Goal: Task Accomplishment & Management: Manage account settings

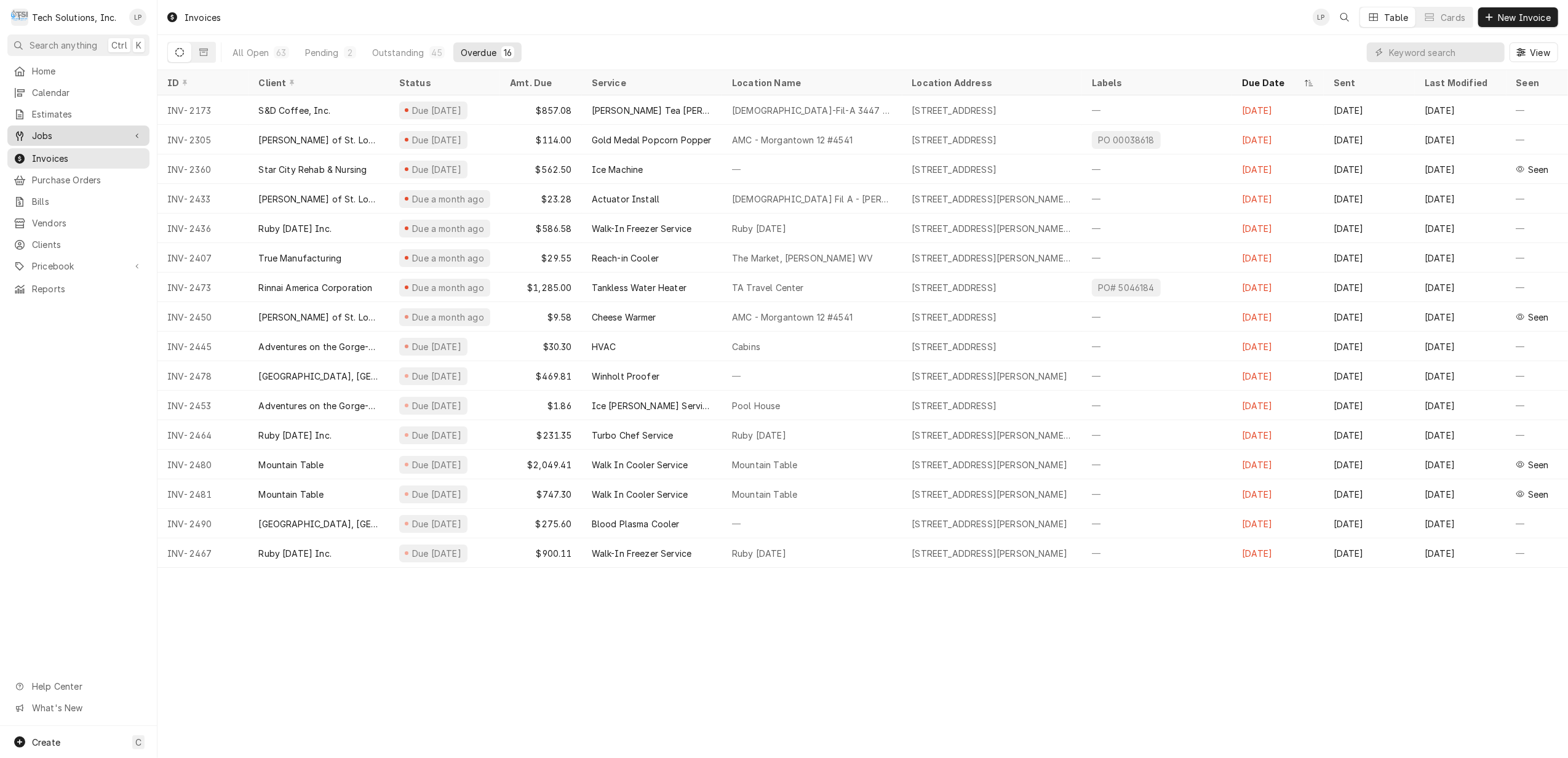
click at [44, 131] on span "Jobs" at bounding box center [78, 135] width 93 height 13
click at [44, 150] on span "Jobs" at bounding box center [87, 156] width 111 height 13
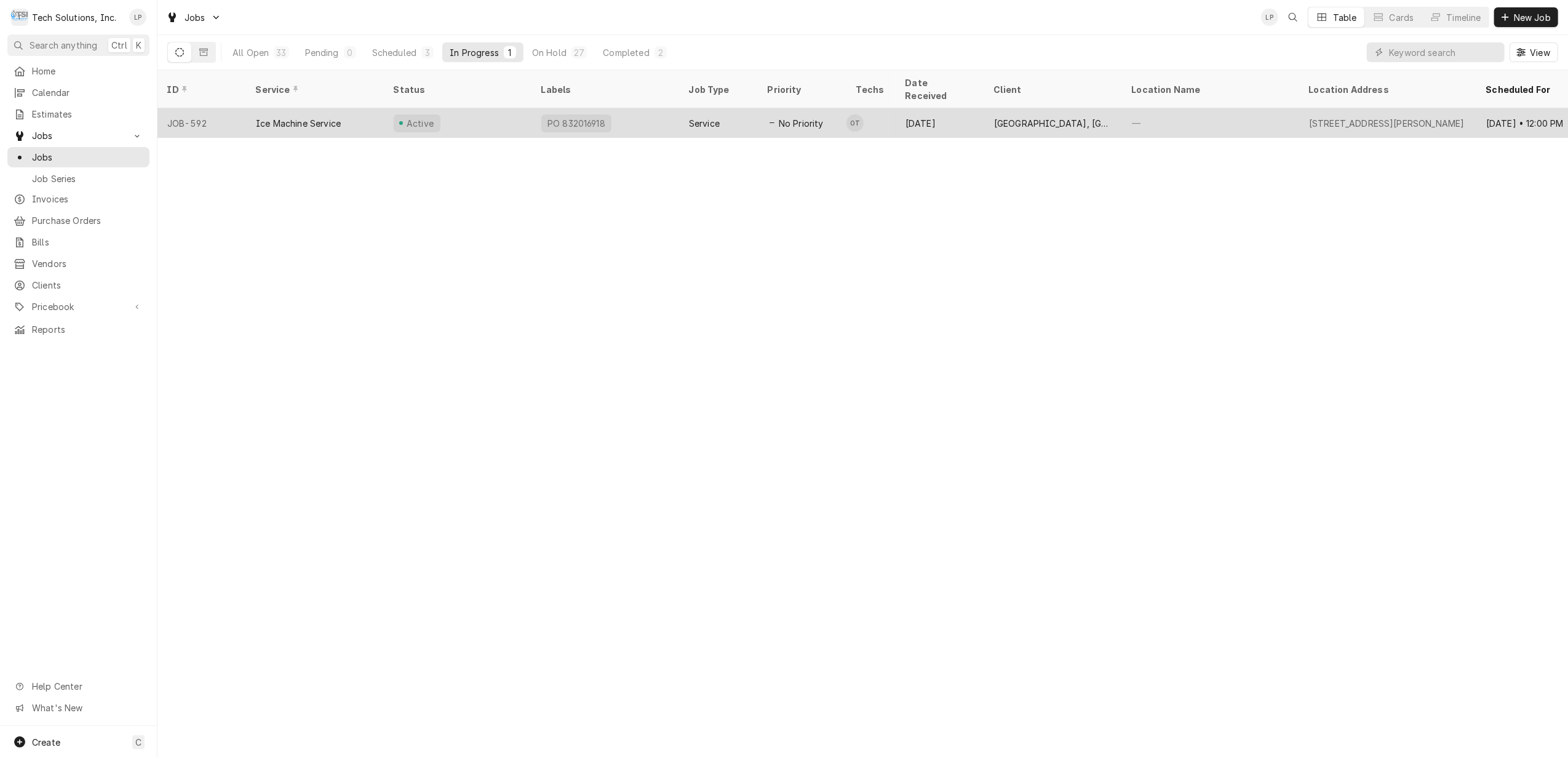
click at [971, 109] on div "[DATE]" at bounding box center [940, 122] width 89 height 30
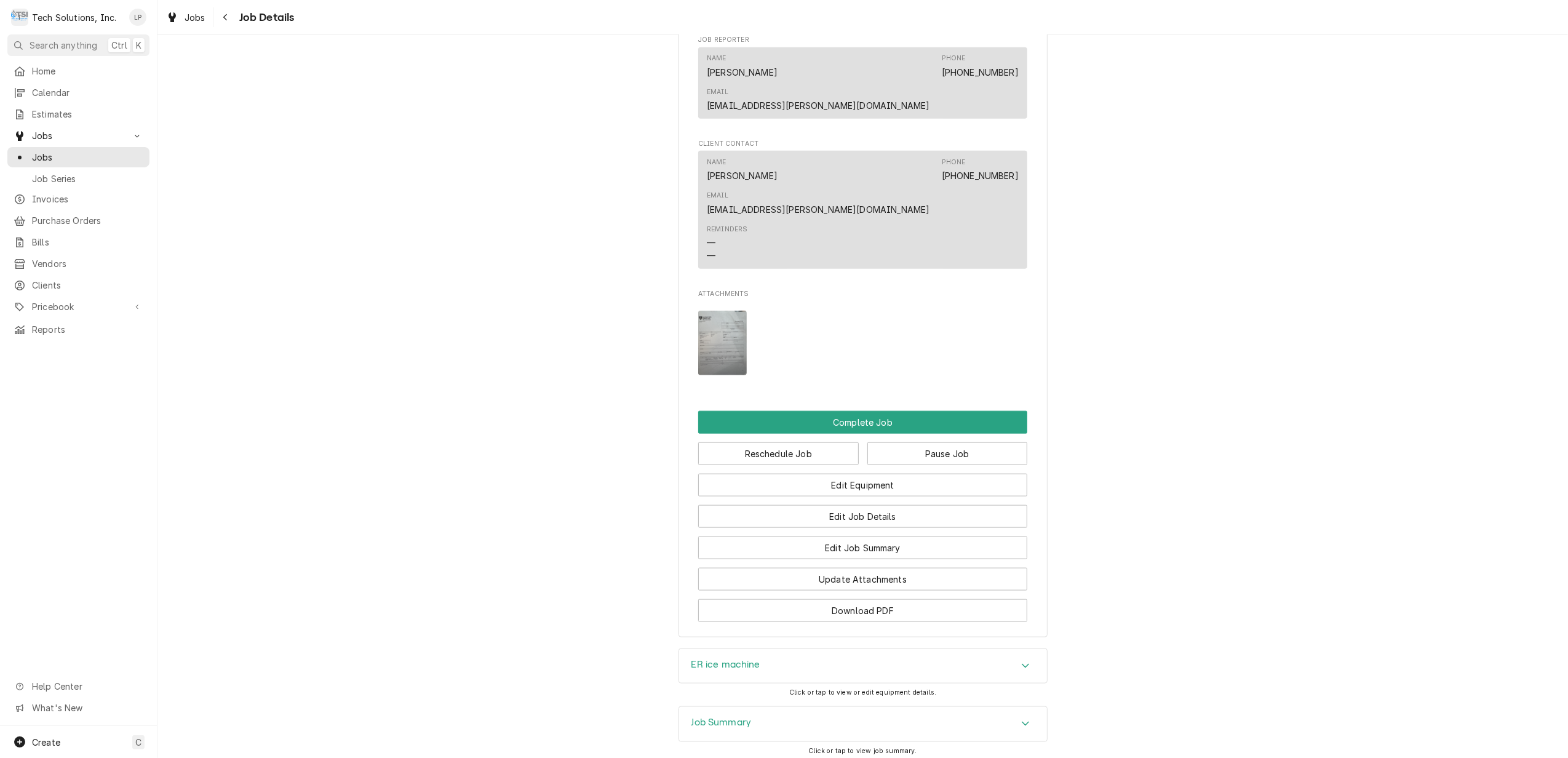
scroll to position [1354, 0]
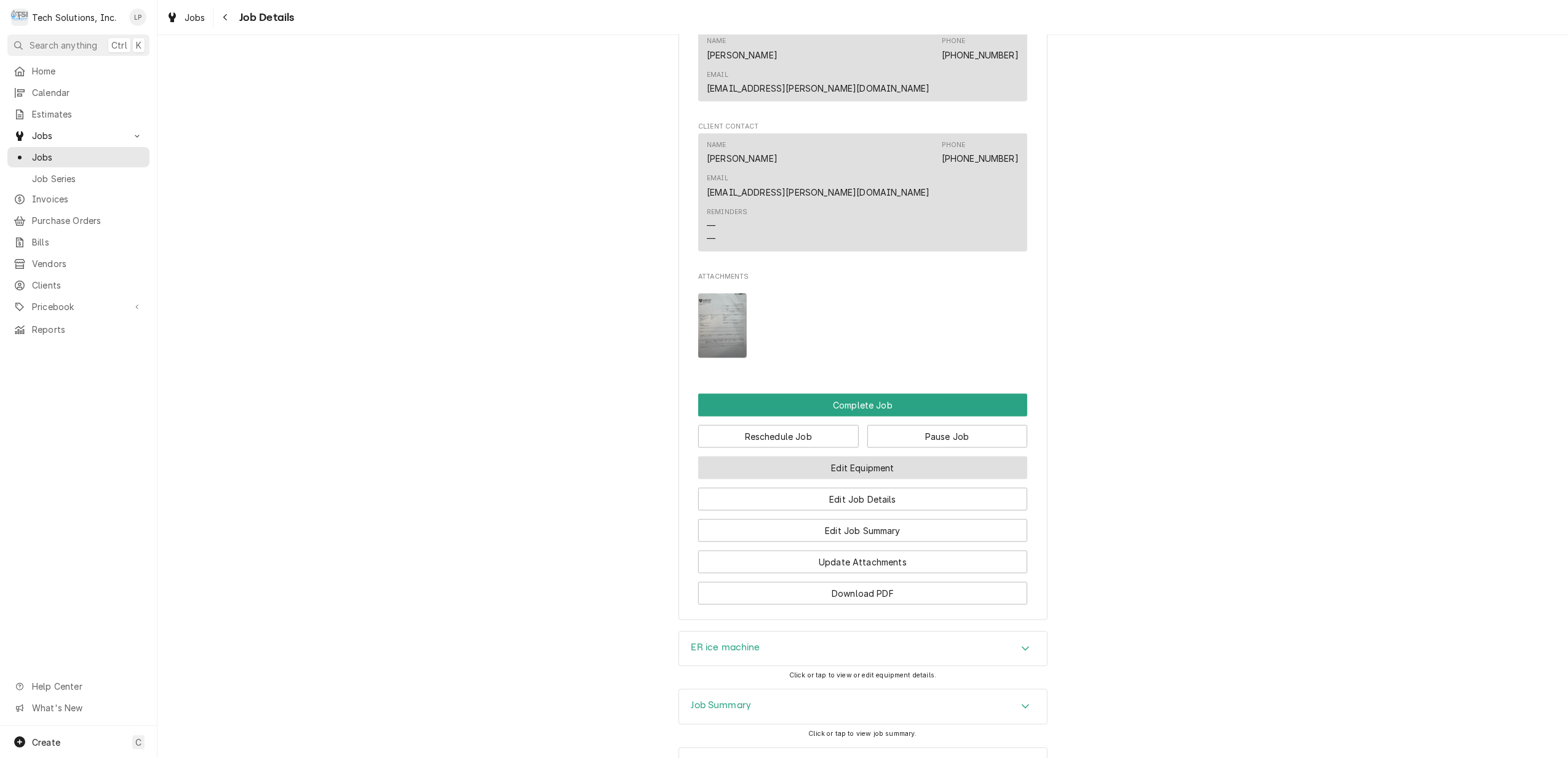
click at [902, 456] on button "Edit Equipment" at bounding box center [863, 468] width 329 height 23
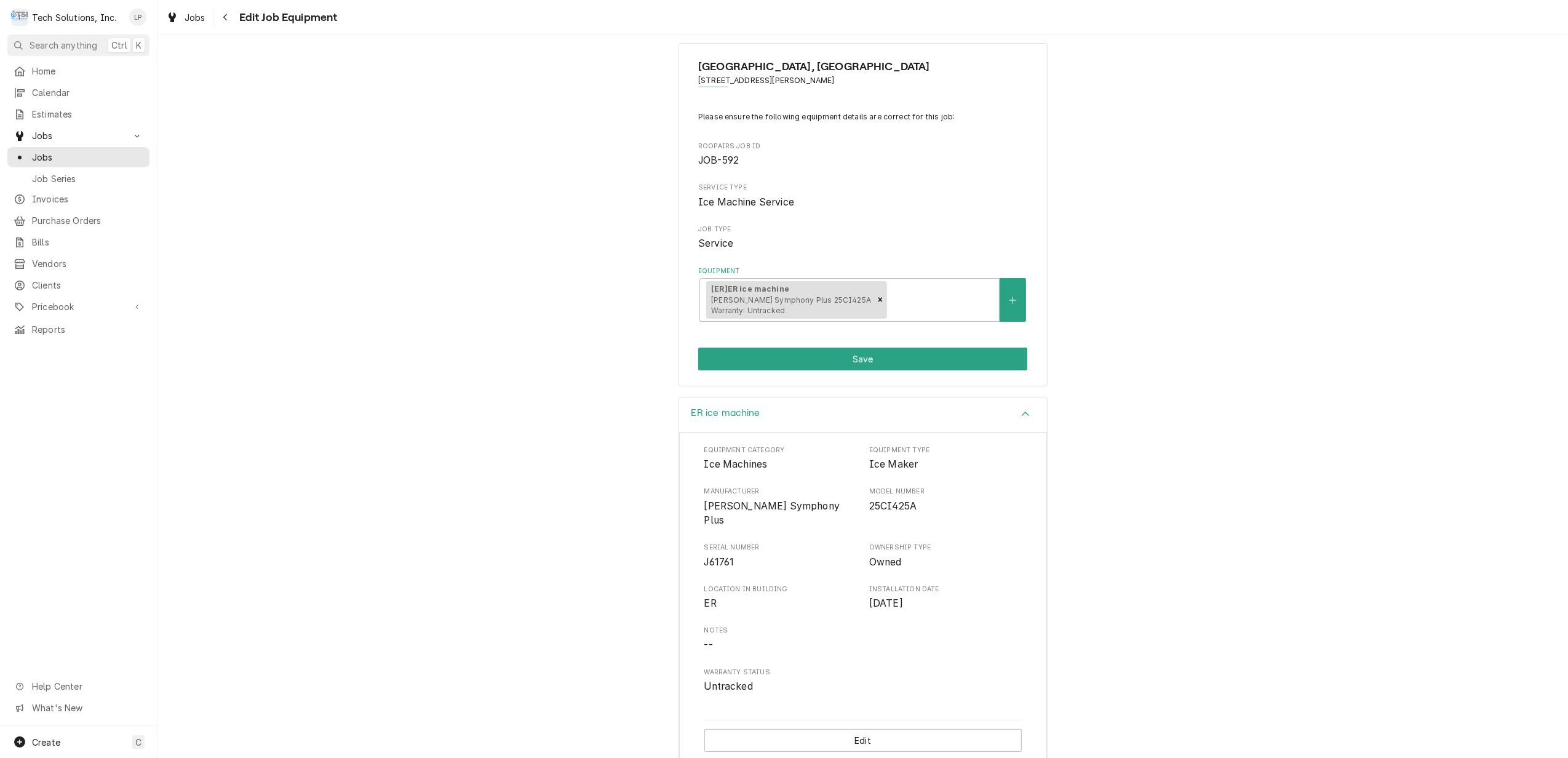
scroll to position [21, 0]
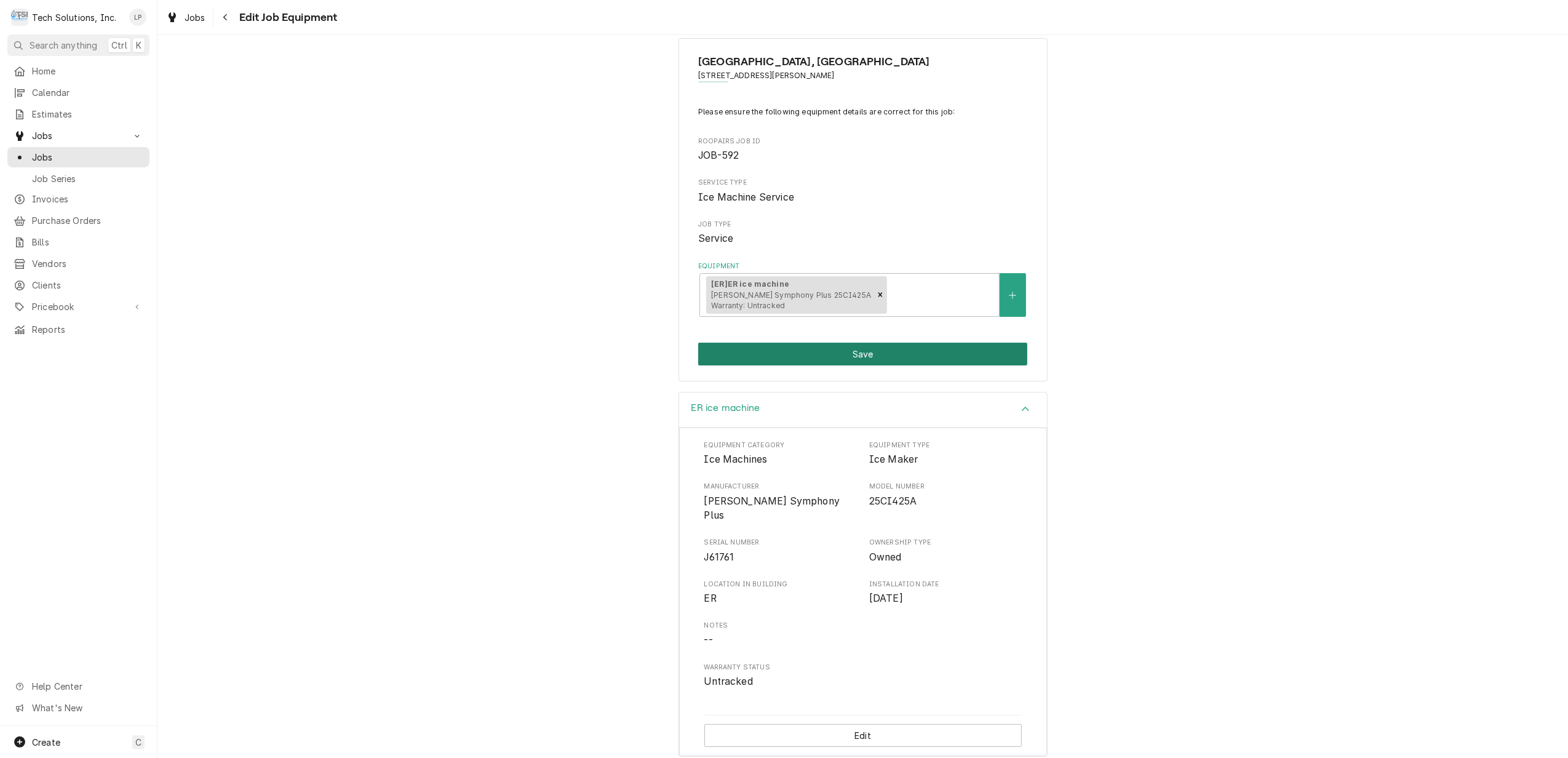
click at [858, 354] on button "Save" at bounding box center [863, 354] width 329 height 23
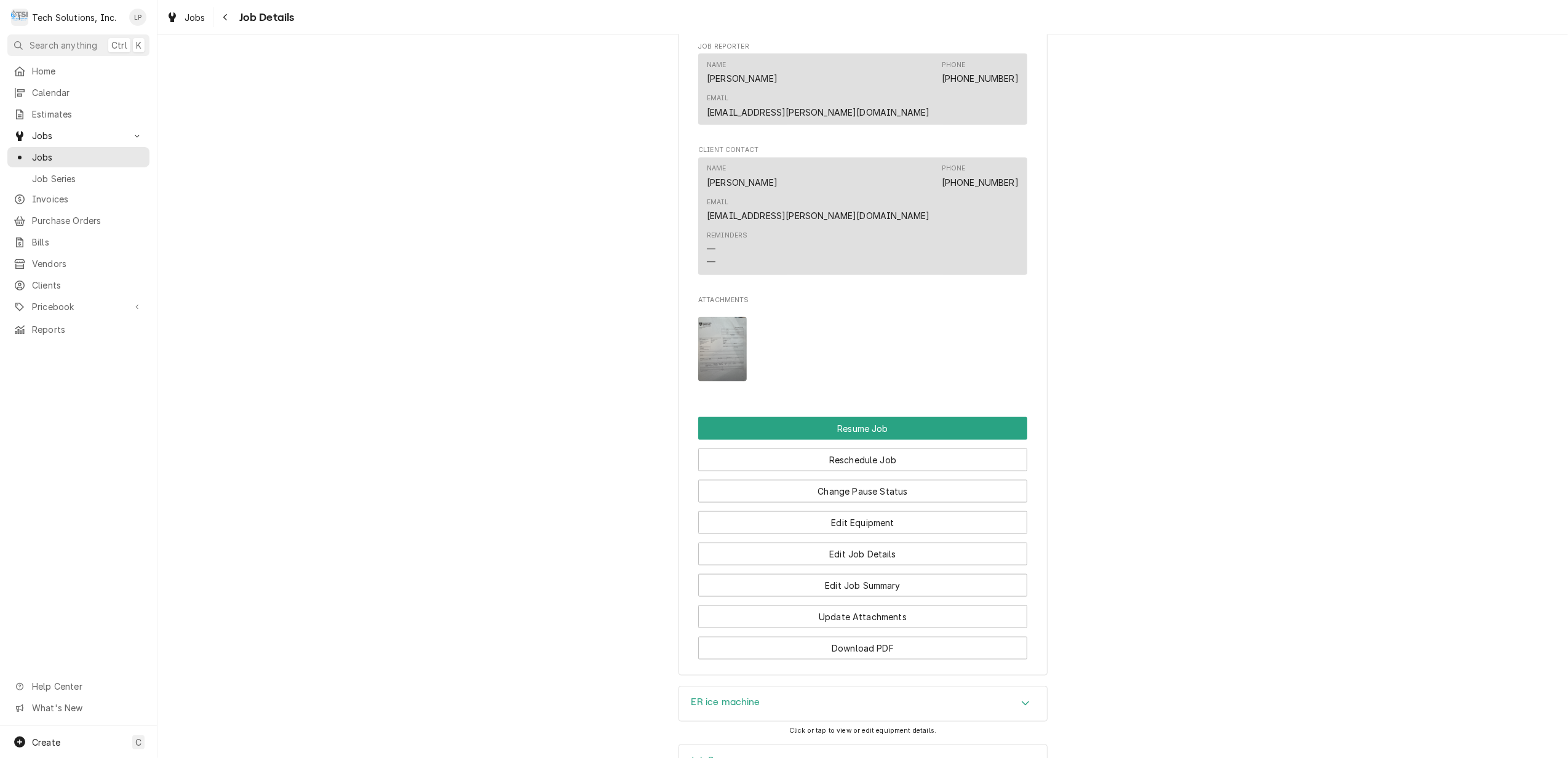
scroll to position [1475, 0]
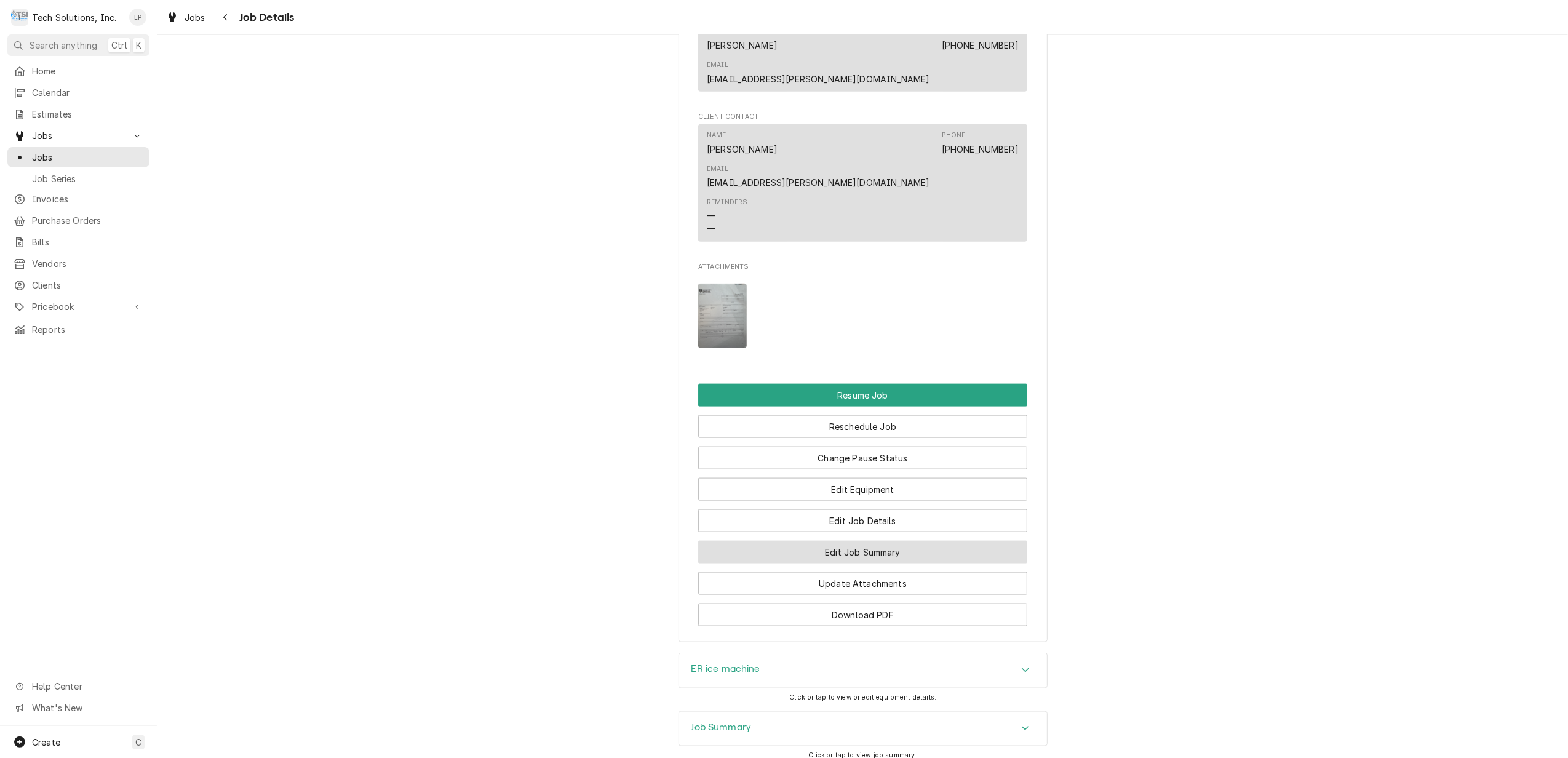
click at [918, 540] on button "Edit Job Summary" at bounding box center [863, 552] width 329 height 23
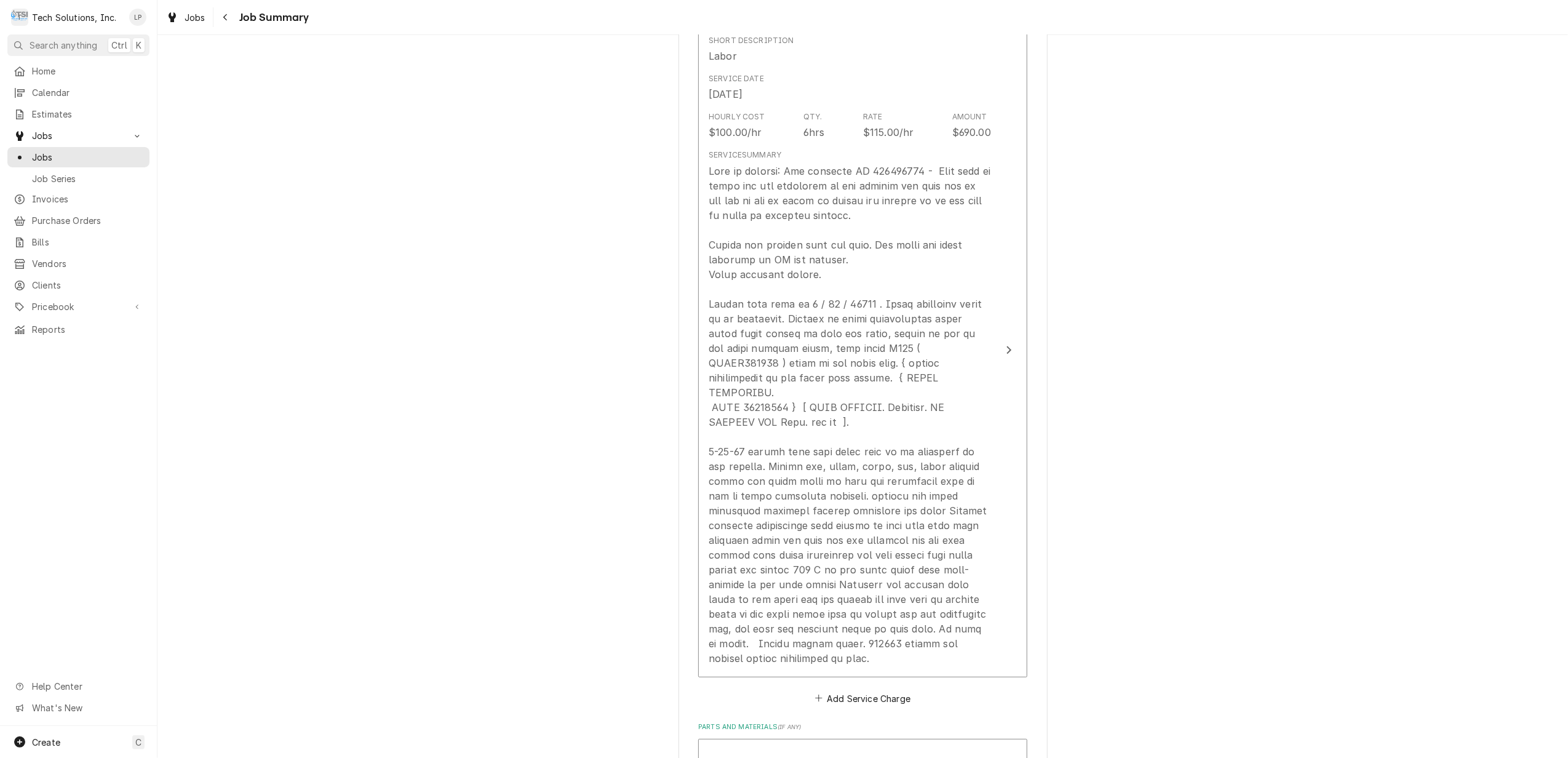
scroll to position [410, 0]
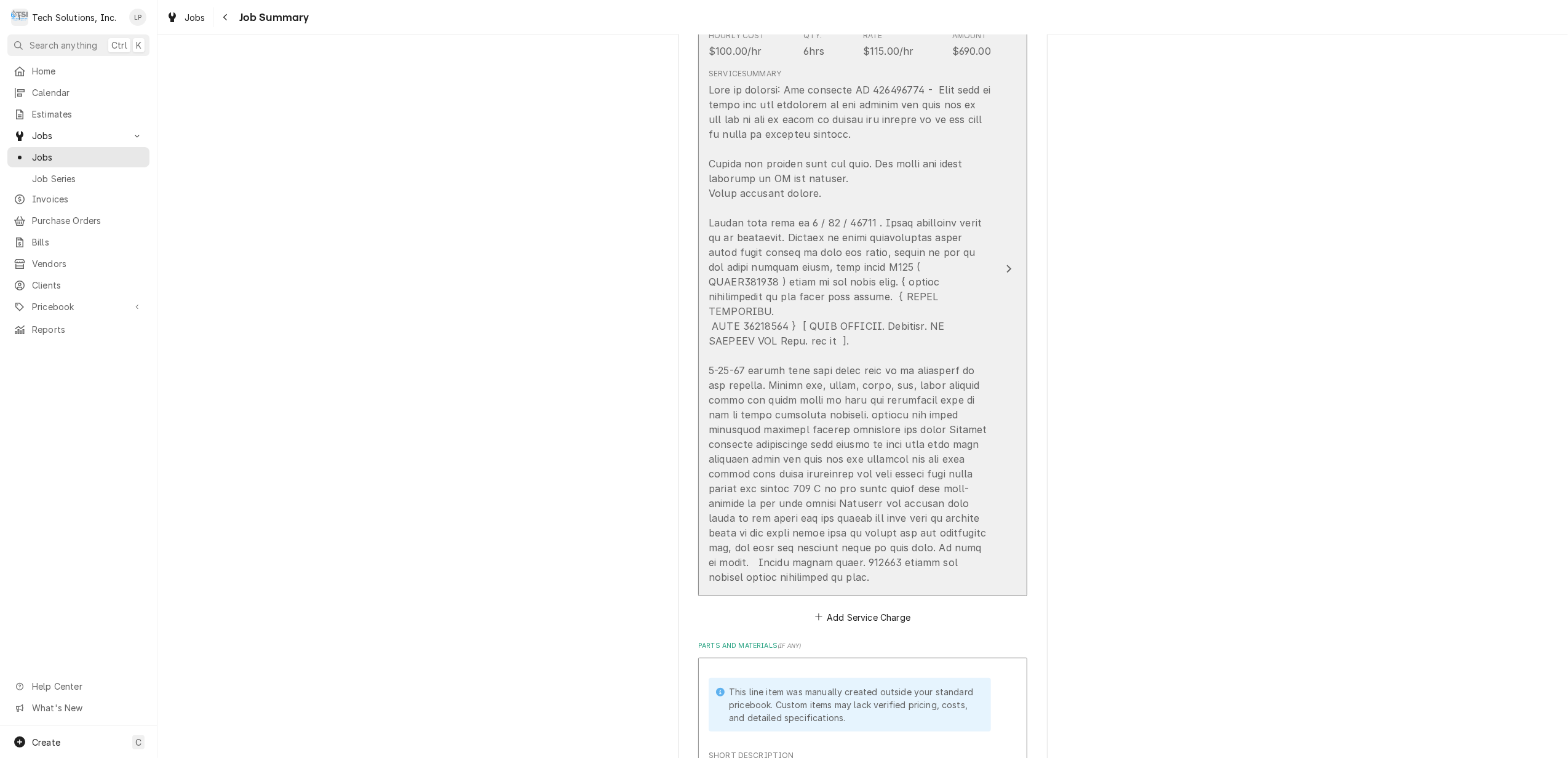
click at [1001, 261] on div "Update Line Item" at bounding box center [1008, 268] width 16 height 14
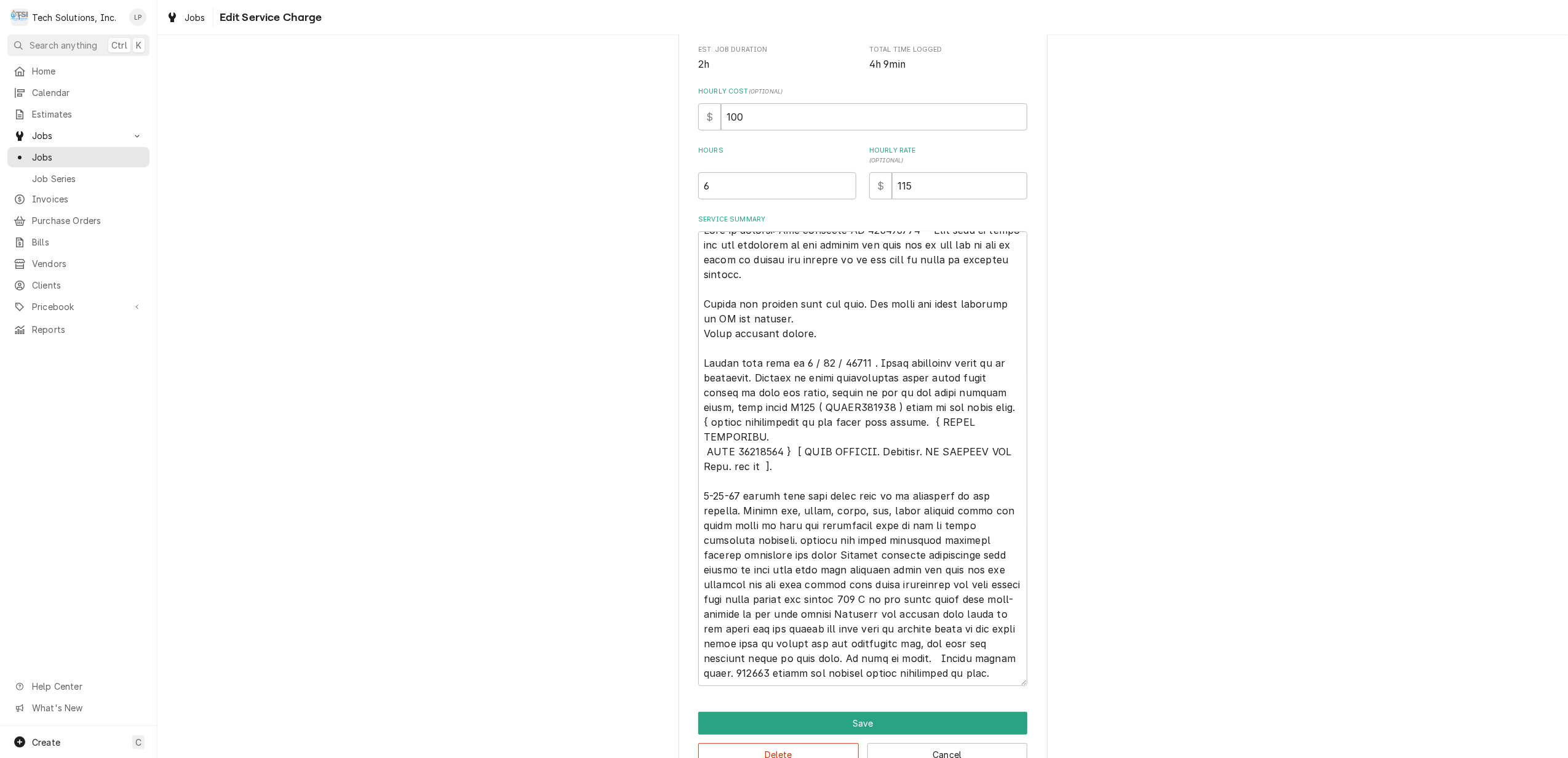
scroll to position [289, 0]
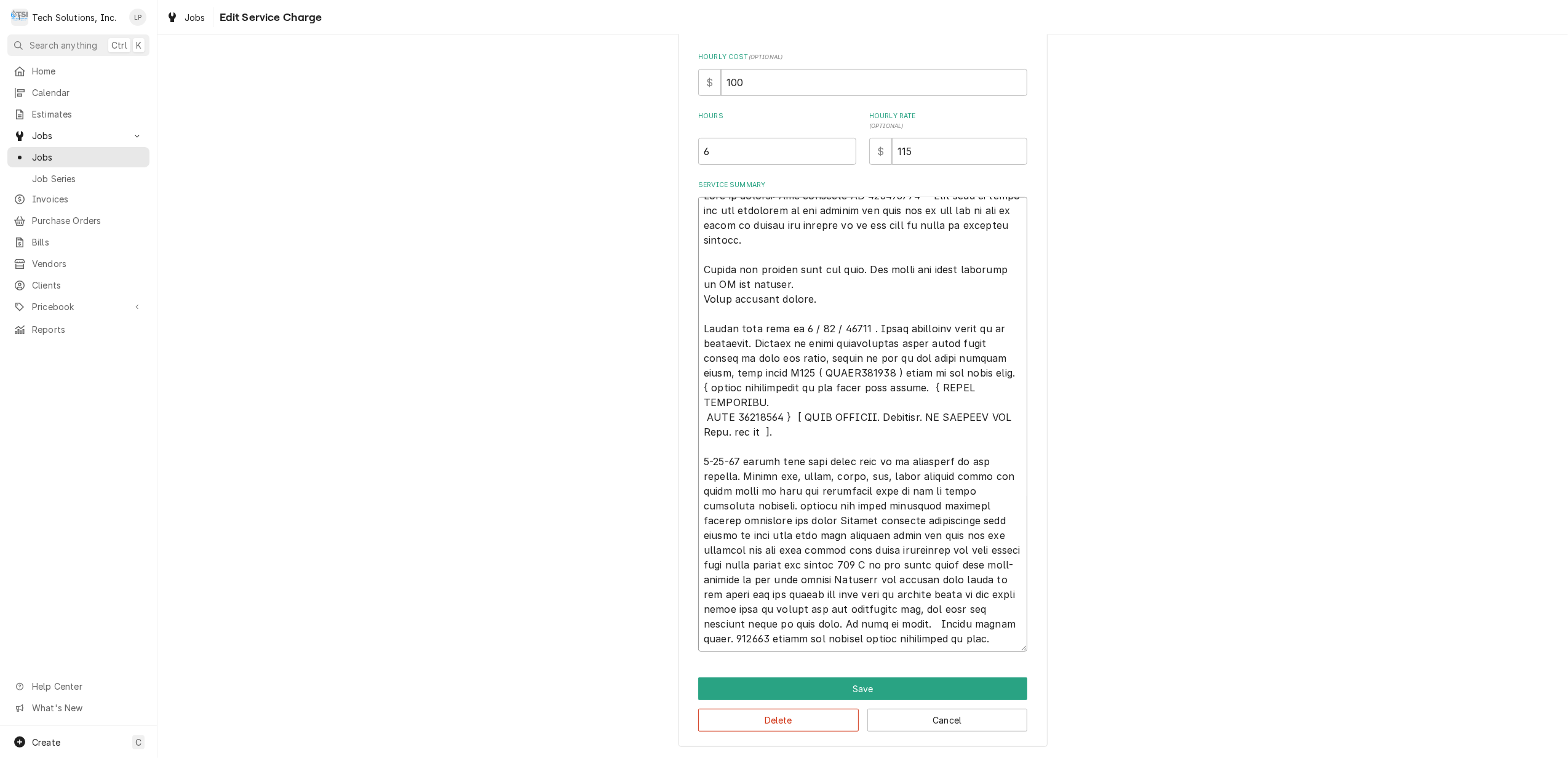
click at [828, 642] on textarea "Service Summary" at bounding box center [863, 423] width 329 height 454
type textarea "x"
type textarea "[PERSON_NAME] in billing: Use attached PO 832016918 - [PERSON_NAME] said to ema…"
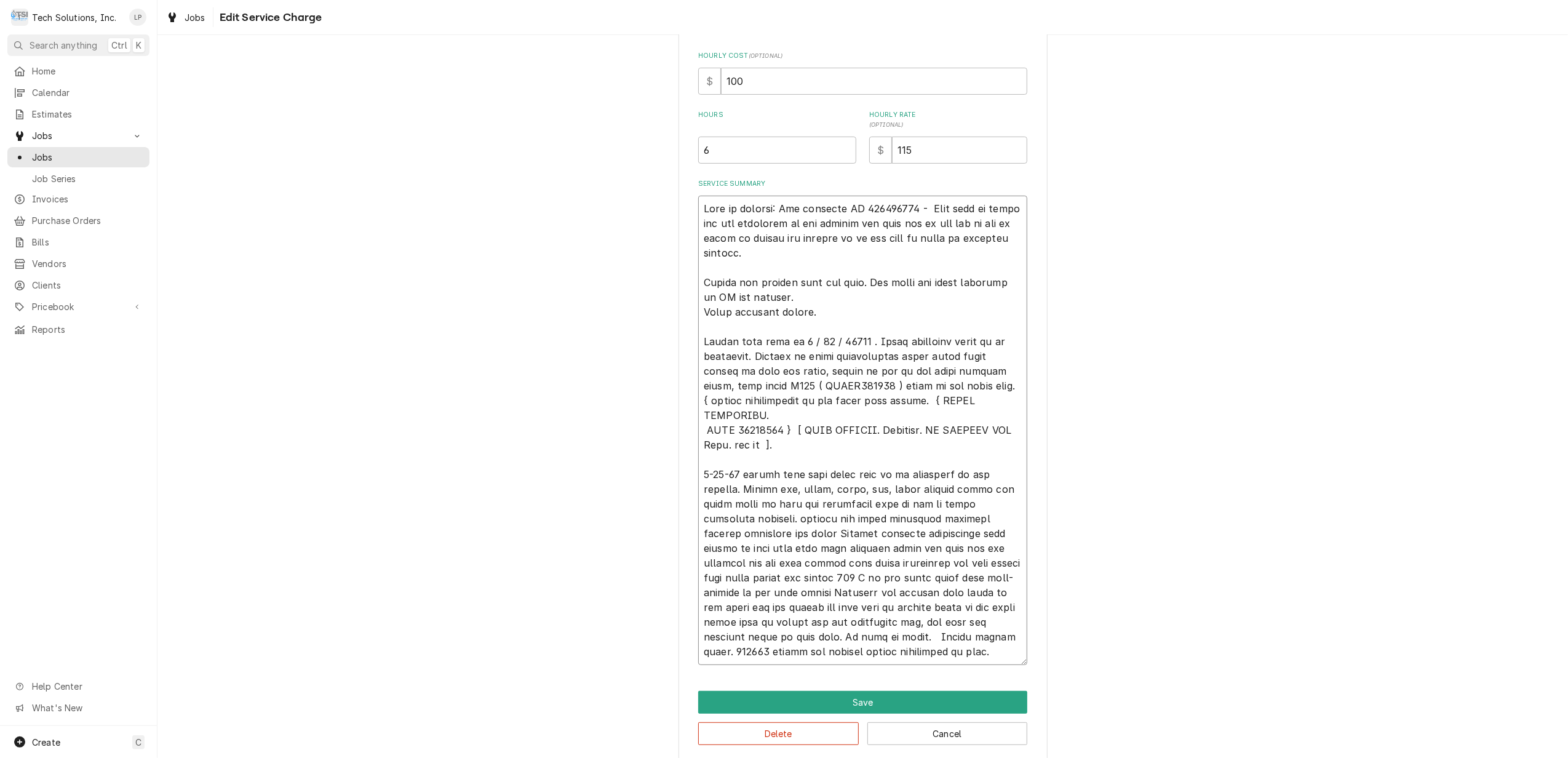
type textarea "x"
type textarea "[PERSON_NAME] in billing: Use attached PO 832016918 - [PERSON_NAME] said to ema…"
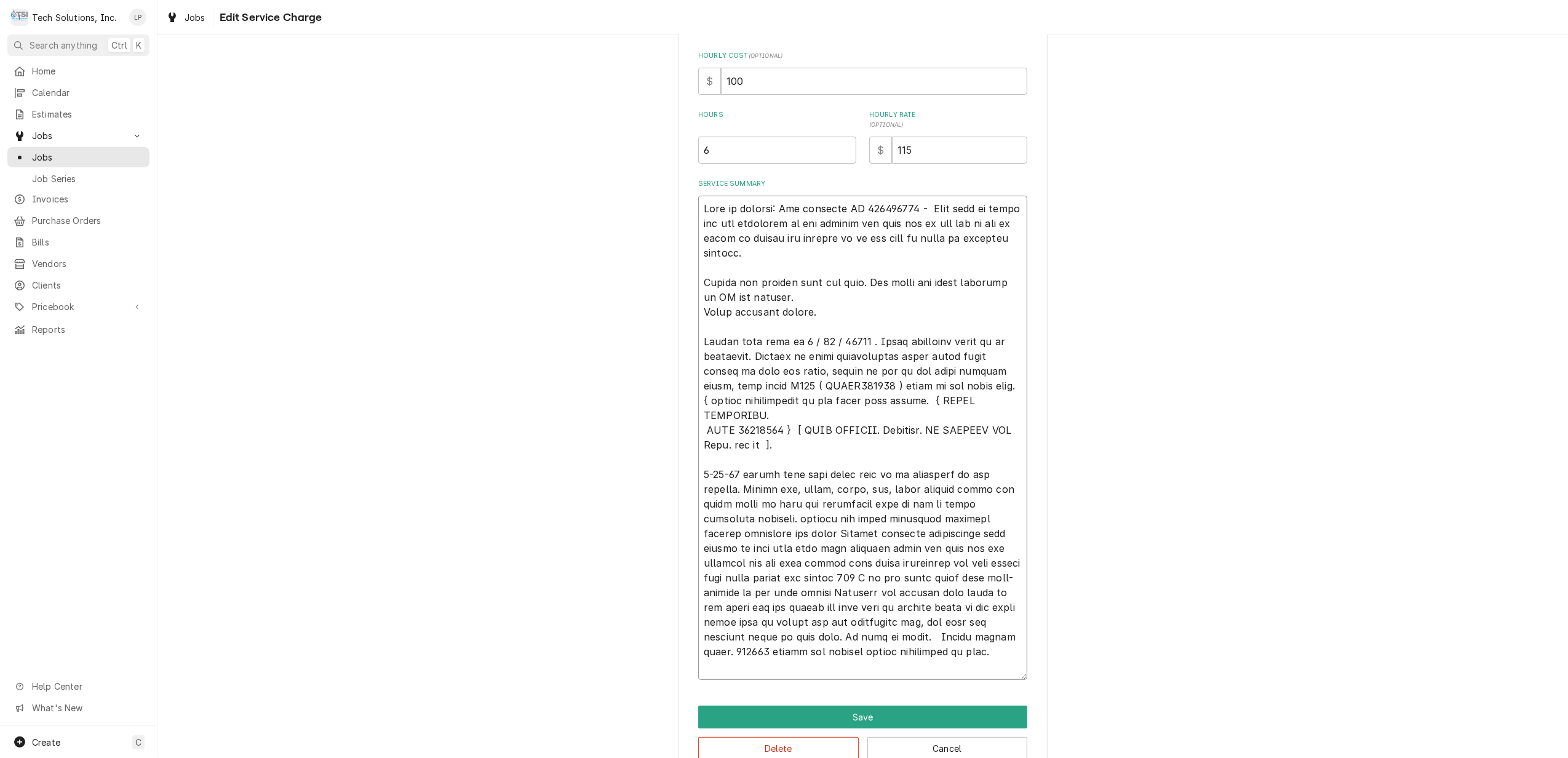
type textarea "x"
type textarea "[PERSON_NAME] in billing: Use attached PO 832016918 - [PERSON_NAME] said to ema…"
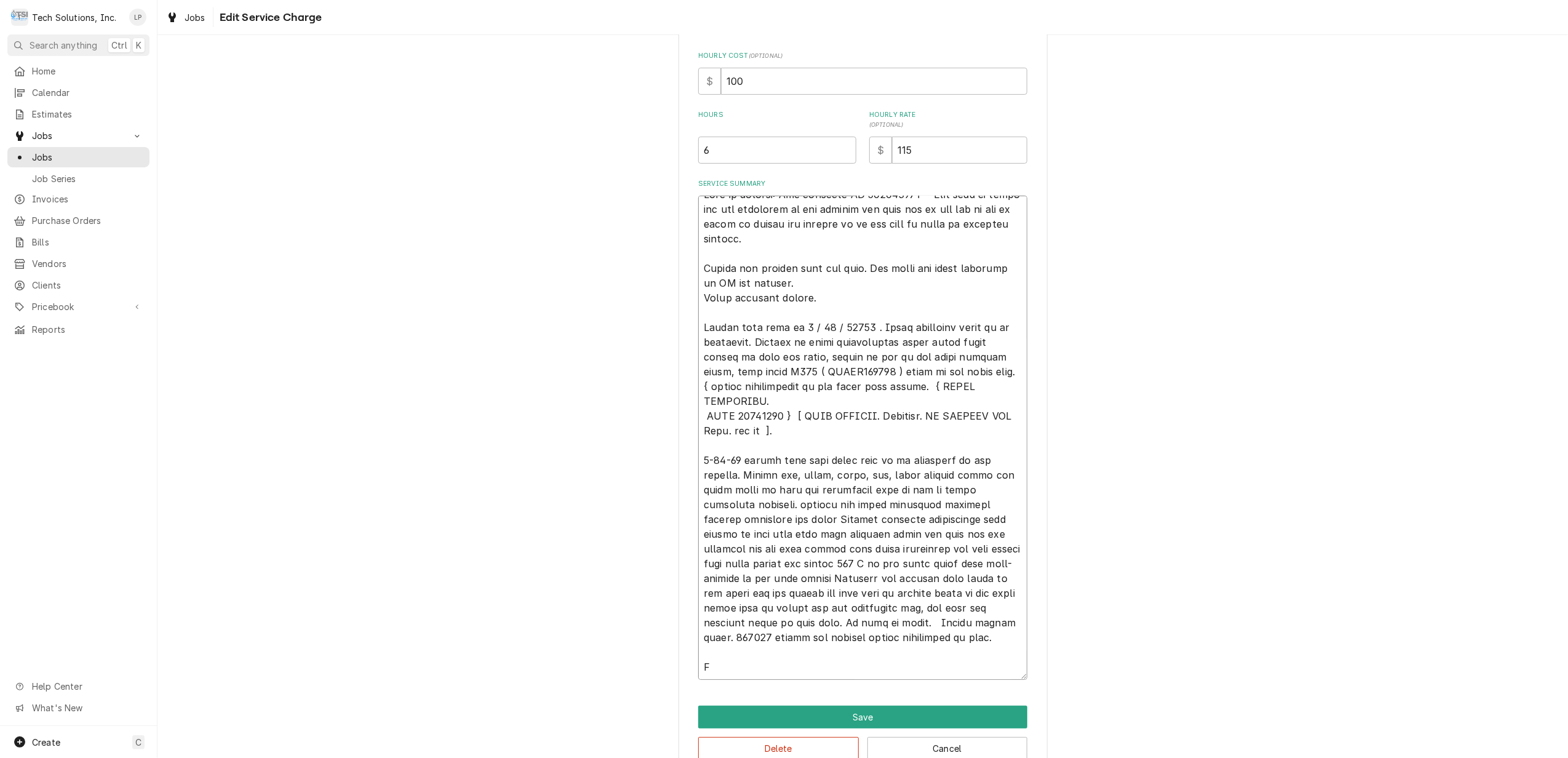
type textarea "x"
type textarea "[PERSON_NAME] in billing: Use attached PO 832016918 - [PERSON_NAME] said to ema…"
type textarea "x"
type textarea "[PERSON_NAME] in billing: Use attached PO 832016918 - [PERSON_NAME] said to ema…"
type textarea "x"
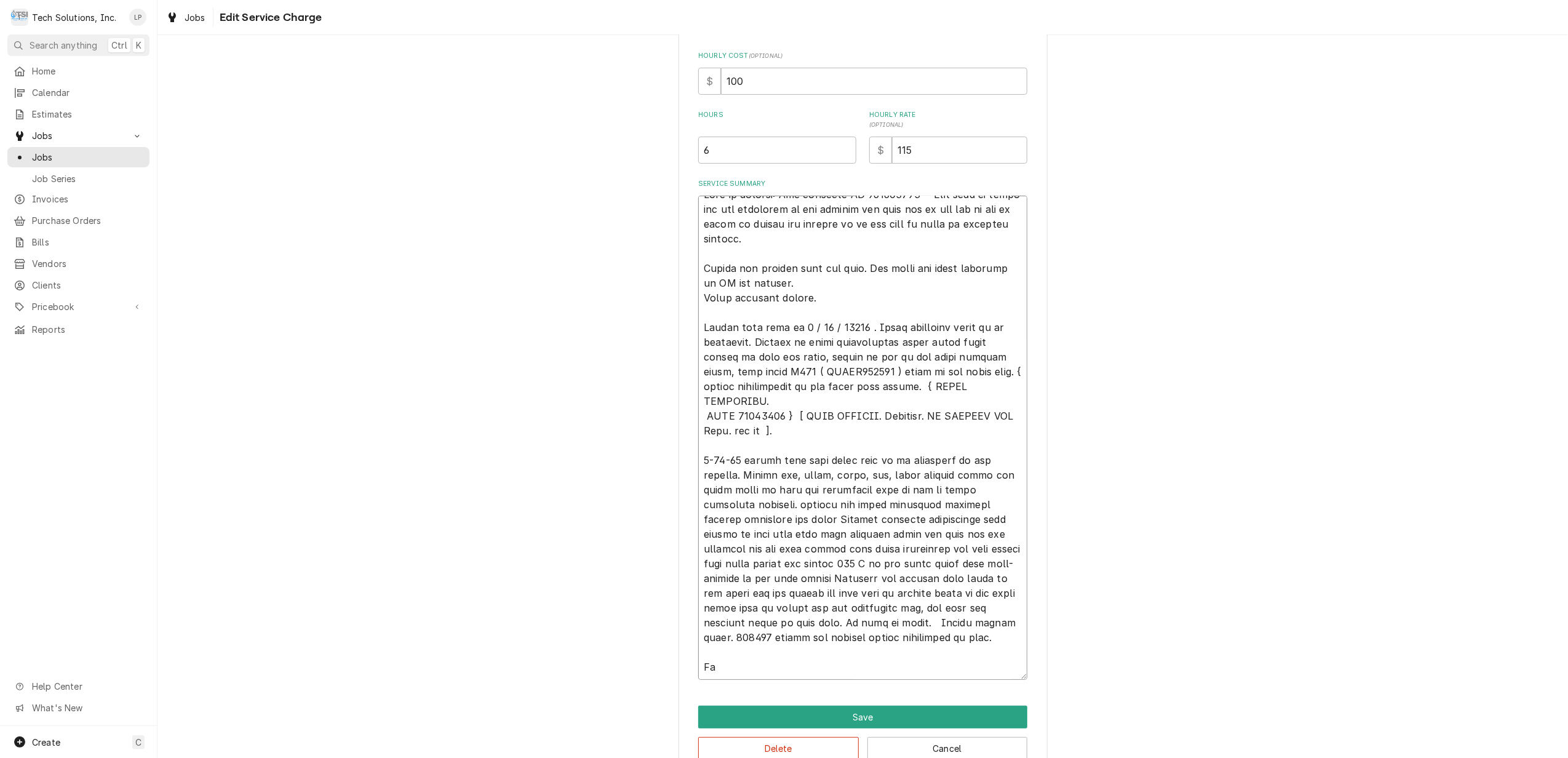
type textarea "[PERSON_NAME] in billing: Use attached PO 832016918 - [PERSON_NAME] said to ema…"
type textarea "x"
type textarea "[PERSON_NAME] in billing: Use attached PO 832016918 - [PERSON_NAME] said to ema…"
type textarea "x"
type textarea "[PERSON_NAME] in billing: Use attached PO 832016918 - [PERSON_NAME] said to ema…"
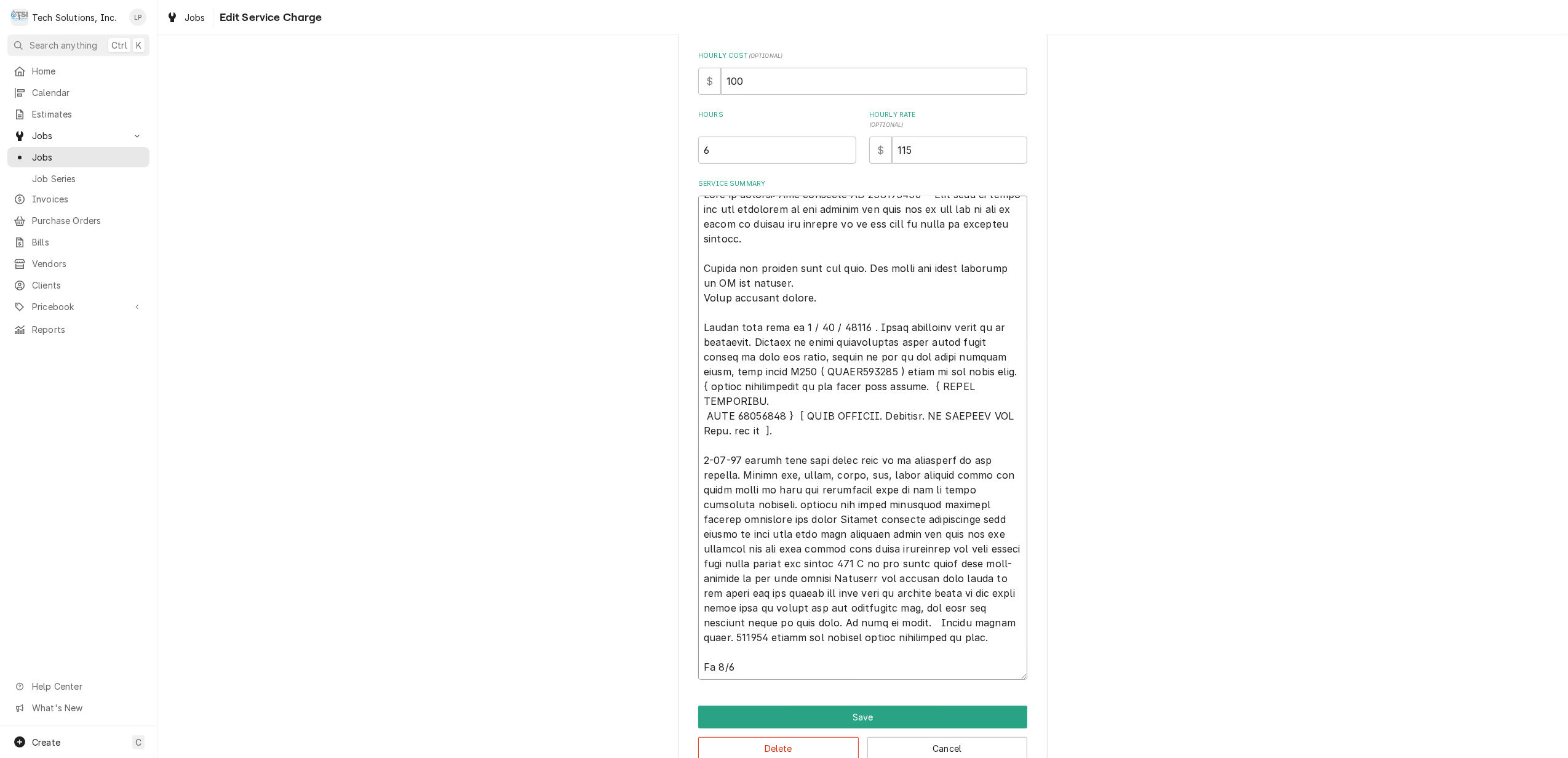
type textarea "x"
type textarea "[PERSON_NAME] in billing: Use attached PO 832016918 - [PERSON_NAME] said to ema…"
type textarea "x"
type textarea "[PERSON_NAME] in billing: Use attached PO 832016918 - [PERSON_NAME] said to ema…"
type textarea "x"
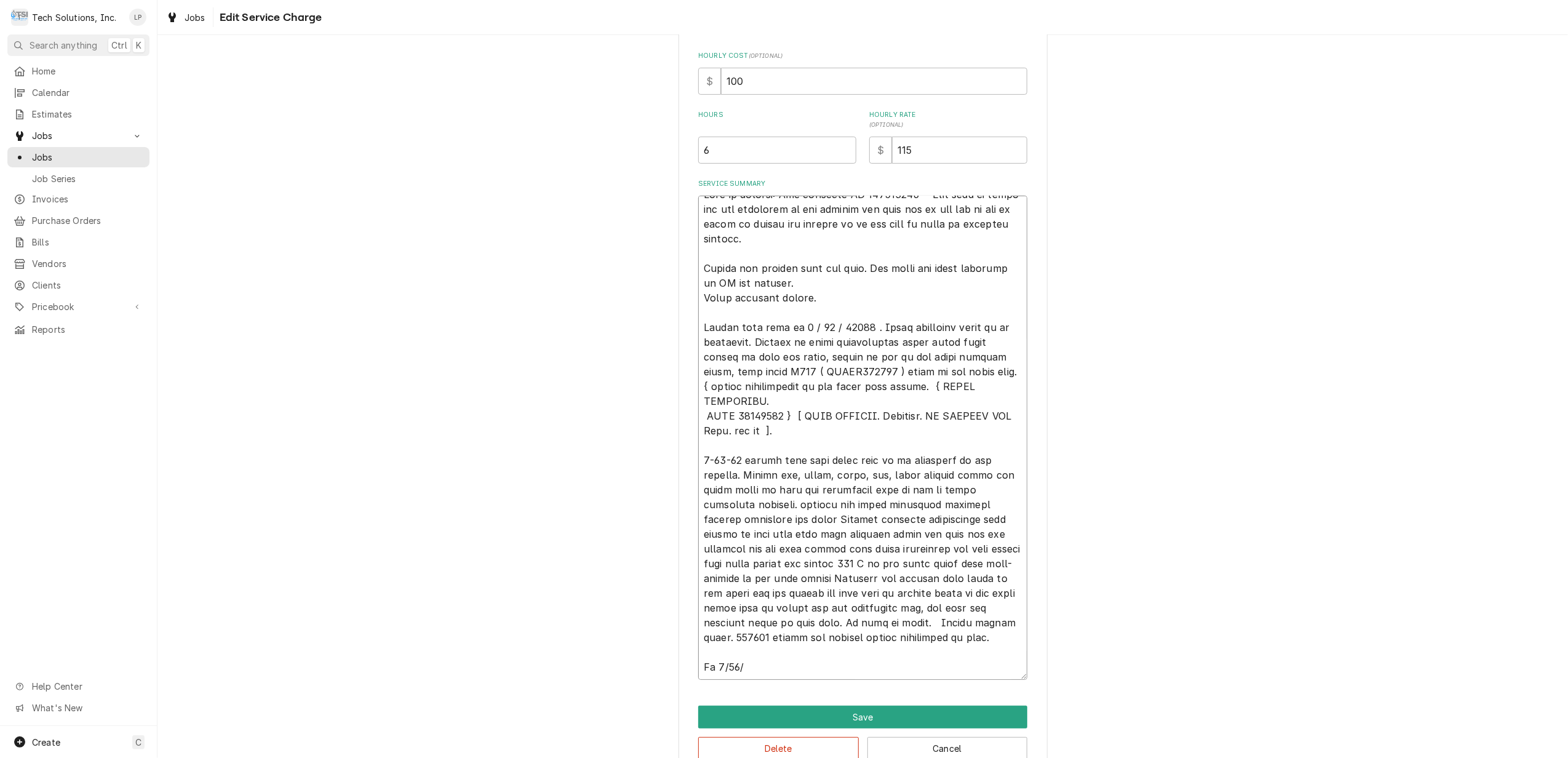
type textarea "[PERSON_NAME] in billing: Use attached PO 832016918 - [PERSON_NAME] said to ema…"
type textarea "x"
type textarea "[PERSON_NAME] in billing: Use attached PO 832016918 - [PERSON_NAME] said to ema…"
type textarea "x"
type textarea "[PERSON_NAME] in billing: Use attached PO 832016918 - [PERSON_NAME] said to ema…"
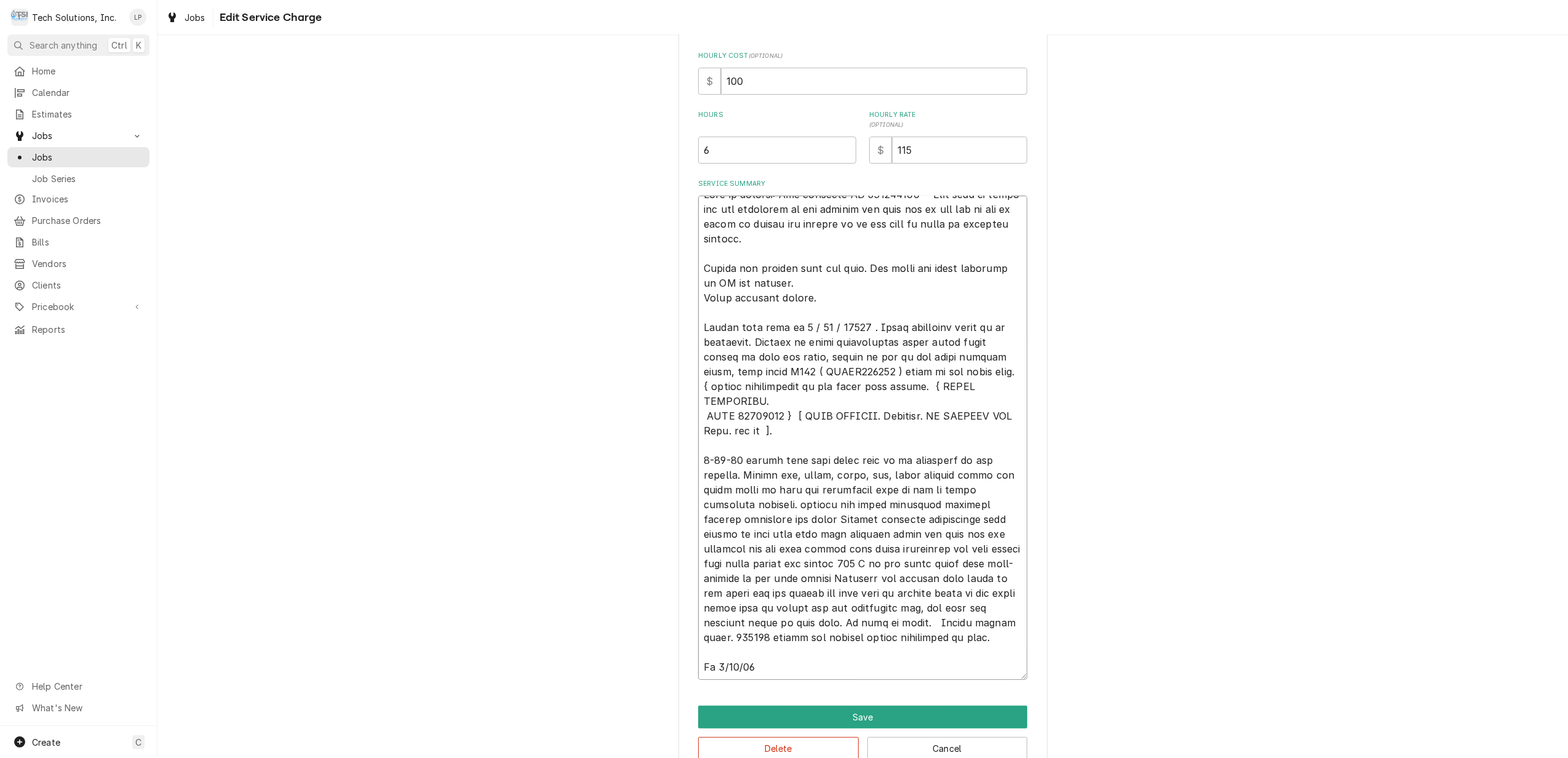
type textarea "x"
type textarea "[PERSON_NAME] in billing: Use attached PO 832016918 - [PERSON_NAME] said to ema…"
type textarea "x"
type textarea "[PERSON_NAME] in billing: Use attached PO 832016918 - [PERSON_NAME] said to ema…"
type textarea "x"
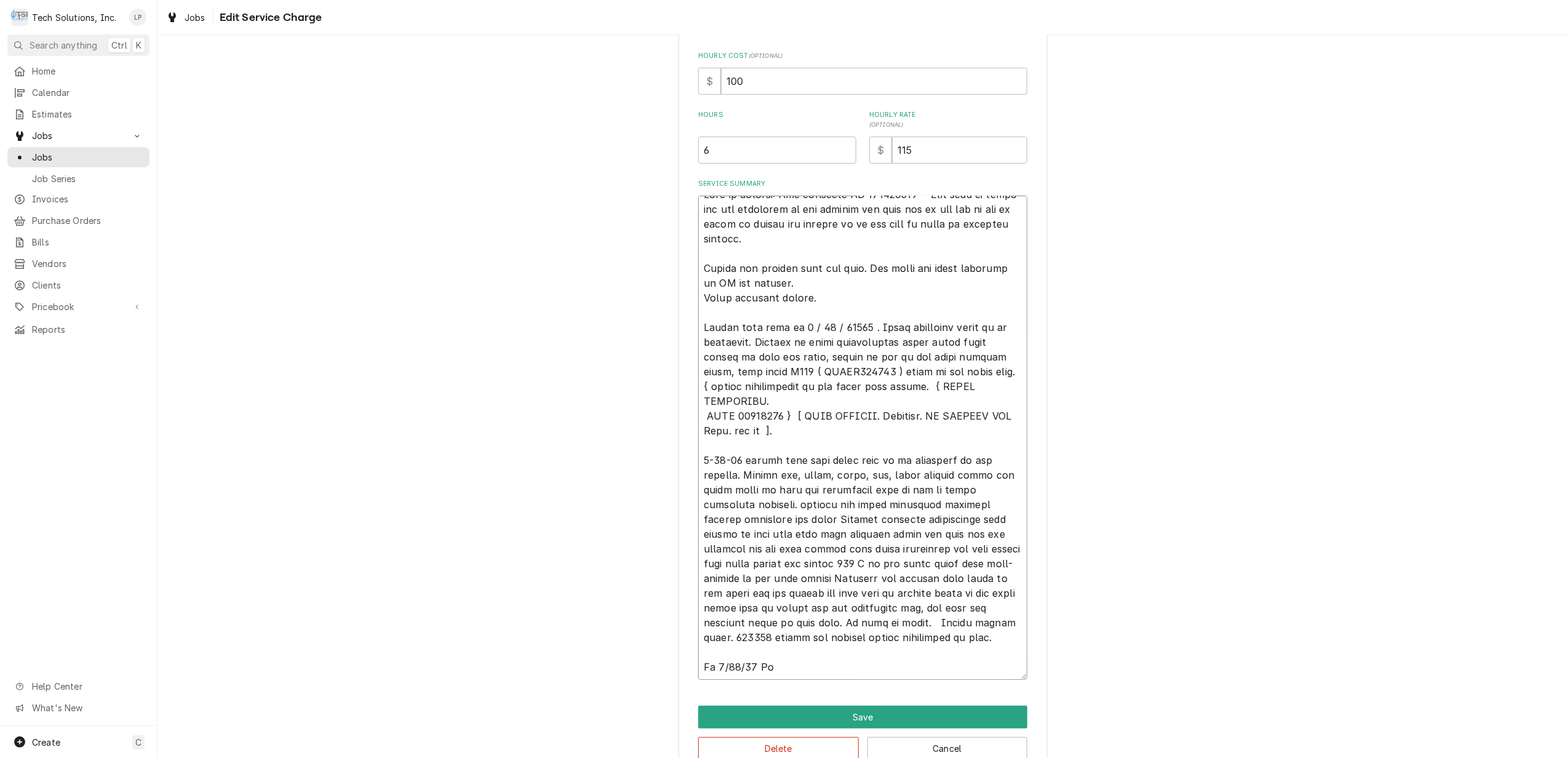
type textarea "[PERSON_NAME] in billing: Use attached PO 832016918 - [PERSON_NAME] said to ema…"
type textarea "x"
type textarea "[PERSON_NAME] in billing: Use attached PO 832016918 - [PERSON_NAME] said to ema…"
type textarea "x"
type textarea "[PERSON_NAME] in billing: Use attached PO 832016918 - [PERSON_NAME] said to ema…"
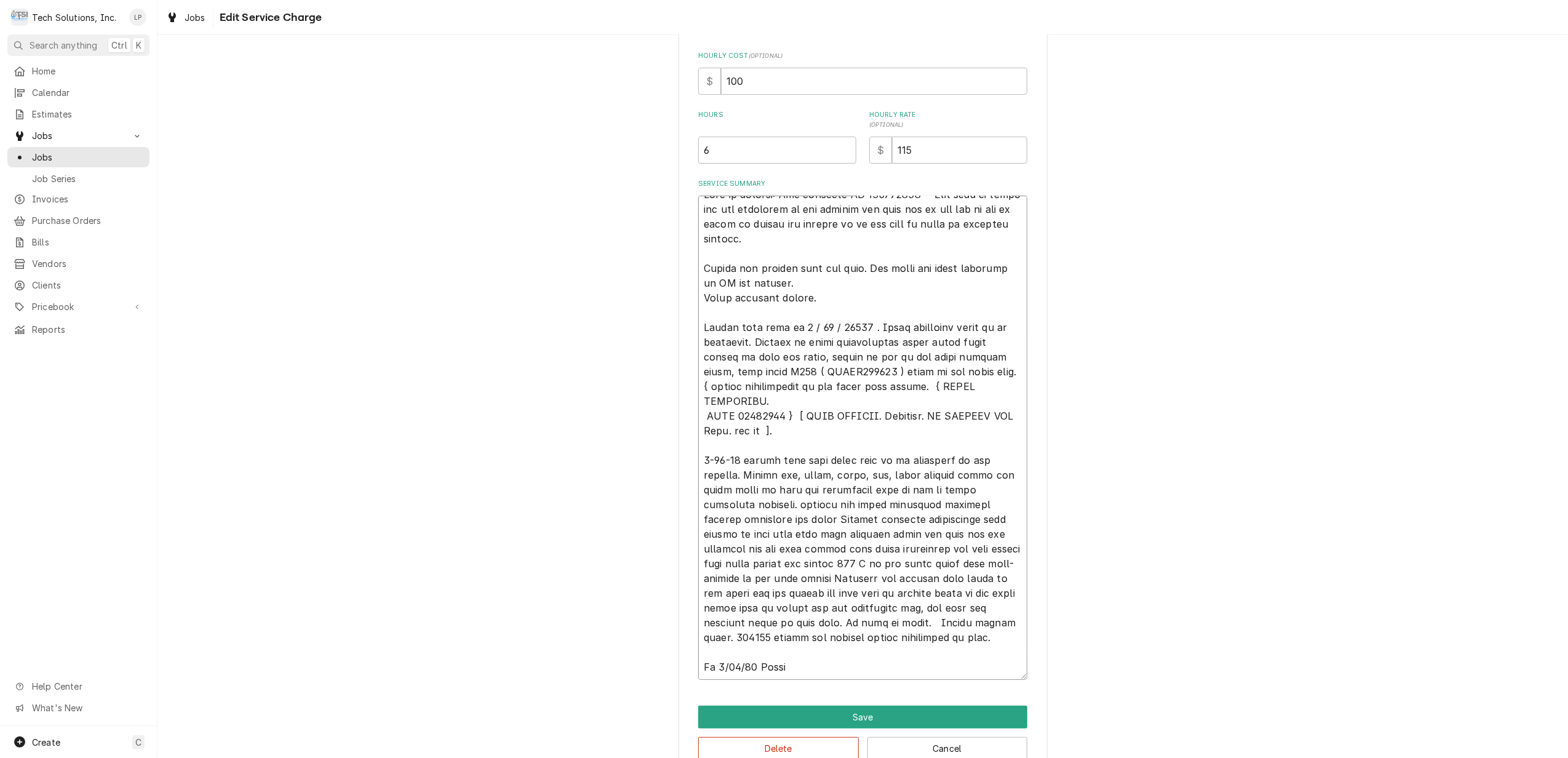
type textarea "x"
type textarea "[PERSON_NAME] in billing: Use attached PO 832016918 - [PERSON_NAME] said to ema…"
type textarea "x"
type textarea "[PERSON_NAME] in billing: Use attached PO 832016918 - [PERSON_NAME] said to ema…"
type textarea "x"
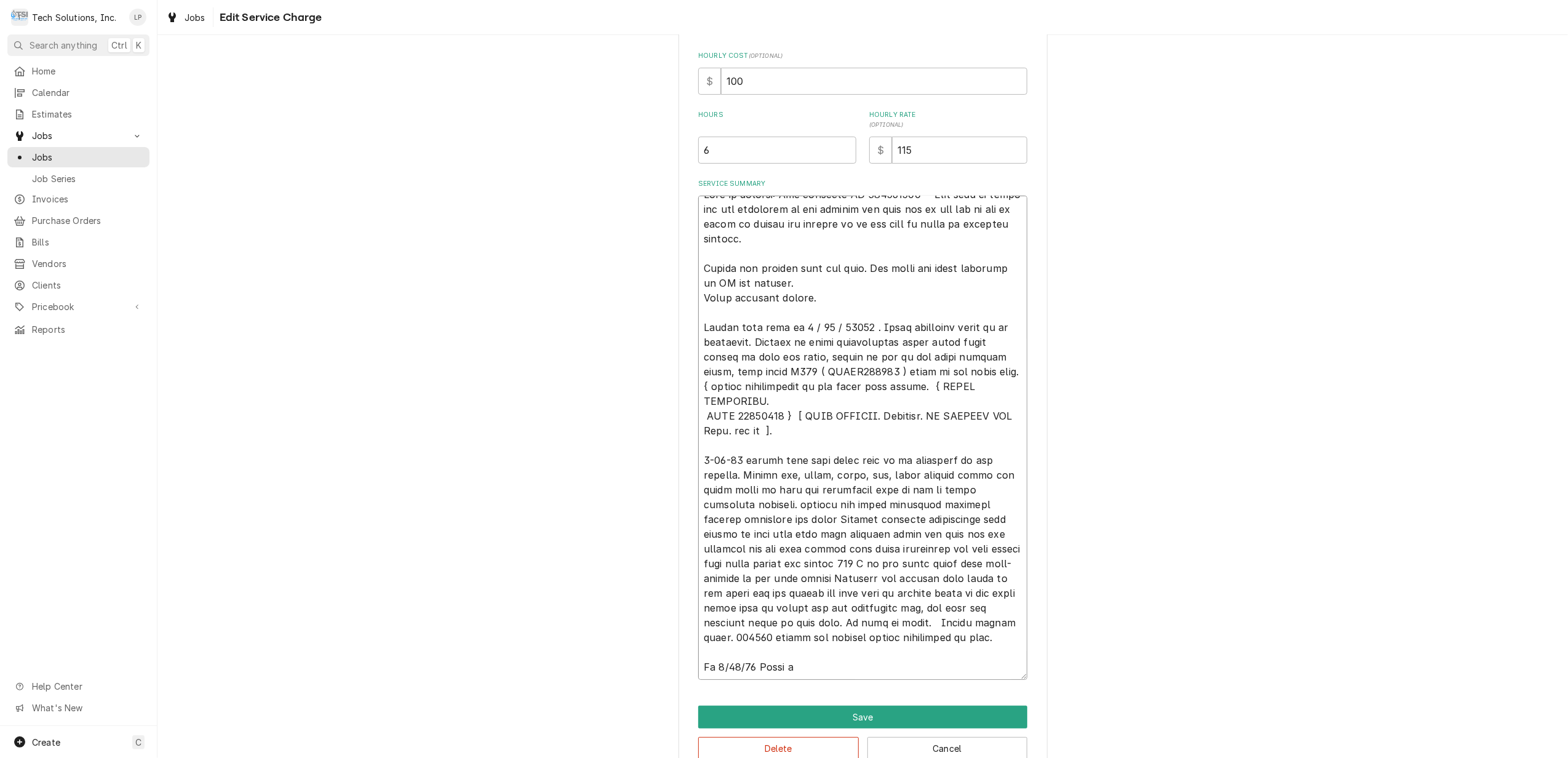
type textarea "[PERSON_NAME] in billing: Use attached PO 832016918 - [PERSON_NAME] said to ema…"
type textarea "x"
type textarea "[PERSON_NAME] in billing: Use attached PO 832016918 - [PERSON_NAME] said to ema…"
type textarea "x"
type textarea "[PERSON_NAME] in billing: Use attached PO 832016918 - [PERSON_NAME] said to ema…"
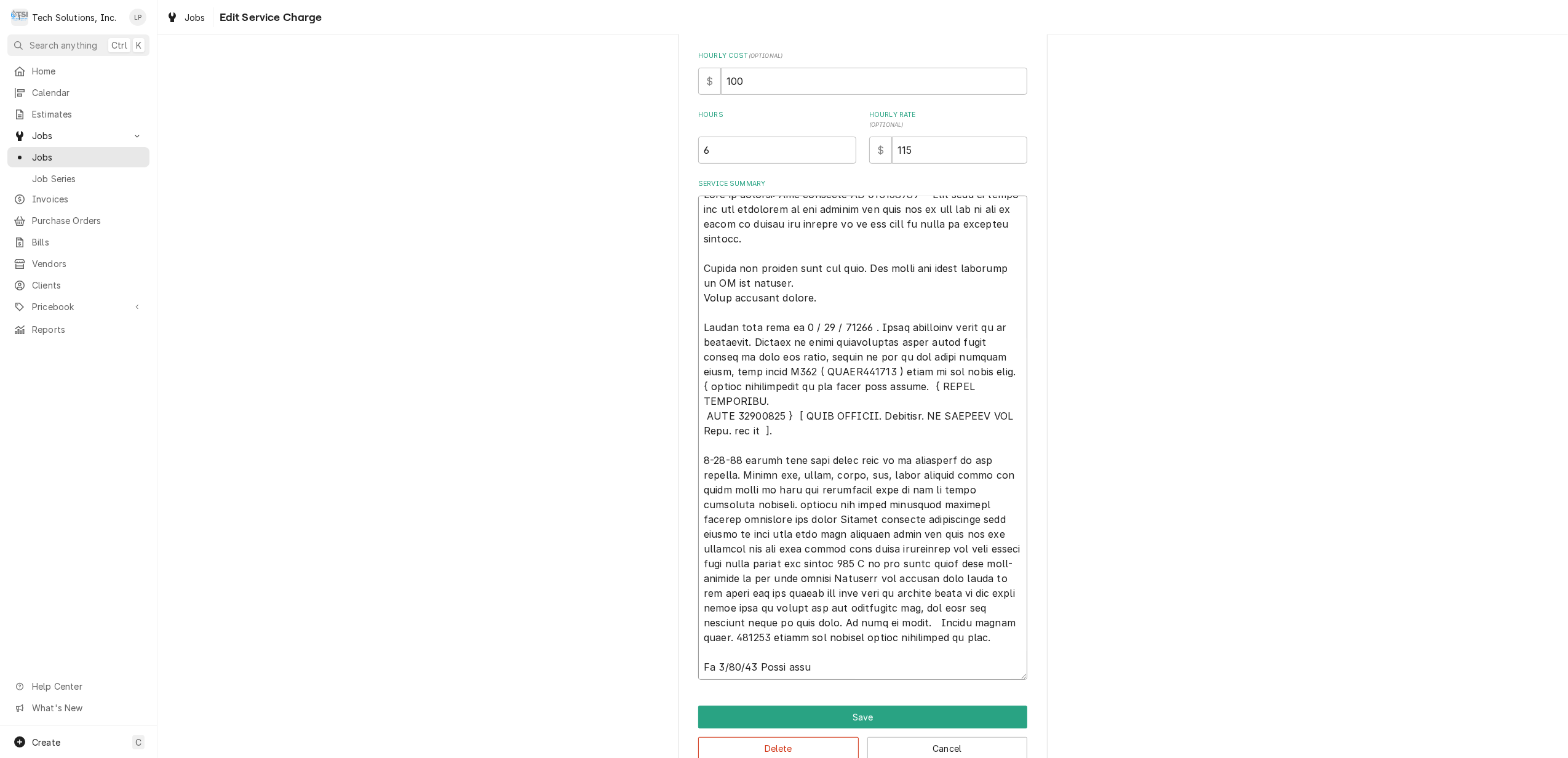
type textarea "x"
type textarea "[PERSON_NAME] in billing: Use attached PO 832016918 - [PERSON_NAME] said to ema…"
type textarea "x"
type textarea "[PERSON_NAME] in billing: Use attached PO 832016918 - [PERSON_NAME] said to ema…"
type textarea "x"
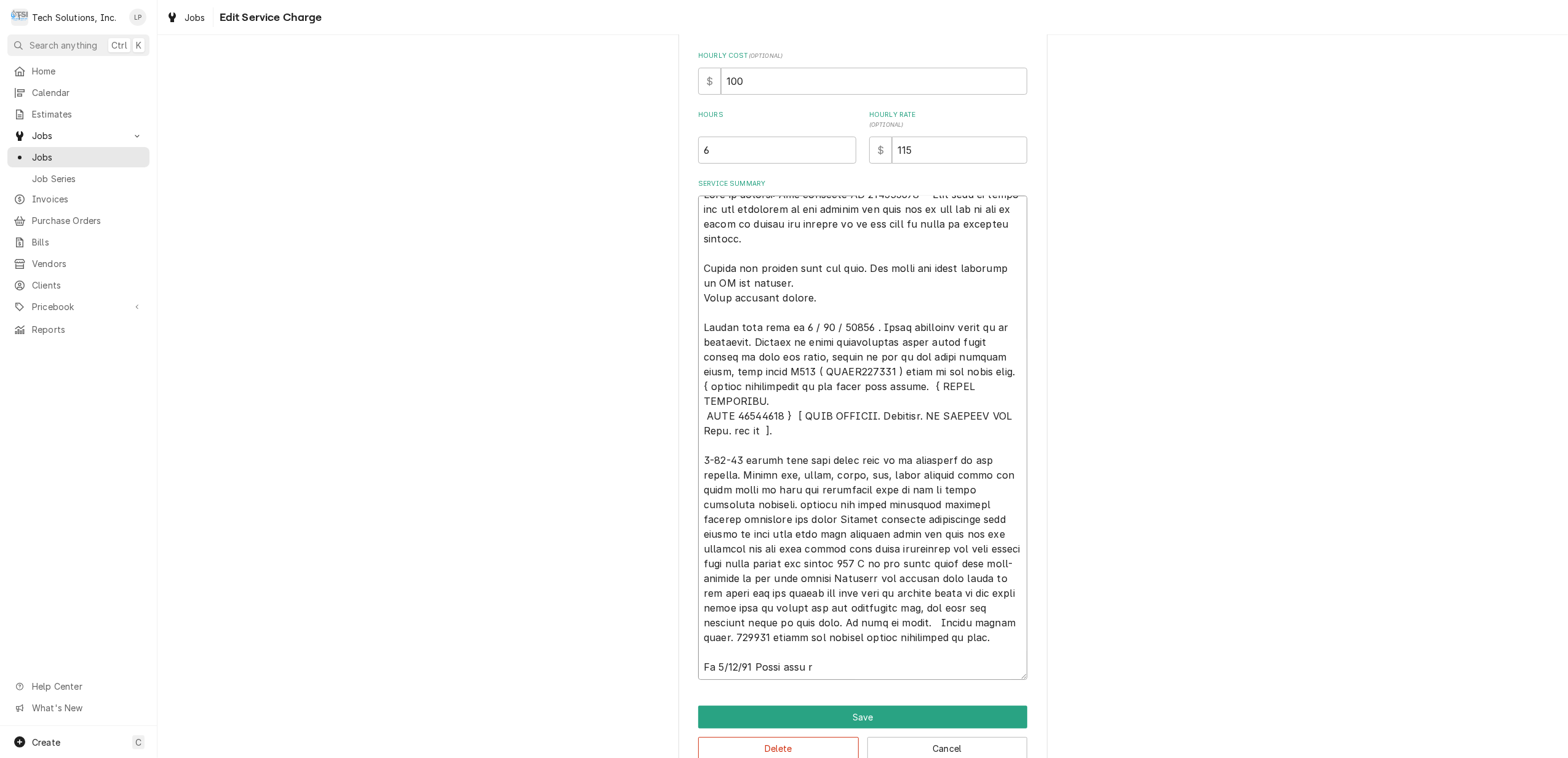
type textarea "[PERSON_NAME] in billing: Use attached PO 832016918 - [PERSON_NAME] said to ema…"
type textarea "x"
type textarea "[PERSON_NAME] in billing: Use attached PO 832016918 - [PERSON_NAME] said to ema…"
type textarea "x"
type textarea "[PERSON_NAME] in billing: Use attached PO 832016918 - [PERSON_NAME] said to ema…"
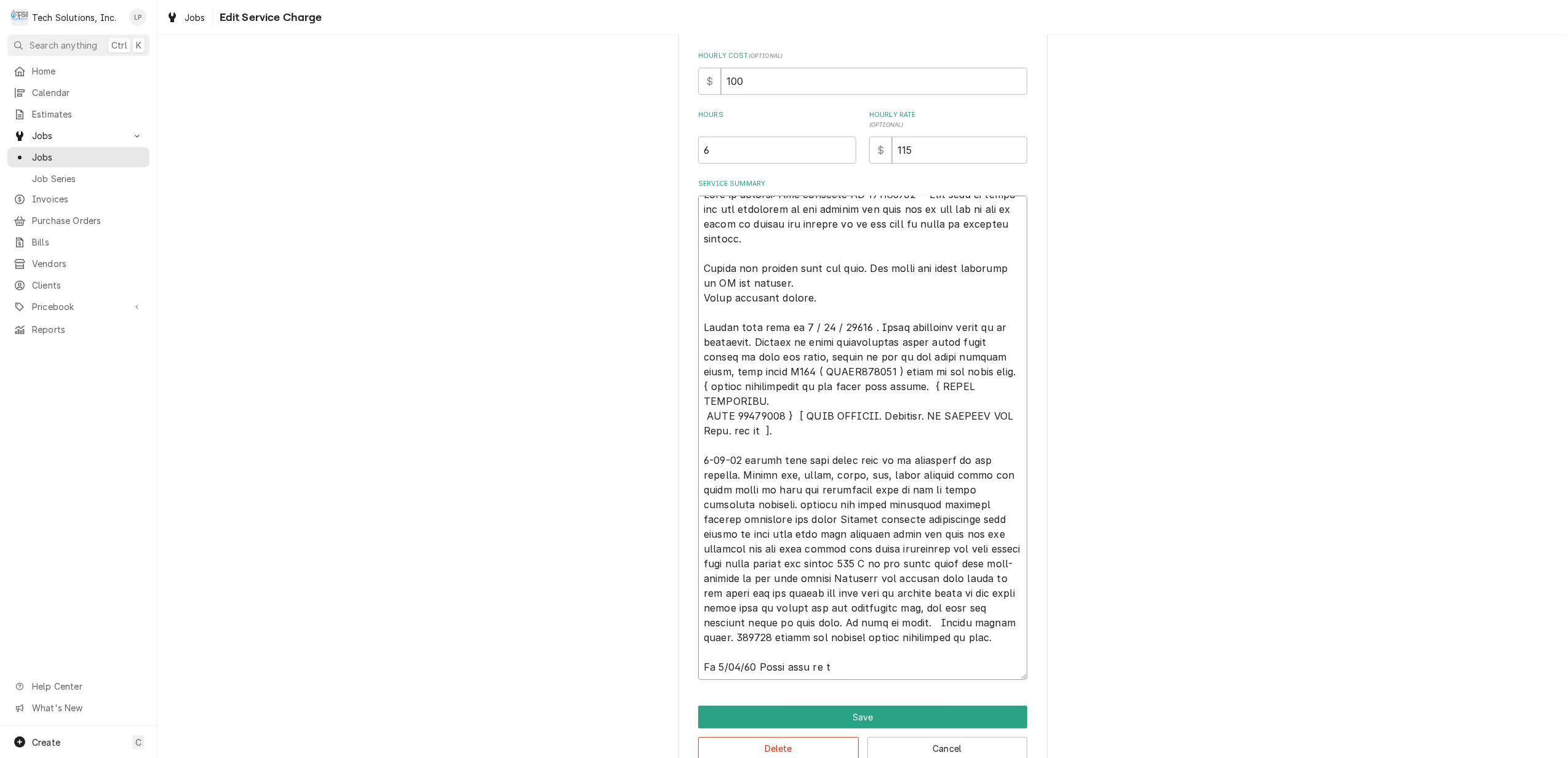
type textarea "x"
type textarea "[PERSON_NAME] in billing: Use attached PO 832016918 - [PERSON_NAME] said to ema…"
type textarea "x"
type textarea "[PERSON_NAME] in billing: Use attached PO 832016918 - [PERSON_NAME] said to ema…"
type textarea "x"
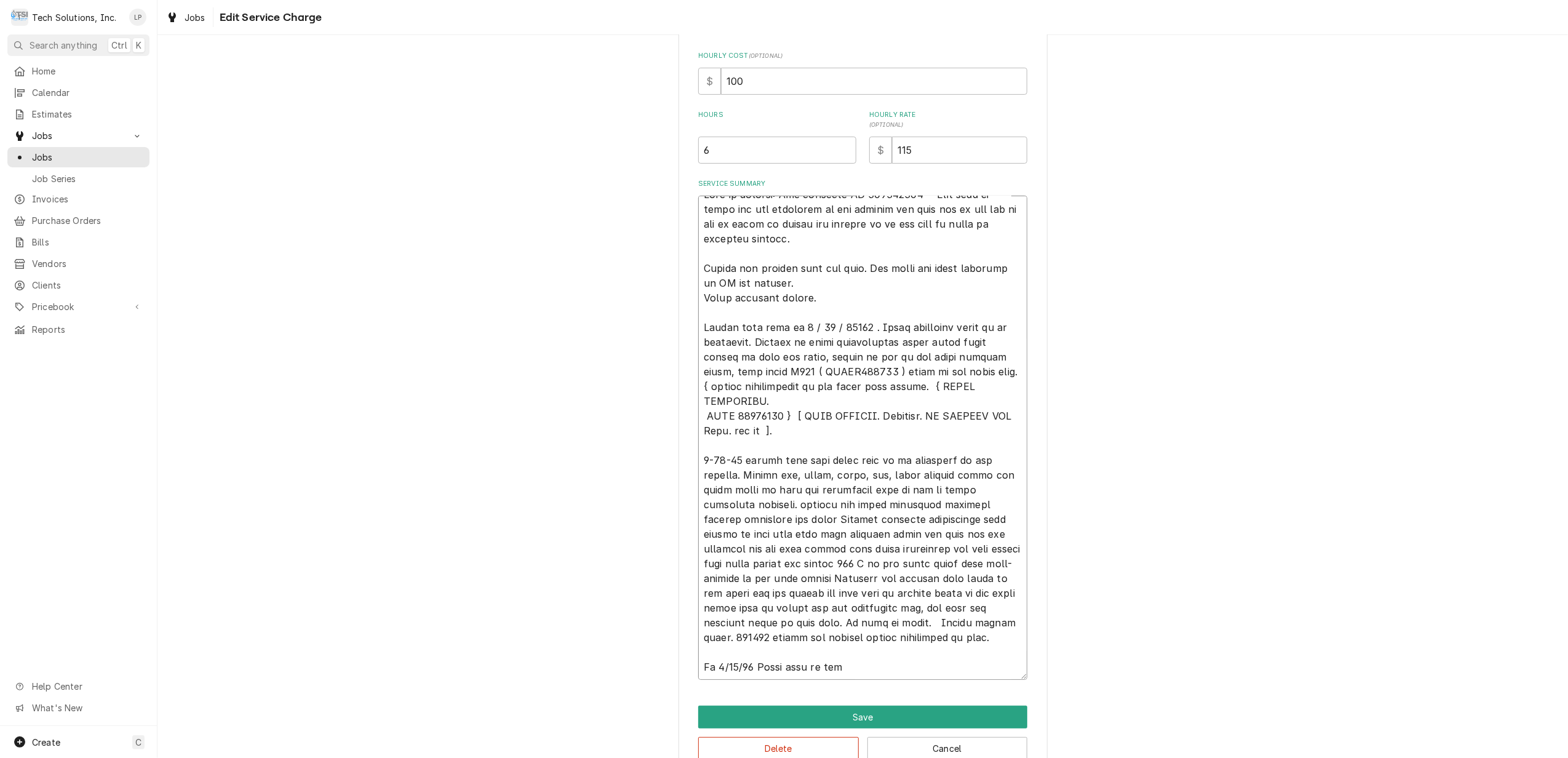
type textarea "[PERSON_NAME] in billing: Use attached PO 832016918 - [PERSON_NAME] said to ema…"
type textarea "x"
type textarea "[PERSON_NAME] in billing: Use attached PO 832016918 - [PERSON_NAME] said to ema…"
type textarea "x"
type textarea "[PERSON_NAME] in billing: Use attached PO 832016918 - [PERSON_NAME] said to ema…"
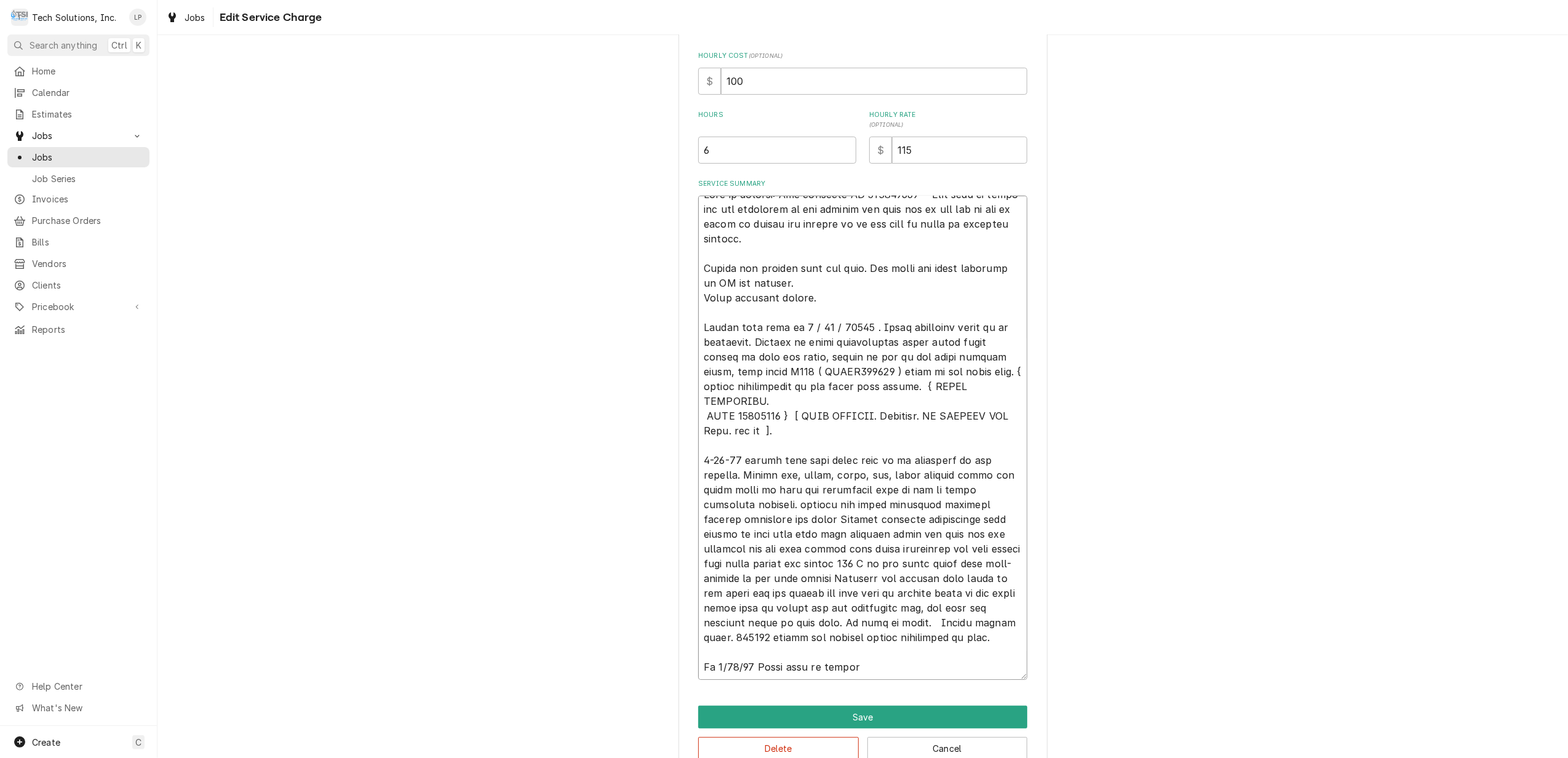
type textarea "x"
type textarea "[PERSON_NAME] in billing: Use attached PO 832016918 - [PERSON_NAME] said to ema…"
type textarea "x"
type textarea "[PERSON_NAME] in billing: Use attached PO 832016918 - [PERSON_NAME] said to ema…"
type textarea "x"
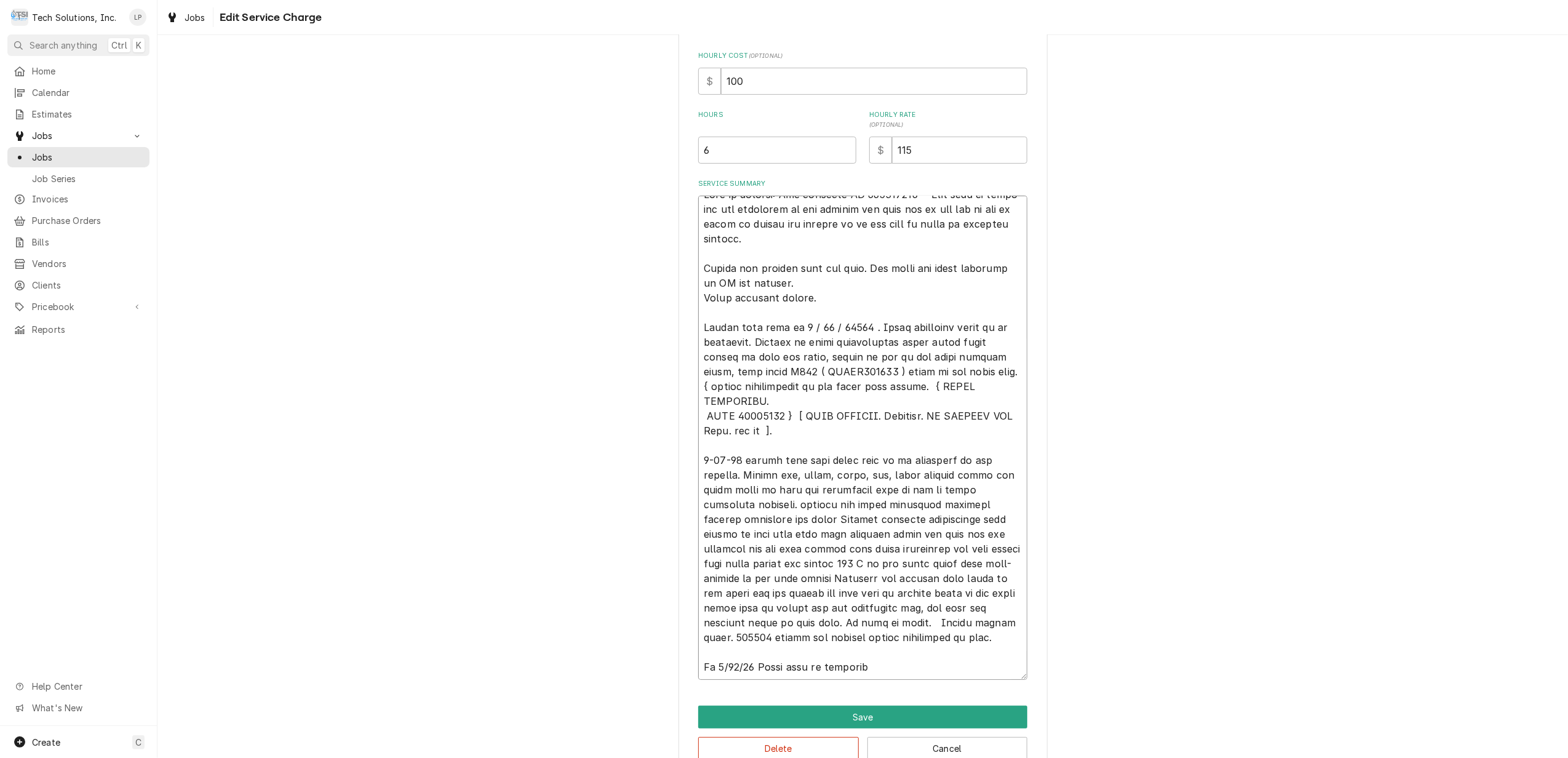
type textarea "[PERSON_NAME] in billing: Use attached PO 832016918 - [PERSON_NAME] said to ema…"
type textarea "x"
type textarea "[PERSON_NAME] in billing: Use attached PO 832016918 - [PERSON_NAME] said to ema…"
type textarea "x"
type textarea "[PERSON_NAME] in billing: Use attached PO 832016918 - [PERSON_NAME] said to ema…"
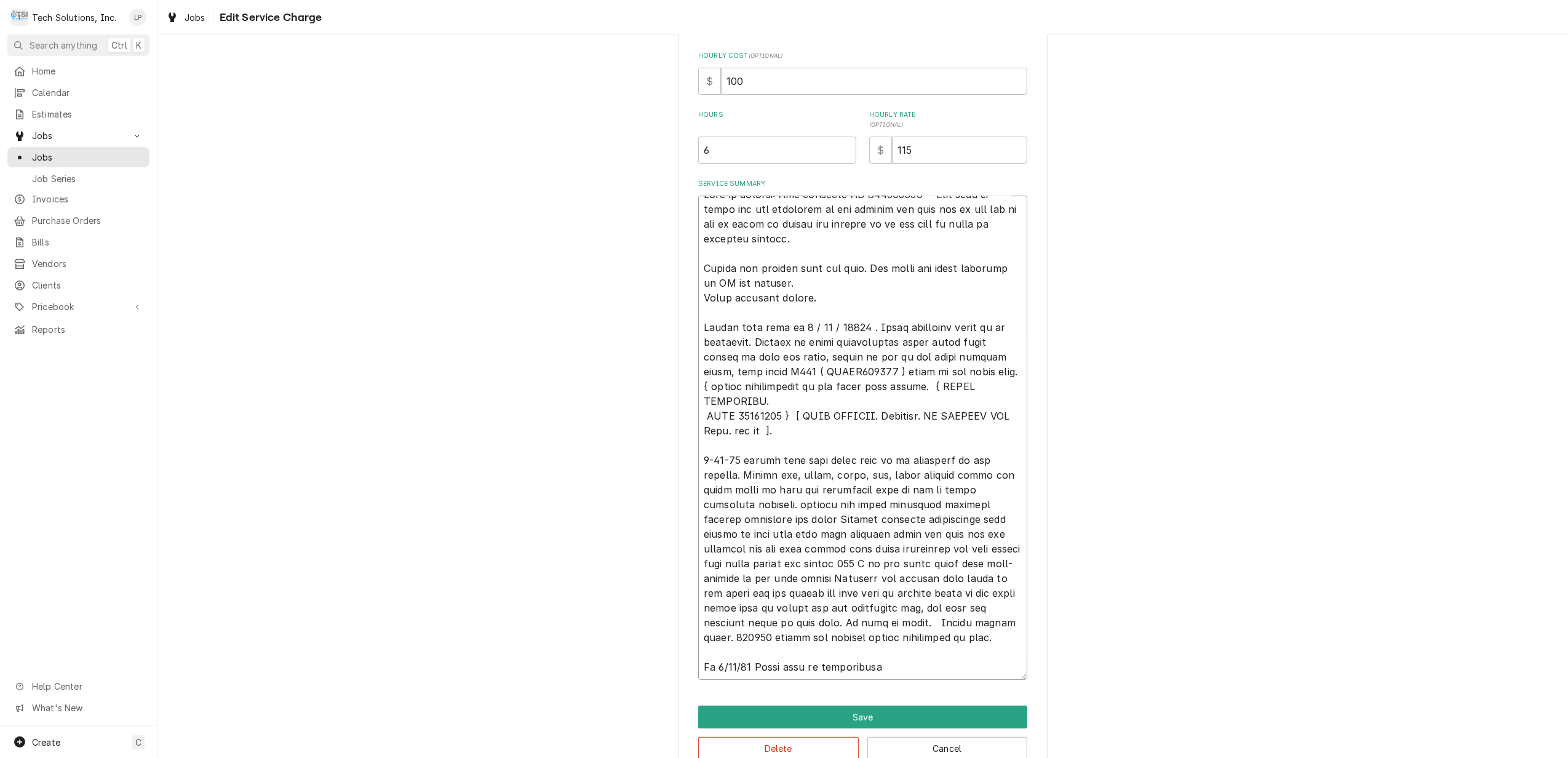
type textarea "x"
type textarea "[PERSON_NAME] in billing: Use attached PO 832016918 - [PERSON_NAME] said to ema…"
type textarea "x"
type textarea "[PERSON_NAME] in billing: Use attached PO 832016918 - [PERSON_NAME] said to ema…"
type textarea "x"
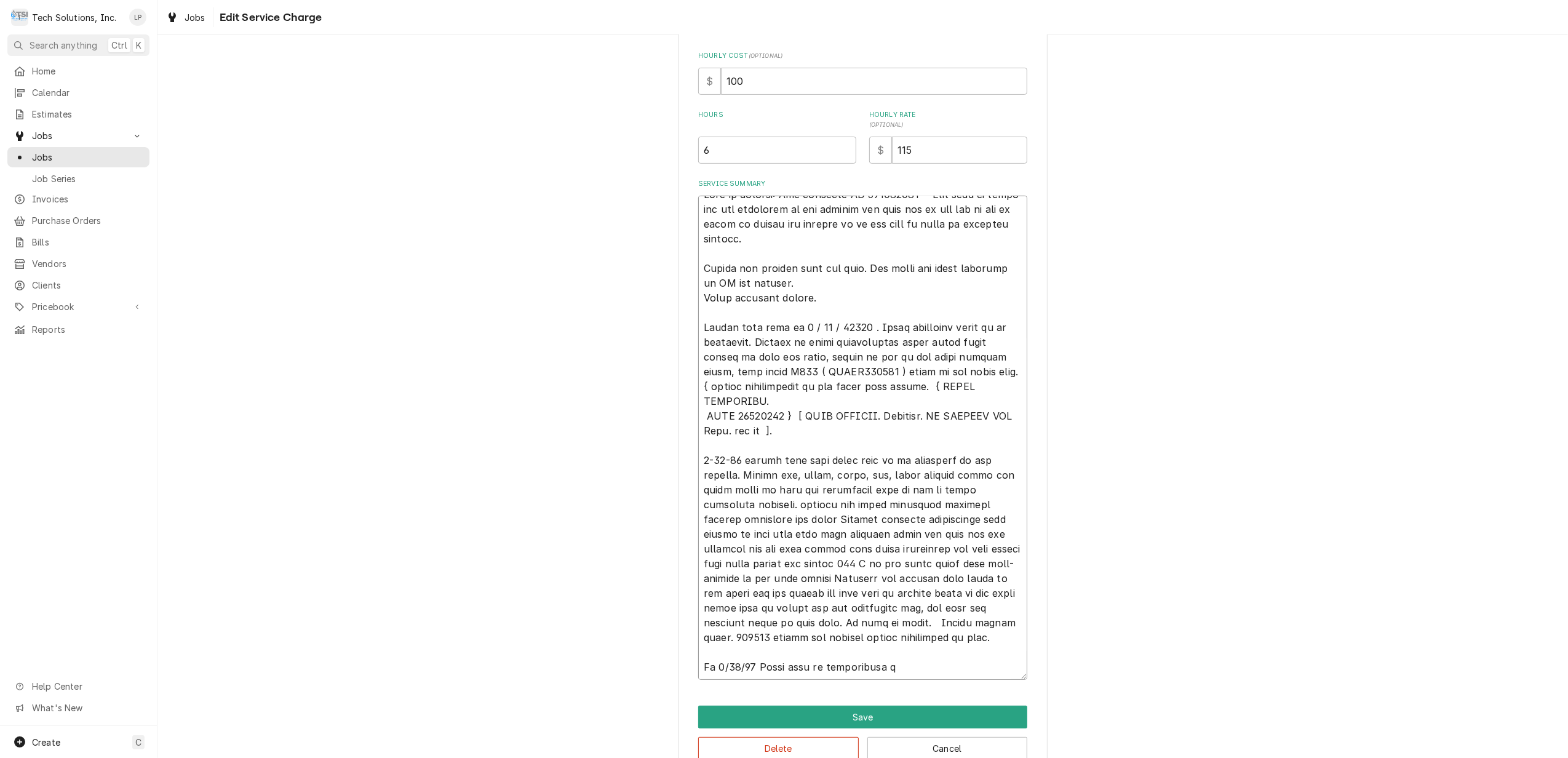
type textarea "[PERSON_NAME] in billing: Use attached PO 832016918 - [PERSON_NAME] said to ema…"
type textarea "x"
type textarea "[PERSON_NAME] in billing: Use attached PO 832016918 - [PERSON_NAME] said to ema…"
type textarea "x"
type textarea "[PERSON_NAME] in billing: Use attached PO 832016918 - [PERSON_NAME] said to ema…"
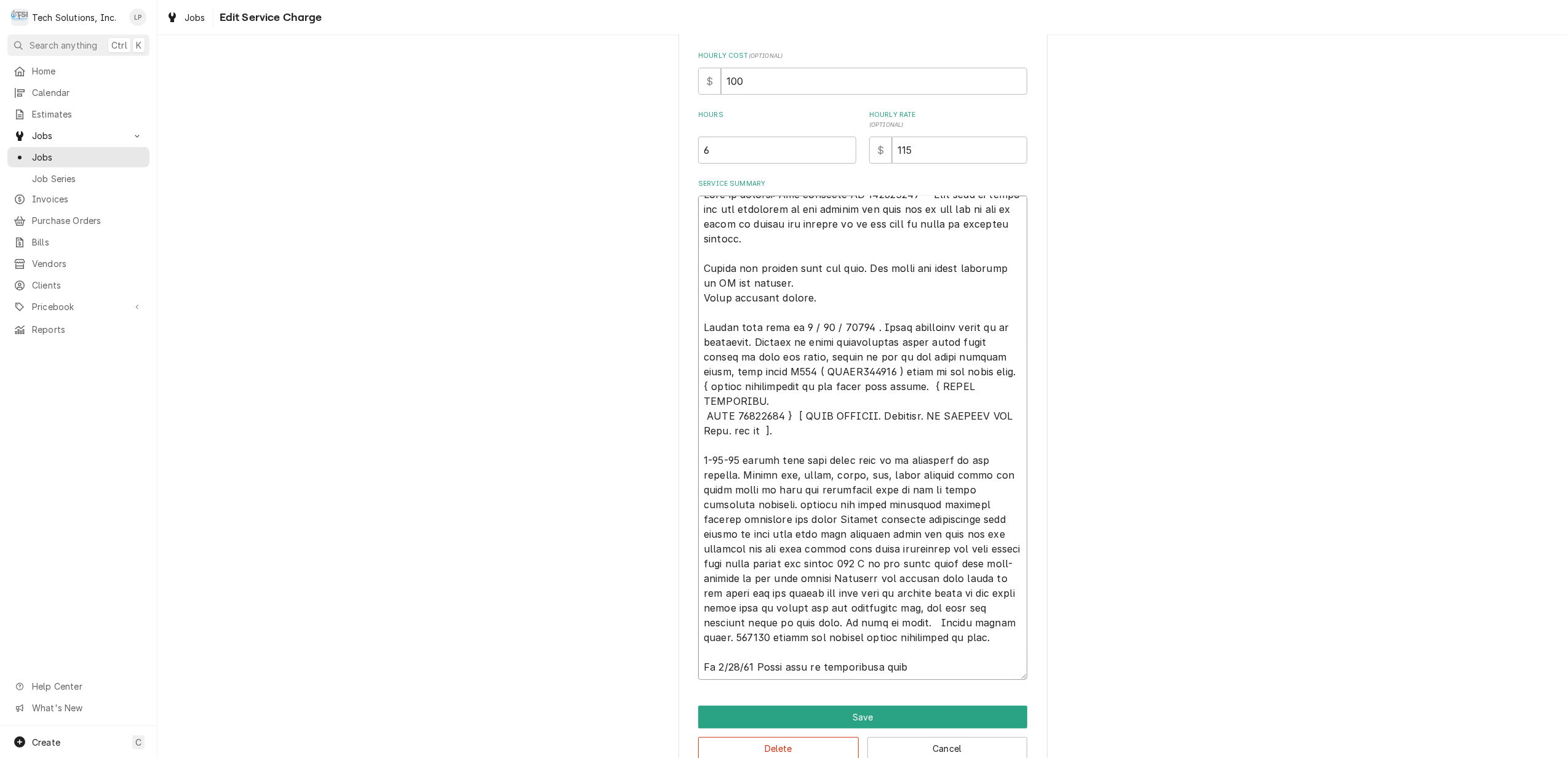
type textarea "x"
type textarea "[PERSON_NAME] in billing: Use attached PO 832016918 - [PERSON_NAME] said to ema…"
type textarea "x"
type textarea "[PERSON_NAME] in billing: Use attached PO 832016918 - [PERSON_NAME] said to ema…"
type textarea "x"
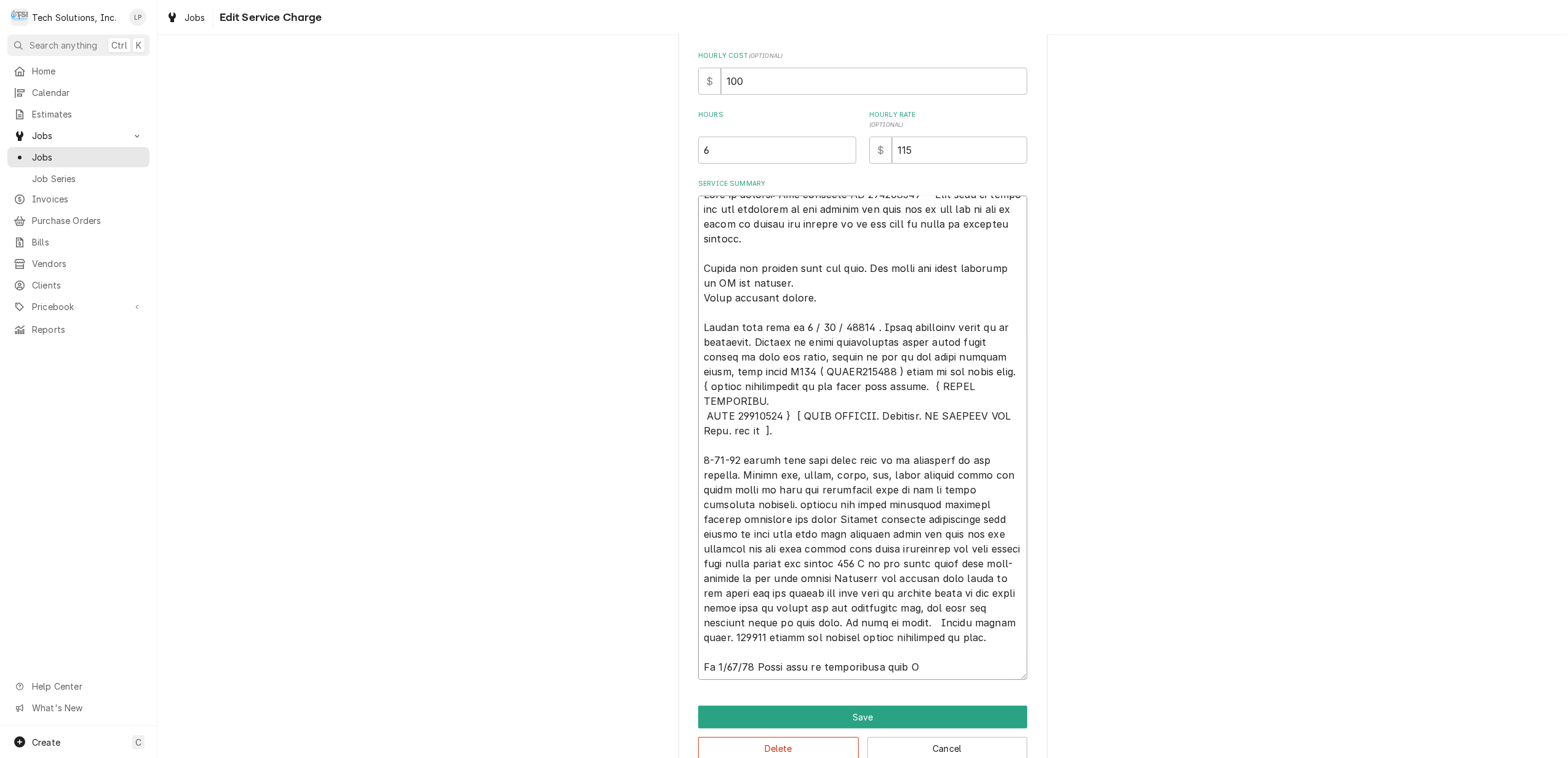
type textarea "[PERSON_NAME] in billing: Use attached PO 832016918 - [PERSON_NAME] said to ema…"
type textarea "x"
type textarea "[PERSON_NAME] in billing: Use attached PO 832016918 - [PERSON_NAME] said to ema…"
type textarea "x"
type textarea "[PERSON_NAME] in billing: Use attached PO 832016918 - [PERSON_NAME] said to ema…"
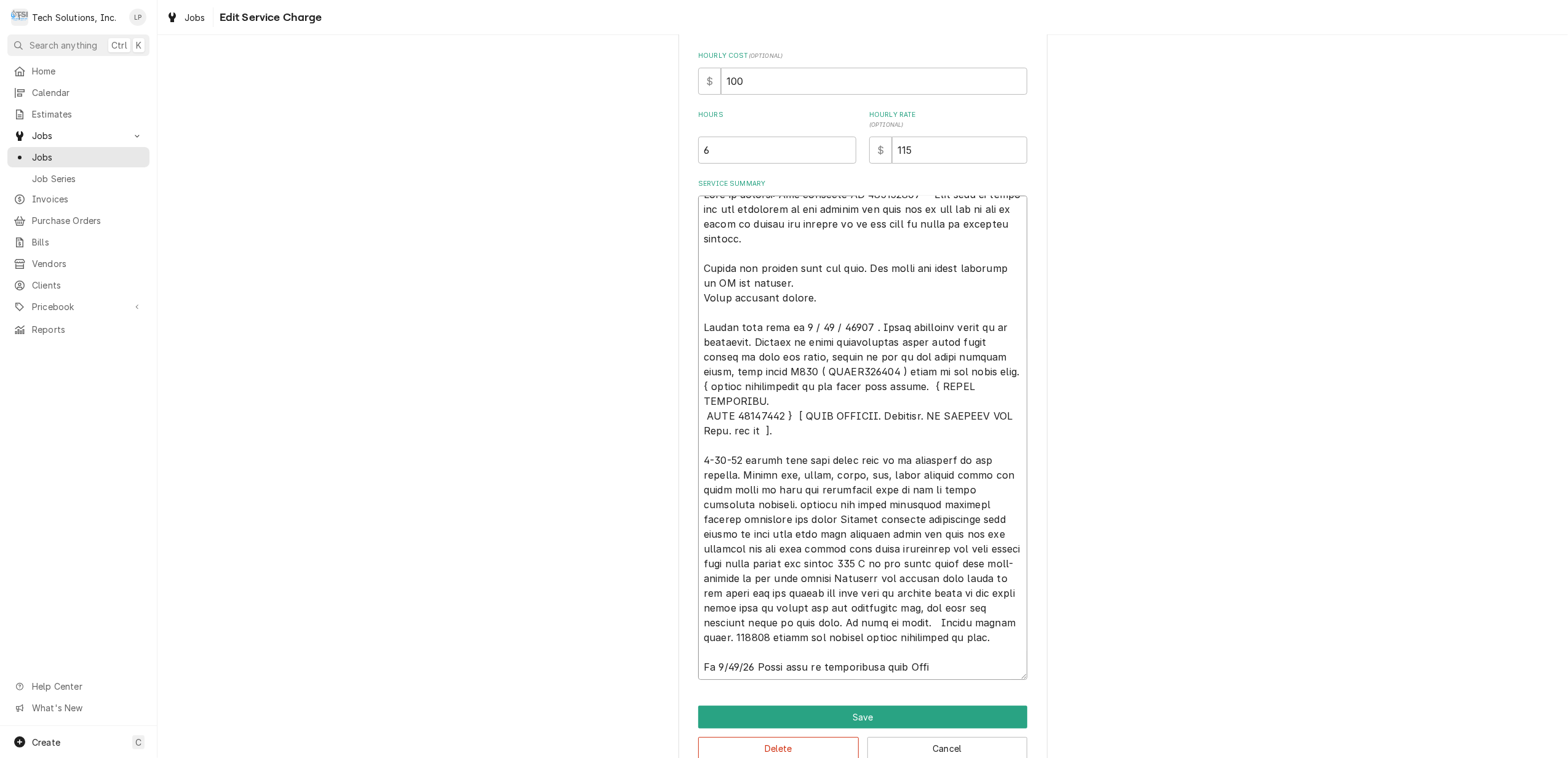
type textarea "x"
type textarea "[PERSON_NAME] in billing: Use attached PO 832016918 - [PERSON_NAME] said to ema…"
type textarea "x"
type textarea "[PERSON_NAME] in billing: Use attached PO 832016918 - [PERSON_NAME] said to ema…"
type textarea "x"
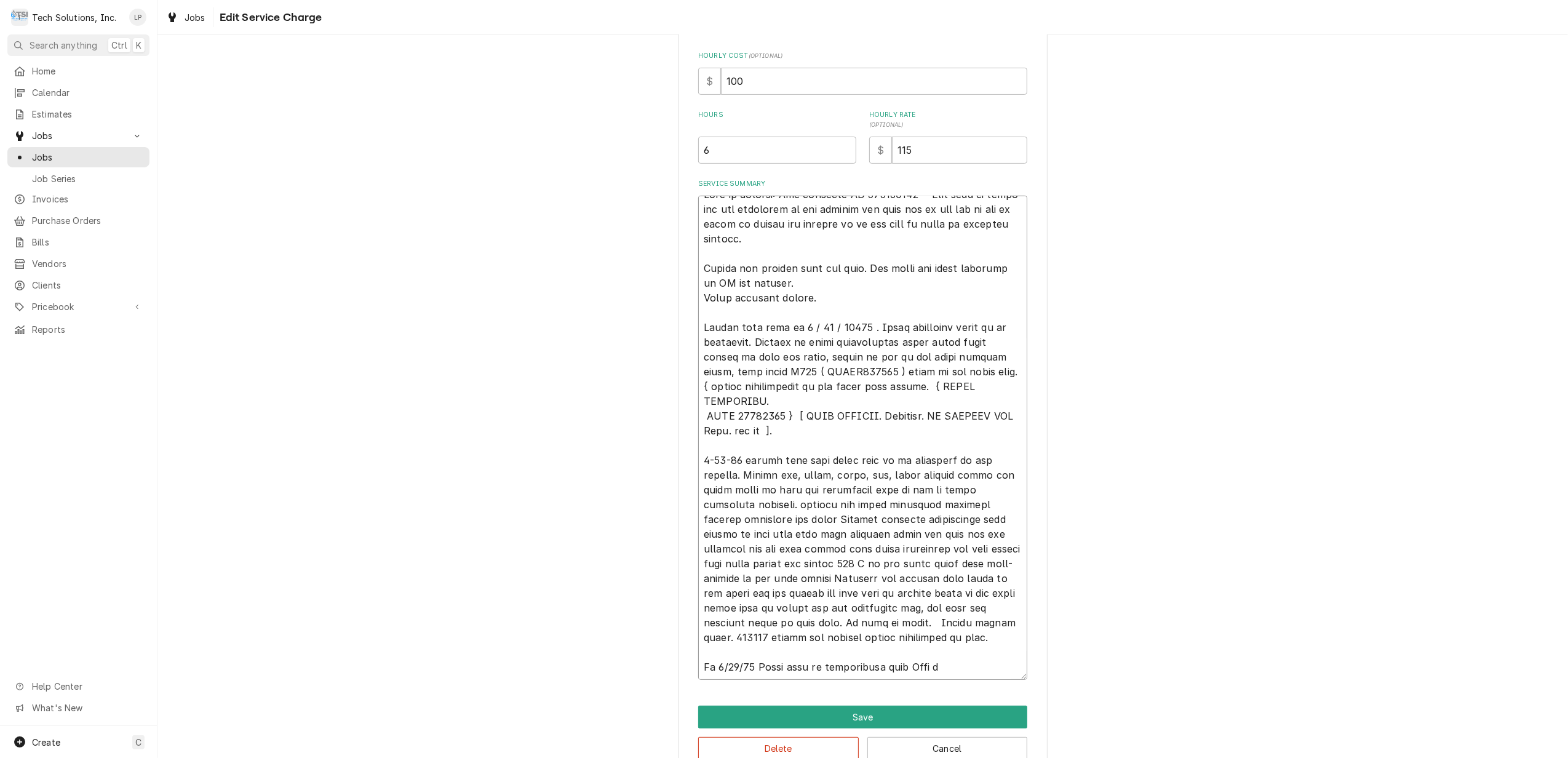
type textarea "[PERSON_NAME] in billing: Use attached PO 832016918 - [PERSON_NAME] said to ema…"
type textarea "x"
type textarea "[PERSON_NAME] in billing: Use attached PO 832016918 - [PERSON_NAME] said to ema…"
type textarea "x"
type textarea "[PERSON_NAME] in billing: Use attached PO 832016918 - [PERSON_NAME] said to ema…"
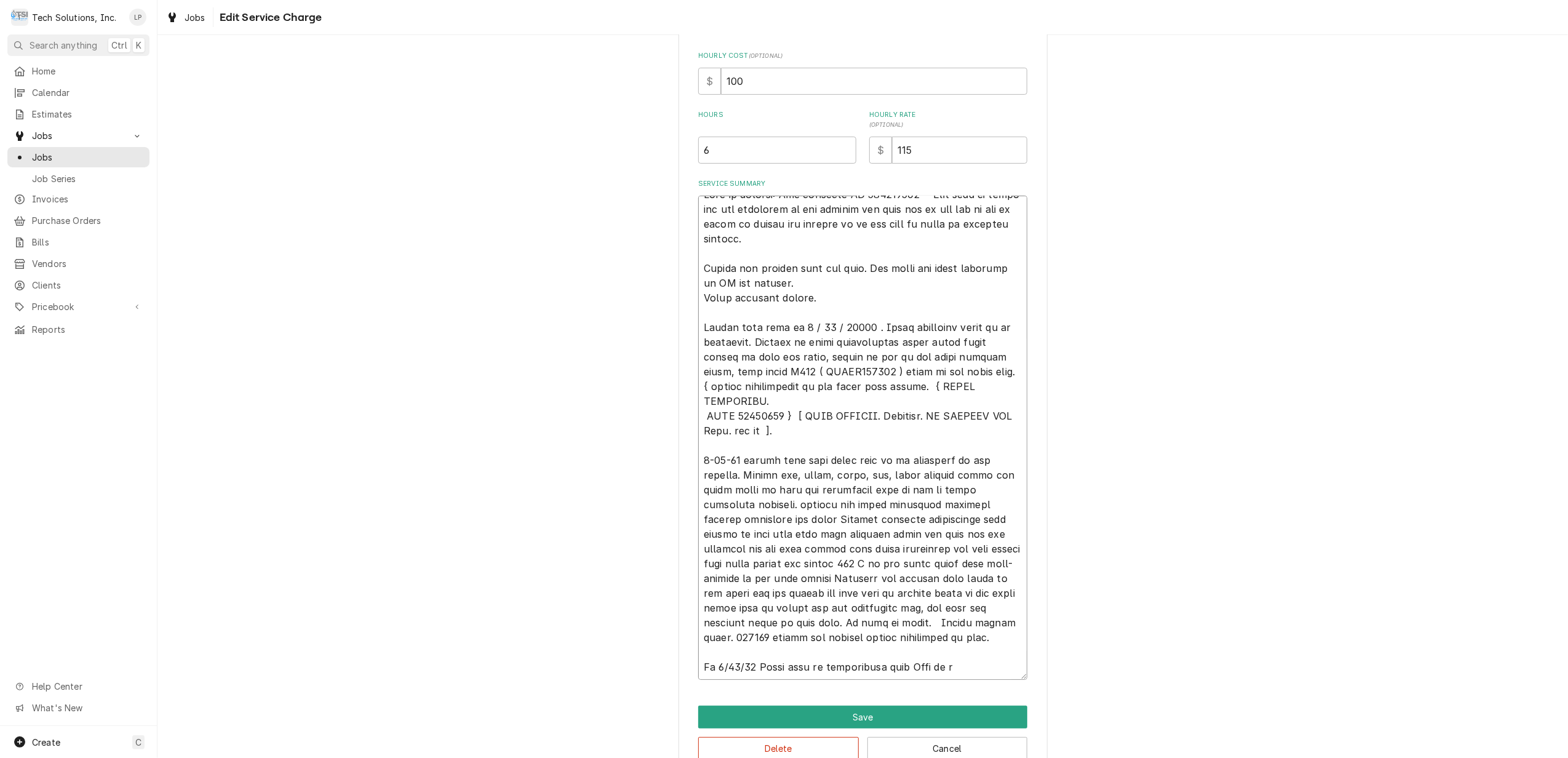
type textarea "x"
type textarea "[PERSON_NAME] in billing: Use attached PO 832016918 - [PERSON_NAME] said to ema…"
type textarea "x"
type textarea "[PERSON_NAME] in billing: Use attached PO 832016918 - [PERSON_NAME] said to ema…"
type textarea "x"
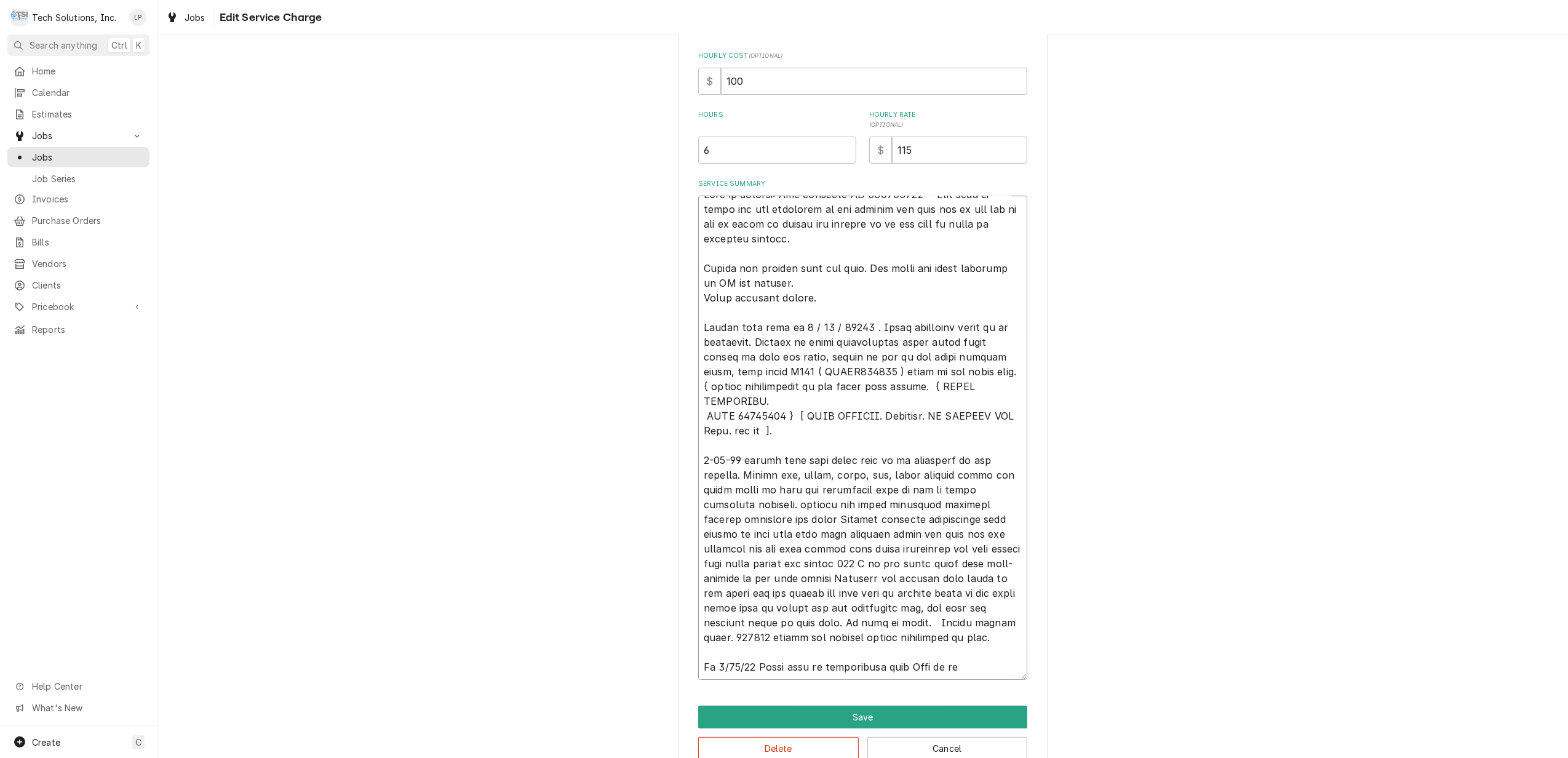
type textarea "[PERSON_NAME] in billing: Use attached PO 832016918 - [PERSON_NAME] said to ema…"
type textarea "x"
type textarea "[PERSON_NAME] in billing: Use attached PO 832016918 - [PERSON_NAME] said to ema…"
type textarea "x"
type textarea "[PERSON_NAME] in billing: Use attached PO 832016918 - [PERSON_NAME] said to ema…"
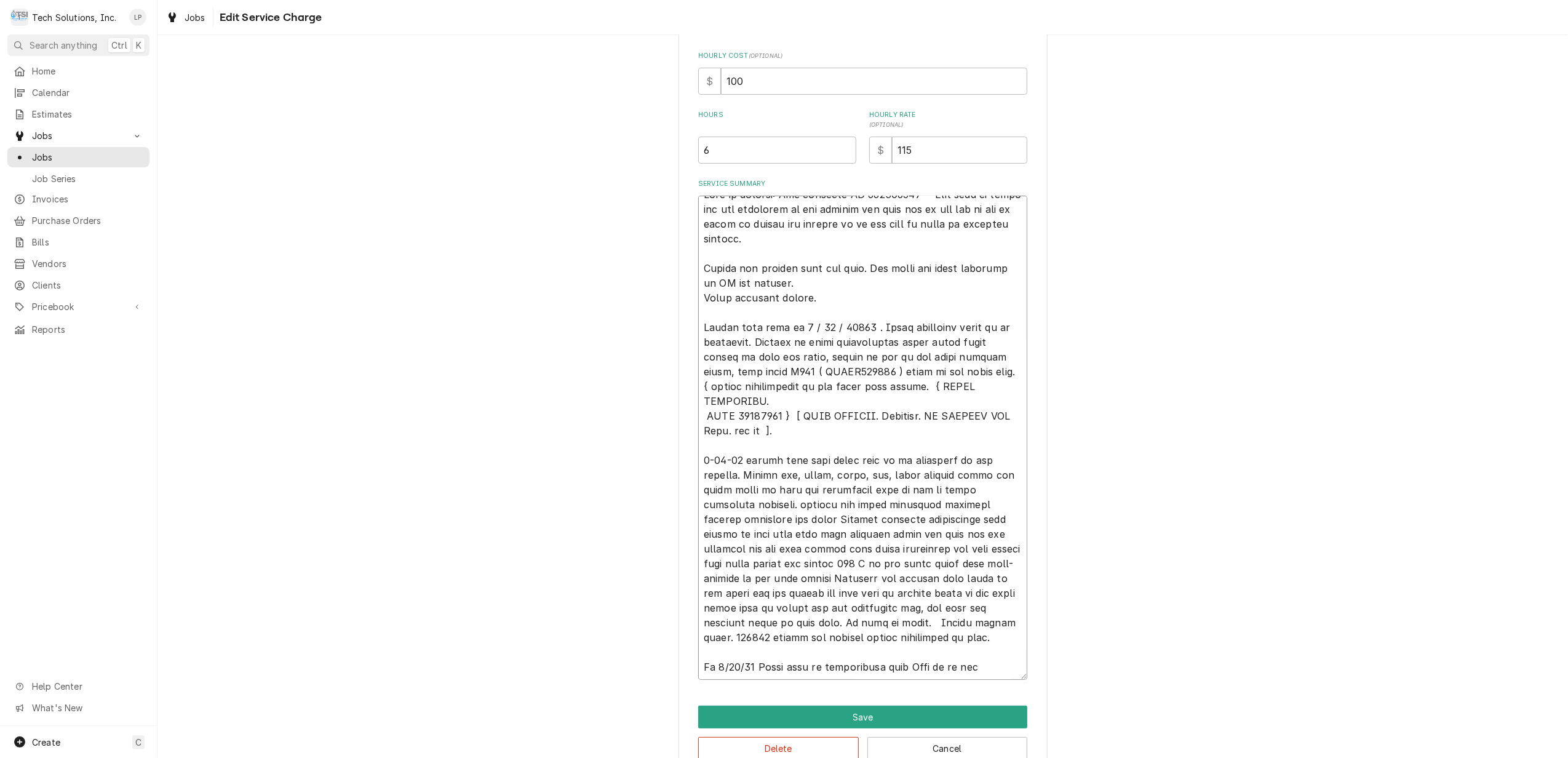
type textarea "x"
type textarea "[PERSON_NAME] in billing: Use attached PO 832016918 - [PERSON_NAME] said to ema…"
type textarea "x"
type textarea "[PERSON_NAME] in billing: Use attached PO 832016918 - [PERSON_NAME] said to ema…"
type textarea "x"
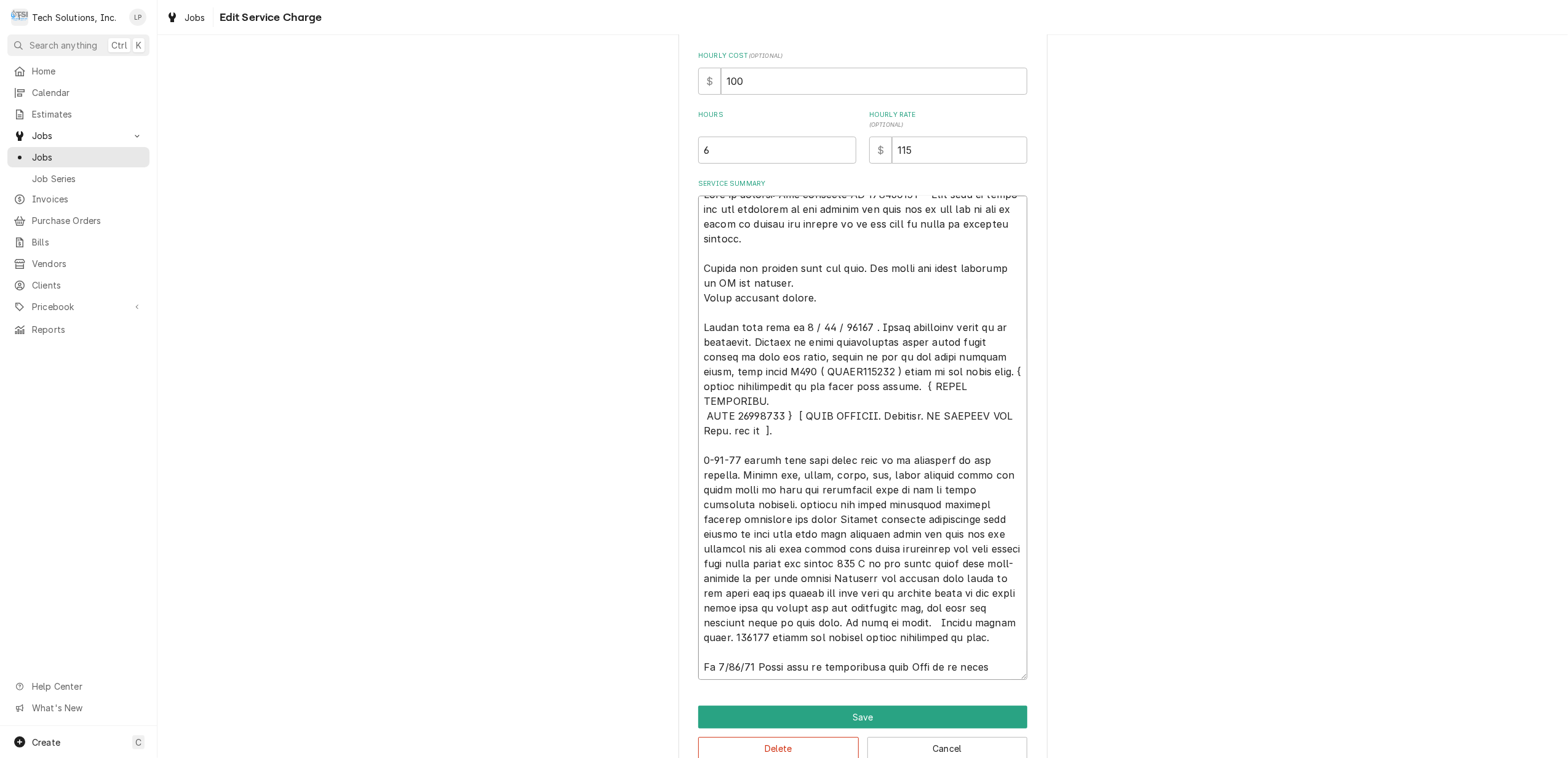
type textarea "[PERSON_NAME] in billing: Use attached PO 832016918 - [PERSON_NAME] said to ema…"
click at [699, 665] on textarea "Service Summary" at bounding box center [863, 438] width 329 height 484
type textarea "x"
type textarea "[PERSON_NAME] in billing: Use attached PO 832016918 - [PERSON_NAME] said to ema…"
type textarea "x"
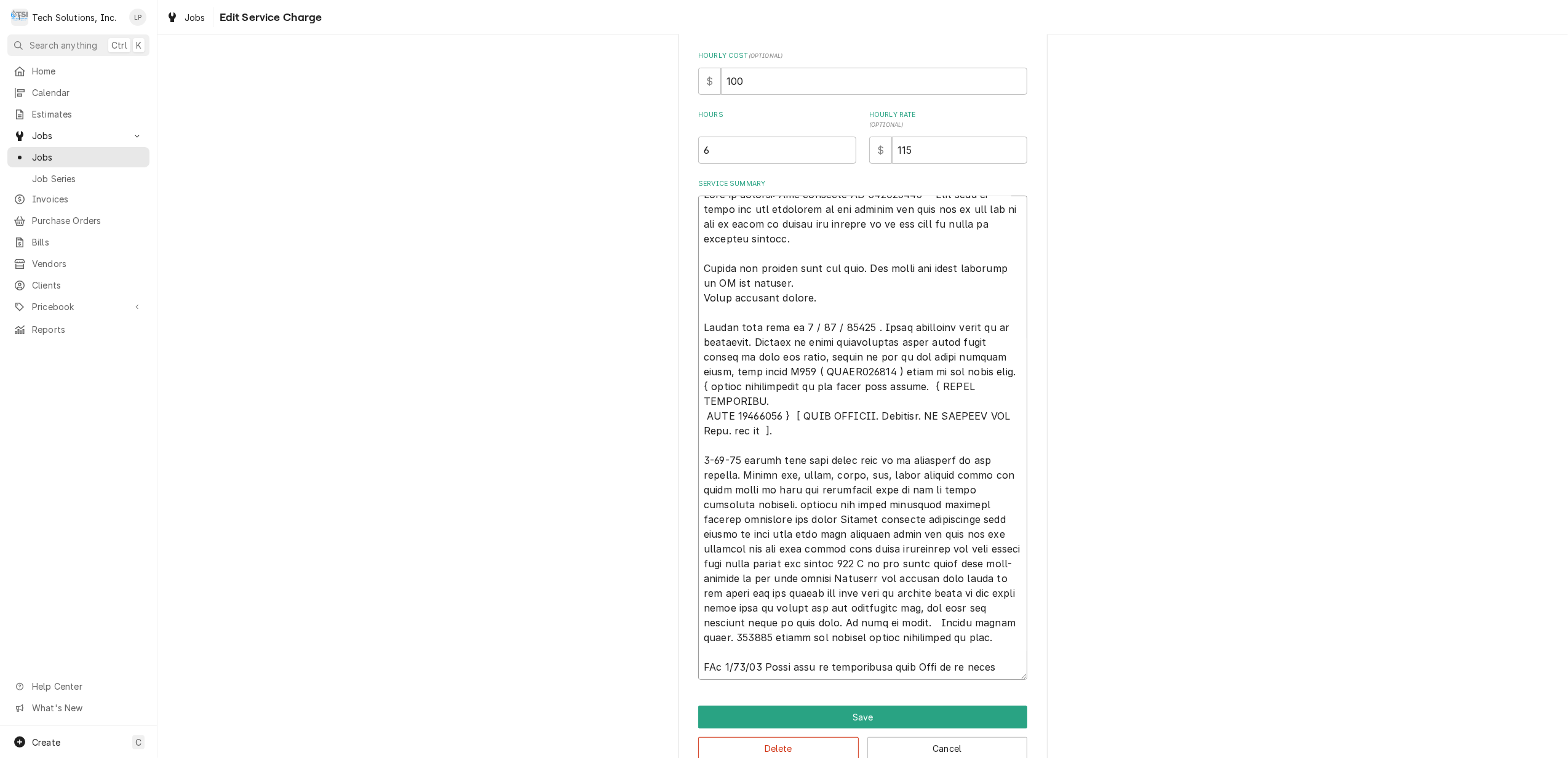
type textarea "[PERSON_NAME] in billing: Use attached PO 832016918 - [PERSON_NAME] said to ema…"
type textarea "x"
type textarea "[PERSON_NAME] in billing: Use attached PO 832016918 - [PERSON_NAME] said to ema…"
type textarea "x"
type textarea "[PERSON_NAME] in billing: Use attached PO 832016918 - [PERSON_NAME] said to ema…"
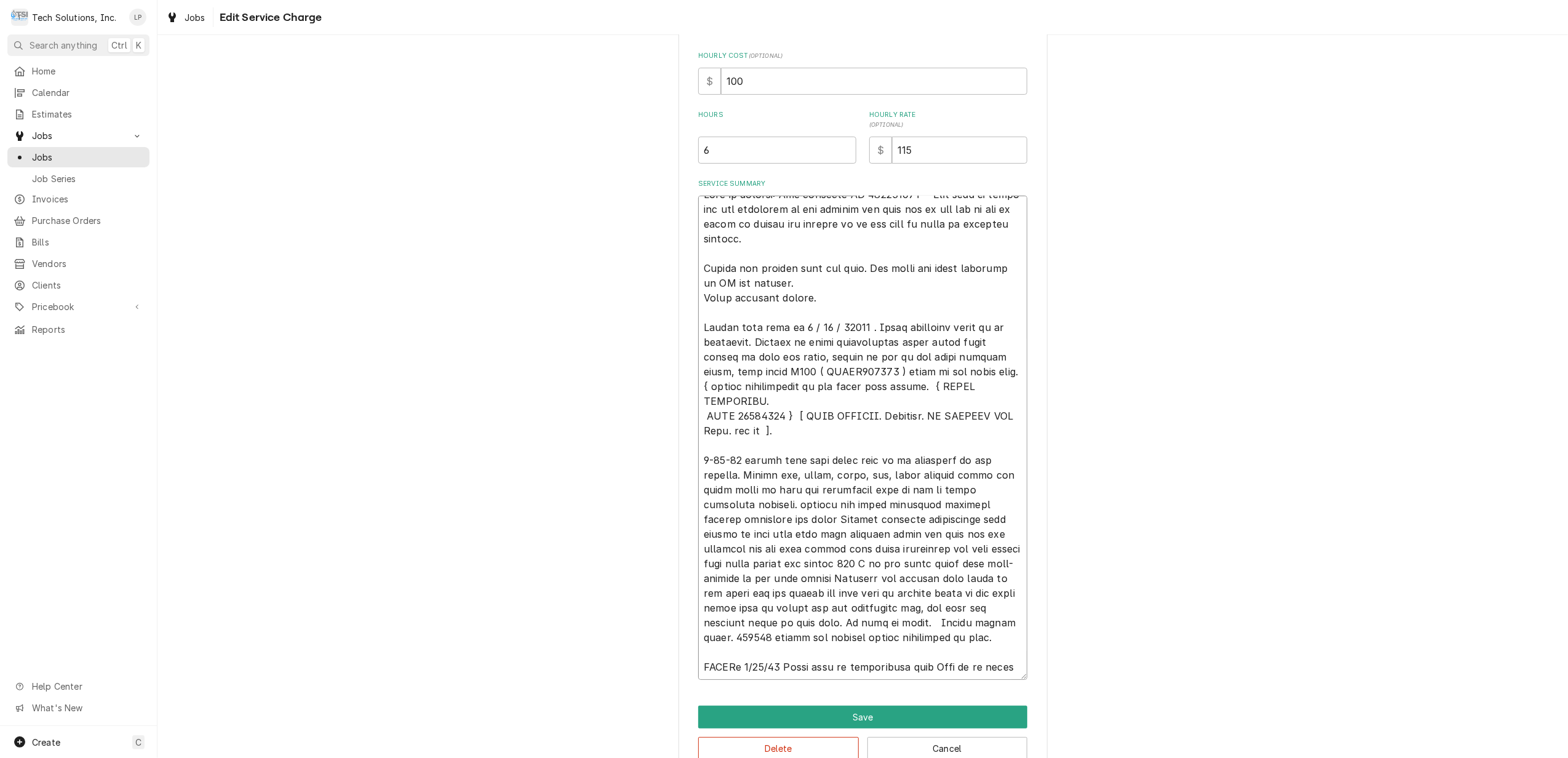
type textarea "x"
type textarea "[PERSON_NAME] in billing: Use attached PO 832016918 - [PERSON_NAME] said to ema…"
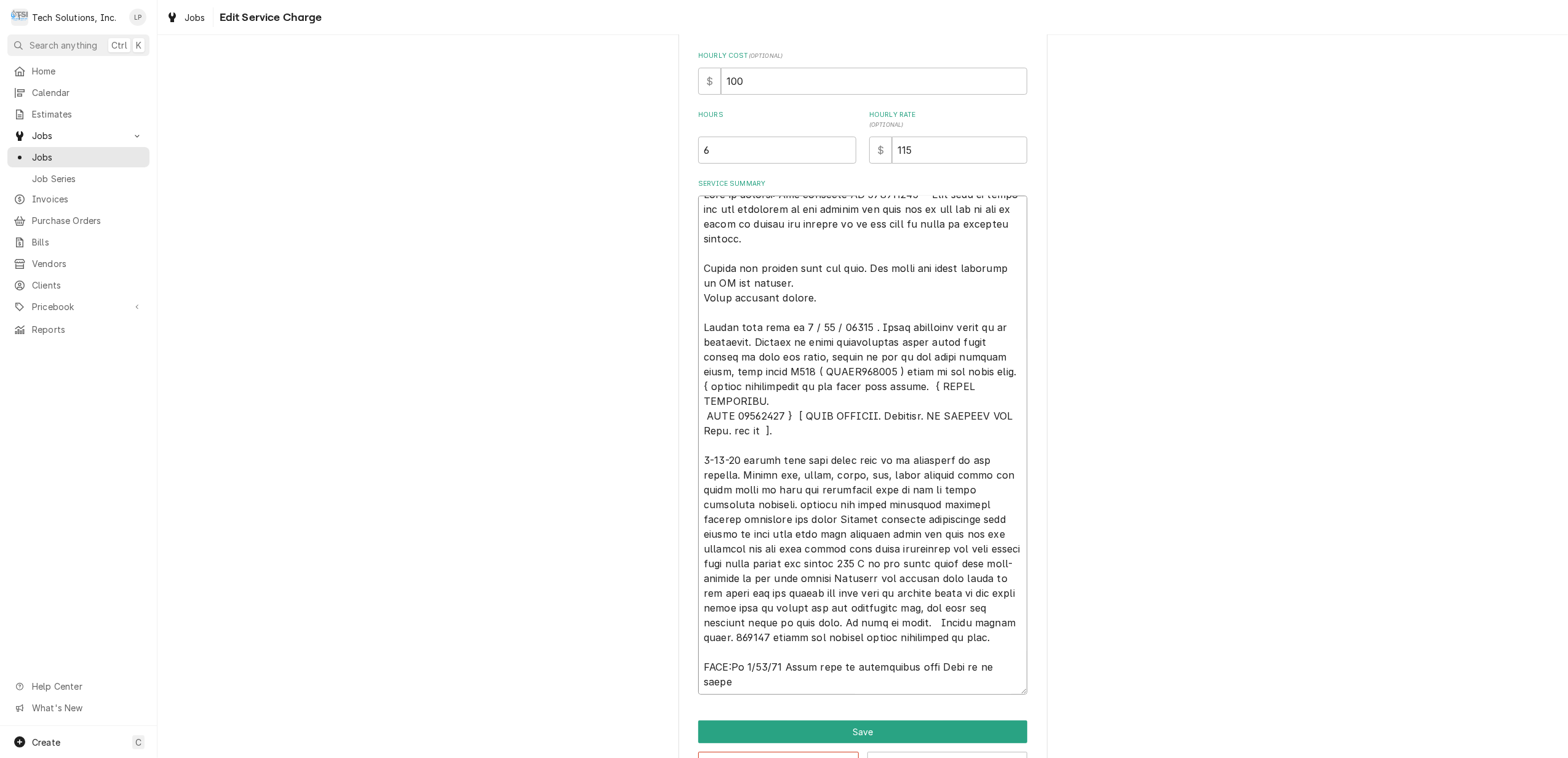
type textarea "x"
type textarea "[PERSON_NAME] in billing: Use attached PO 832016918 - [PERSON_NAME] said to ema…"
click at [774, 685] on textarea "Service Summary" at bounding box center [863, 445] width 329 height 499
type textarea "x"
type textarea "[PERSON_NAME] in billing: Use attached PO 832016918 - [PERSON_NAME] said to ema…"
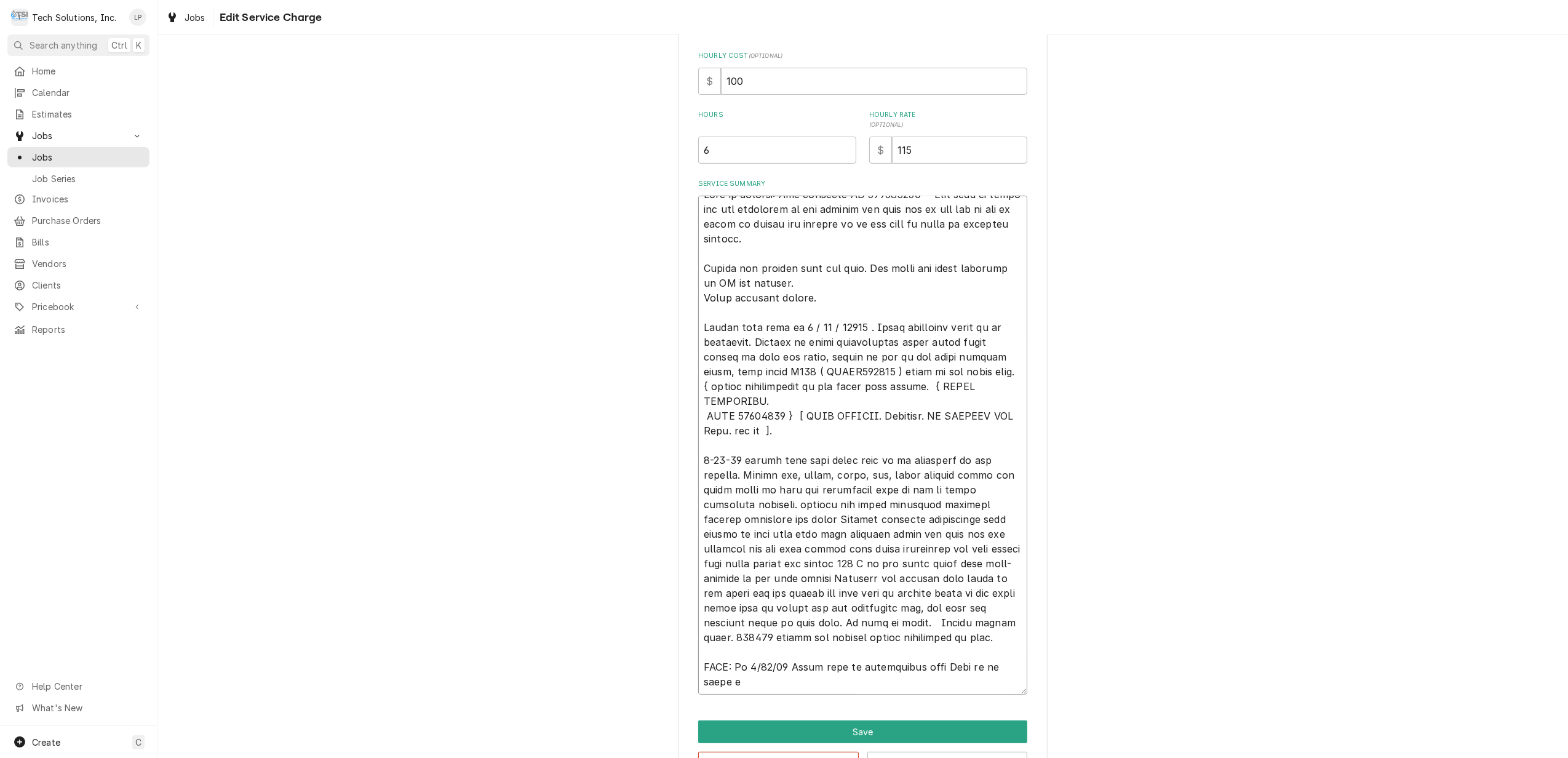
type textarea "x"
type textarea "[PERSON_NAME] in billing: Use attached PO 832016918 - [PERSON_NAME] said to ema…"
type textarea "x"
type textarea "[PERSON_NAME] in billing: Use attached PO 832016918 - [PERSON_NAME] said to ema…"
type textarea "x"
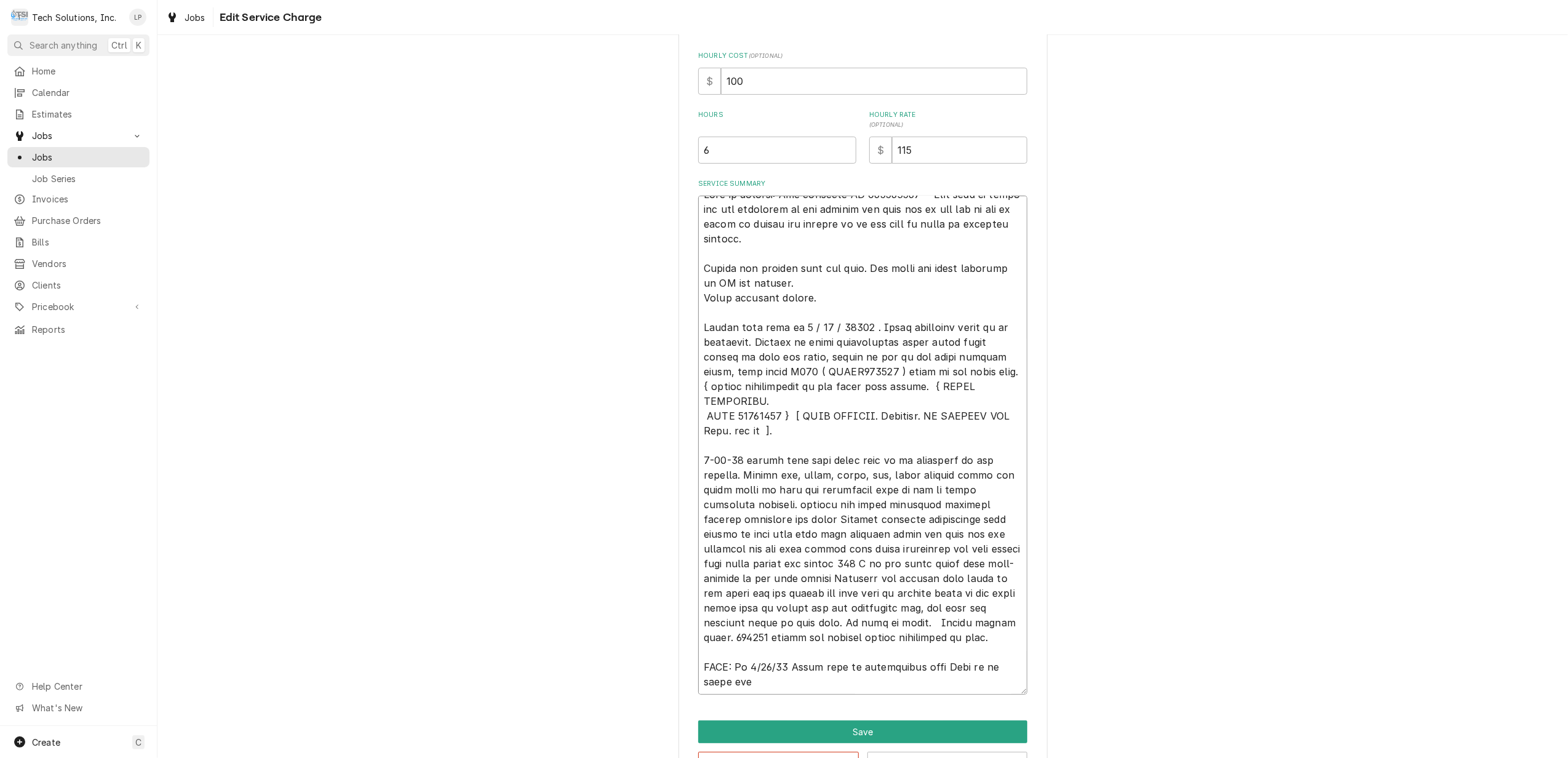
type textarea "[PERSON_NAME] in billing: Use attached PO 832016918 - [PERSON_NAME] said to ema…"
type textarea "x"
type textarea "[PERSON_NAME] in billing: Use attached PO 832016918 - [PERSON_NAME] said to ema…"
type textarea "x"
type textarea "[PERSON_NAME] in billing: Use attached PO 832016918 - [PERSON_NAME] said to ema…"
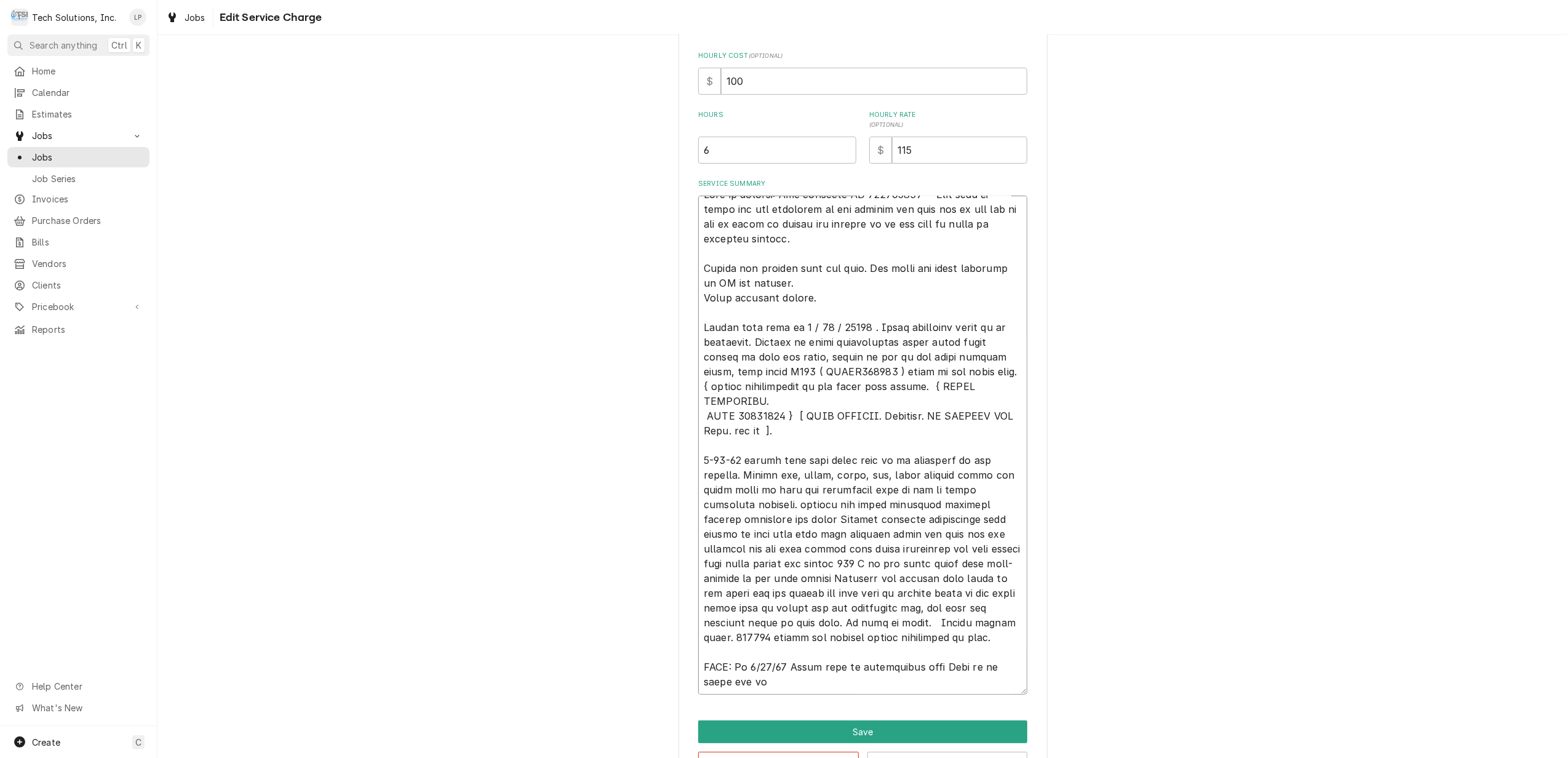
type textarea "x"
type textarea "[PERSON_NAME] in billing: Use attached PO 832016918 - [PERSON_NAME] said to ema…"
type textarea "x"
type textarea "[PERSON_NAME] in billing: Use attached PO 832016918 - [PERSON_NAME] said to ema…"
type textarea "x"
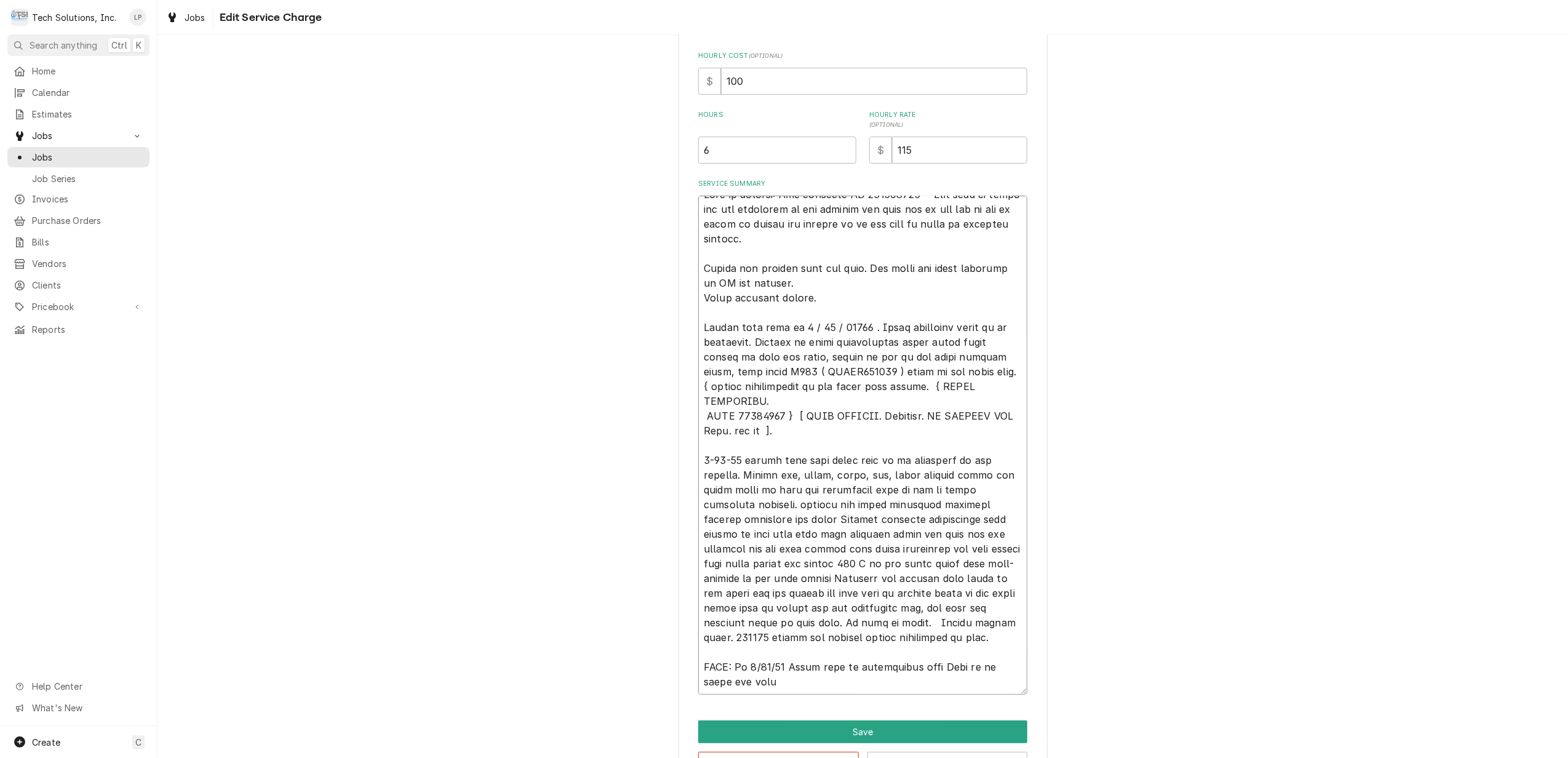
type textarea "[PERSON_NAME] in billing: Use attached PO 832016918 - [PERSON_NAME] said to ema…"
type textarea "x"
type textarea "[PERSON_NAME] in billing: Use attached PO 832016918 - [PERSON_NAME] said to ema…"
type textarea "x"
type textarea "[PERSON_NAME] in billing: Use attached PO 832016918 - [PERSON_NAME] said to ema…"
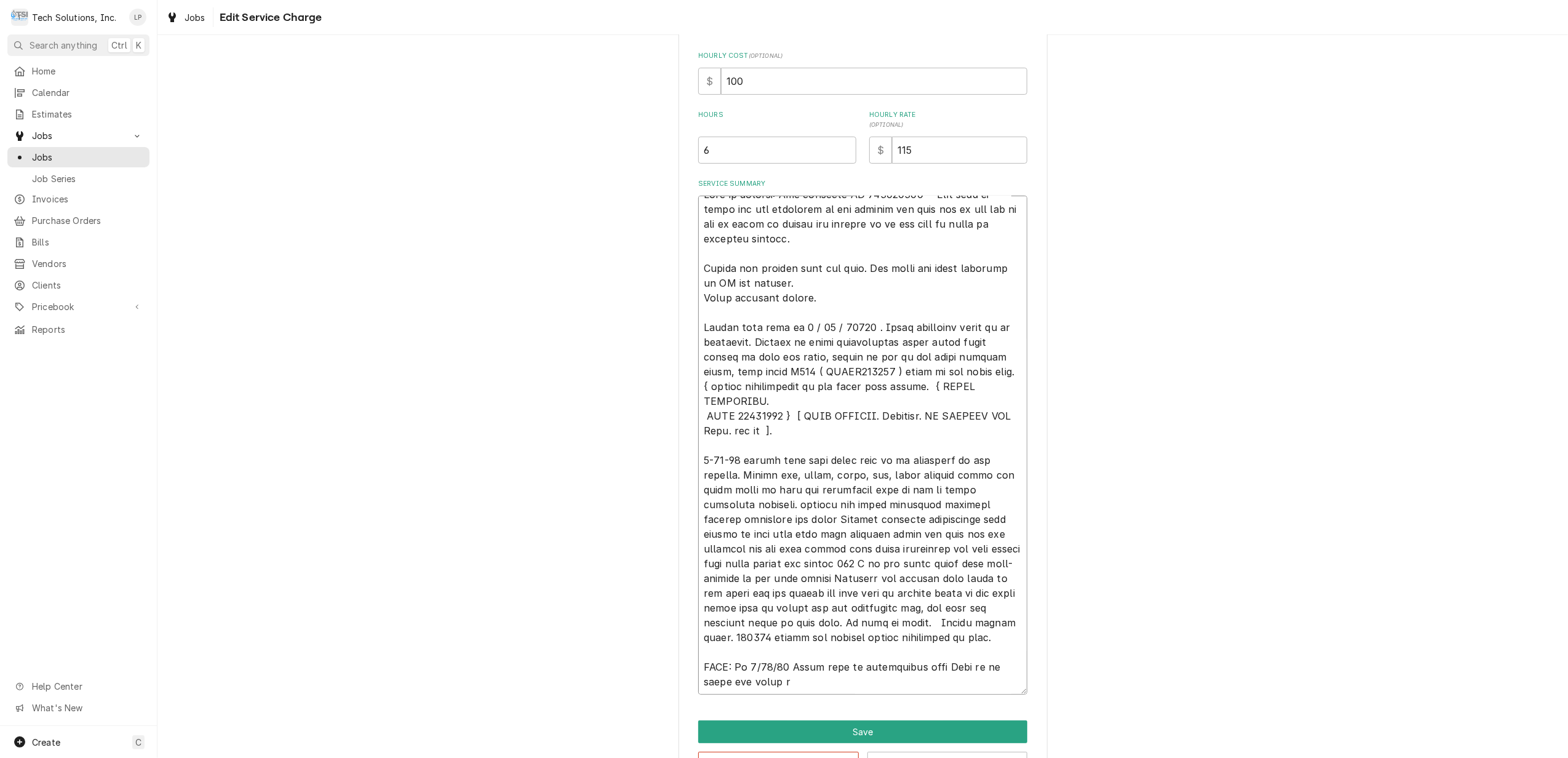
type textarea "x"
type textarea "[PERSON_NAME] in billing: Use attached PO 832016918 - [PERSON_NAME] said to ema…"
type textarea "x"
type textarea "[PERSON_NAME] in billing: Use attached PO 832016918 - [PERSON_NAME] said to ema…"
type textarea "x"
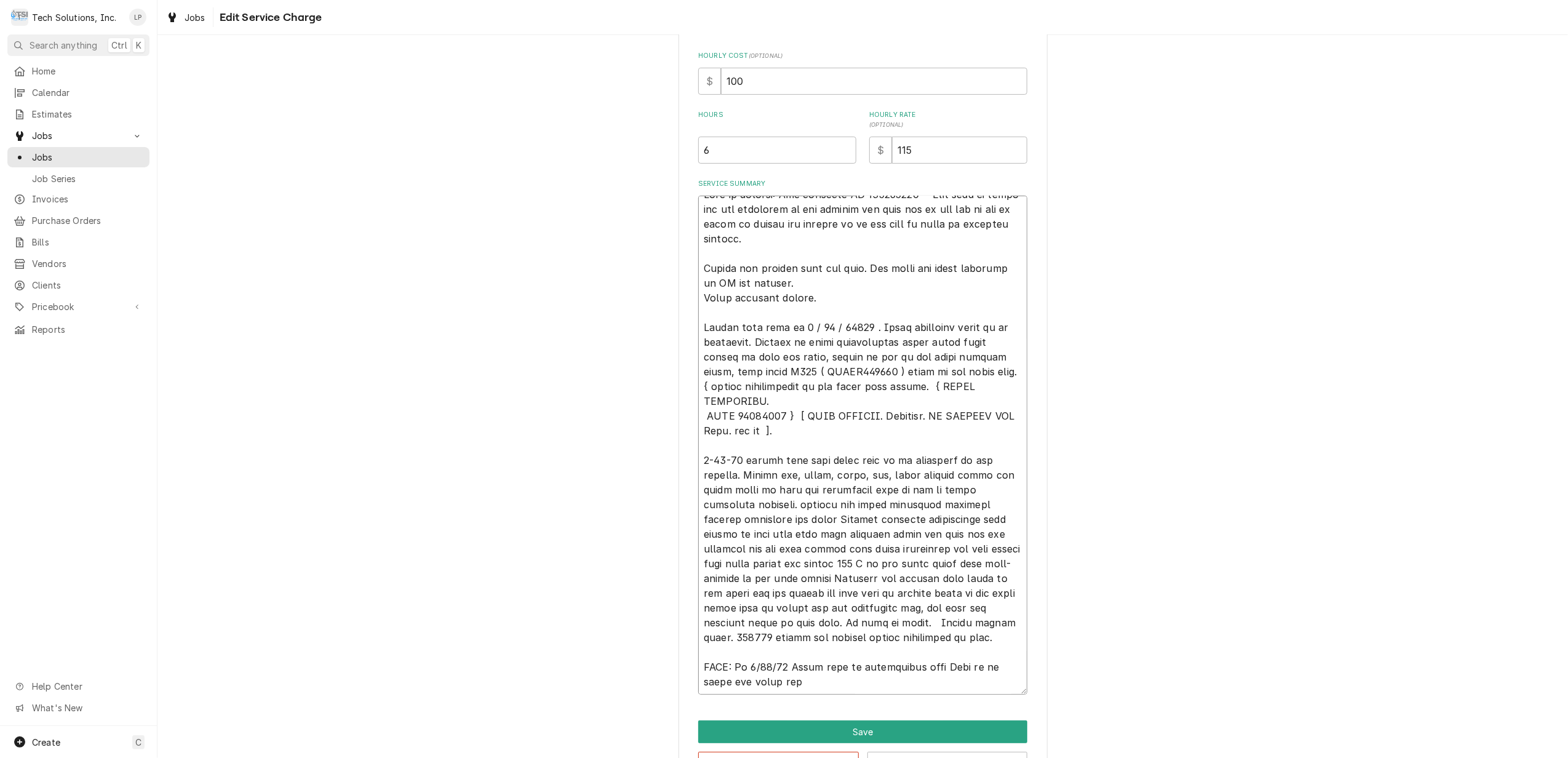
type textarea "[PERSON_NAME] in billing: Use attached PO 832016918 - [PERSON_NAME] said to ema…"
type textarea "x"
type textarea "[PERSON_NAME] in billing: Use attached PO 832016918 - [PERSON_NAME] said to ema…"
type textarea "x"
type textarea "[PERSON_NAME] in billing: Use attached PO 832016918 - [PERSON_NAME] said to ema…"
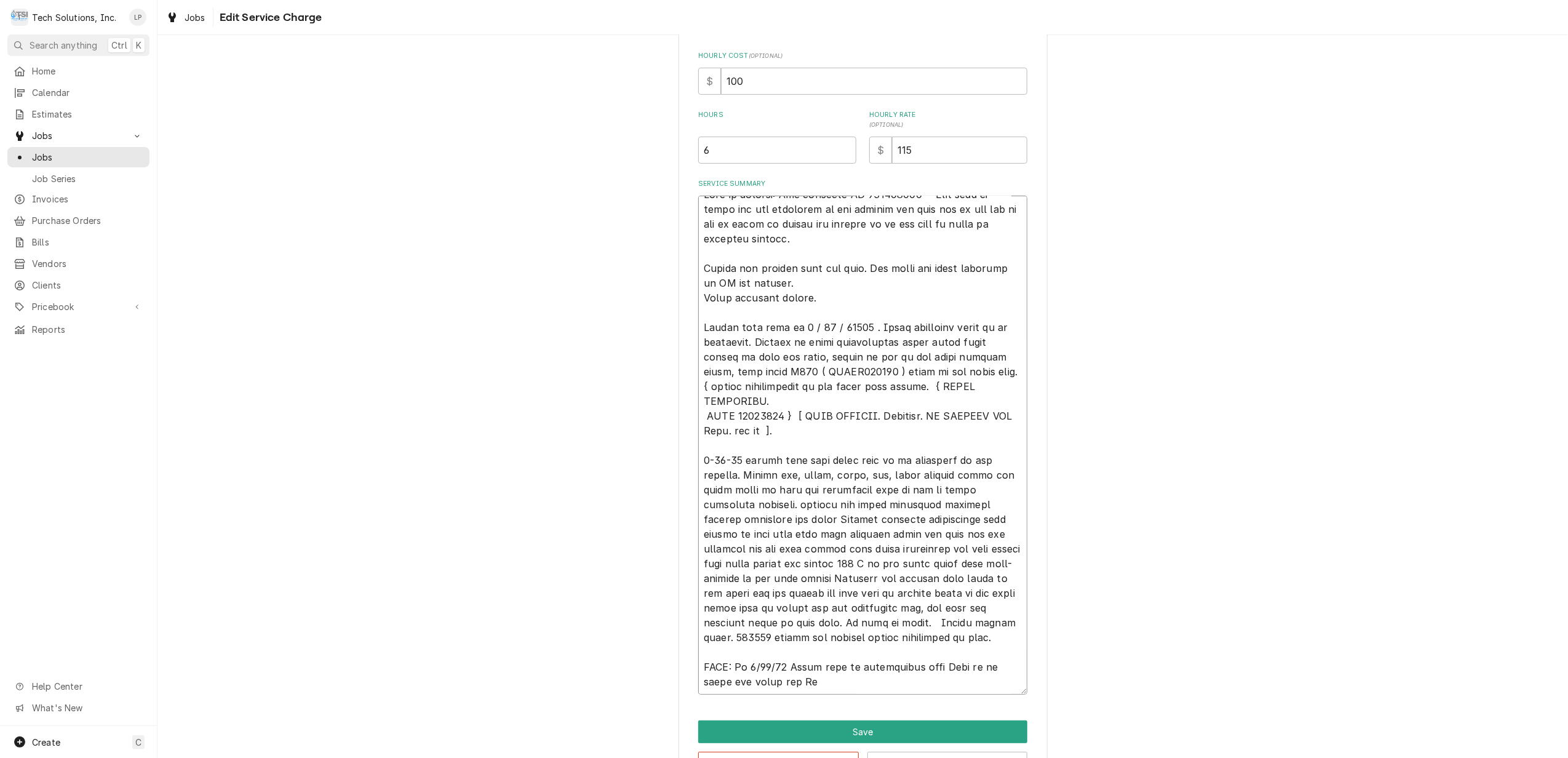
type textarea "x"
type textarea "[PERSON_NAME] in billing: Use attached PO 832016918 - [PERSON_NAME] said to ema…"
type textarea "x"
type textarea "[PERSON_NAME] in billing: Use attached PO 832016918 - [PERSON_NAME] said to ema…"
type textarea "x"
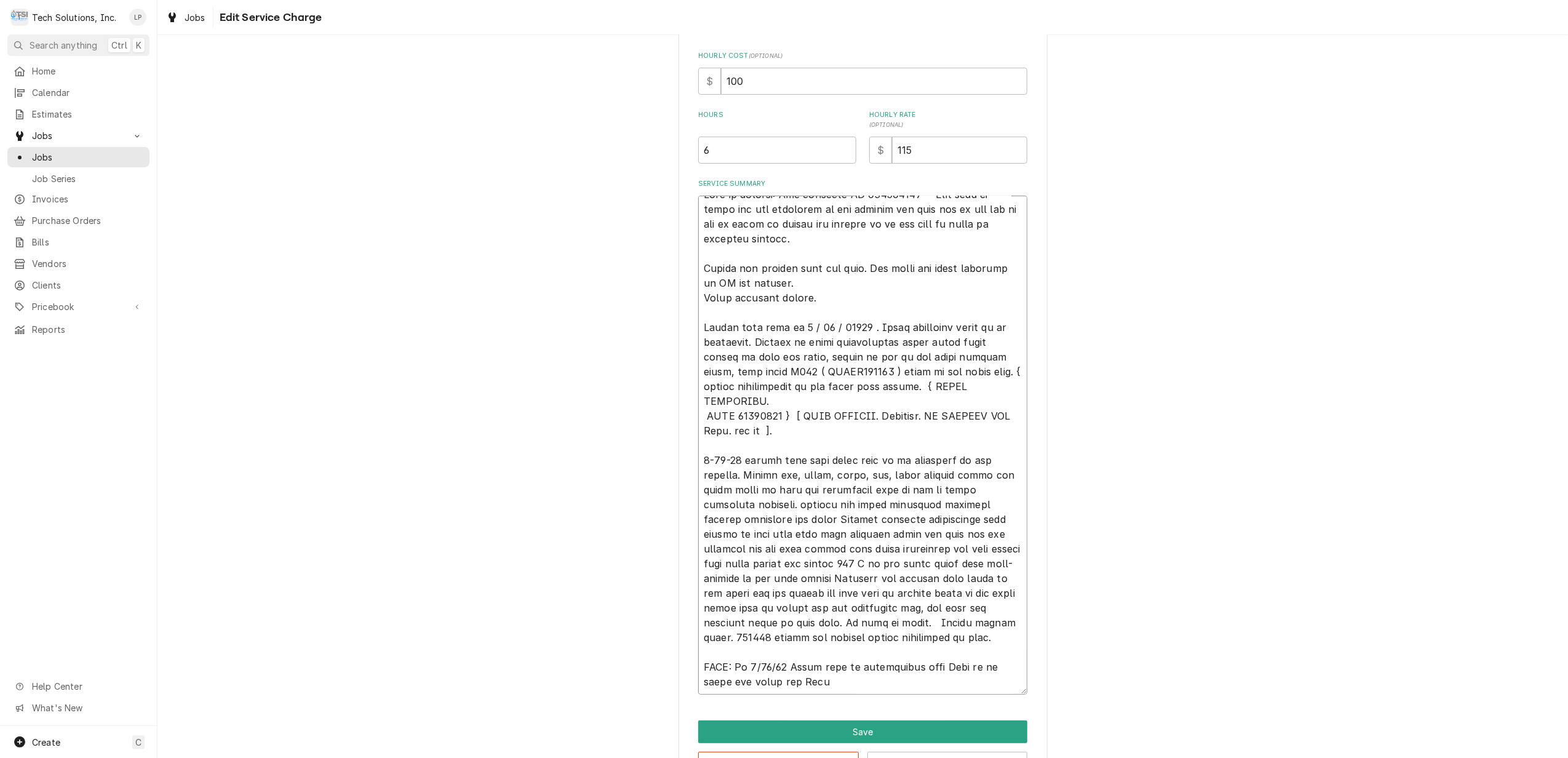
type textarea "[PERSON_NAME] in billing: Use attached PO 832016918 - [PERSON_NAME] said to ema…"
type textarea "x"
type textarea "[PERSON_NAME] in billing: Use attached PO 832016918 - [PERSON_NAME] said to ema…"
type textarea "x"
type textarea "[PERSON_NAME] in billing: Use attached PO 832016918 - [PERSON_NAME] said to ema…"
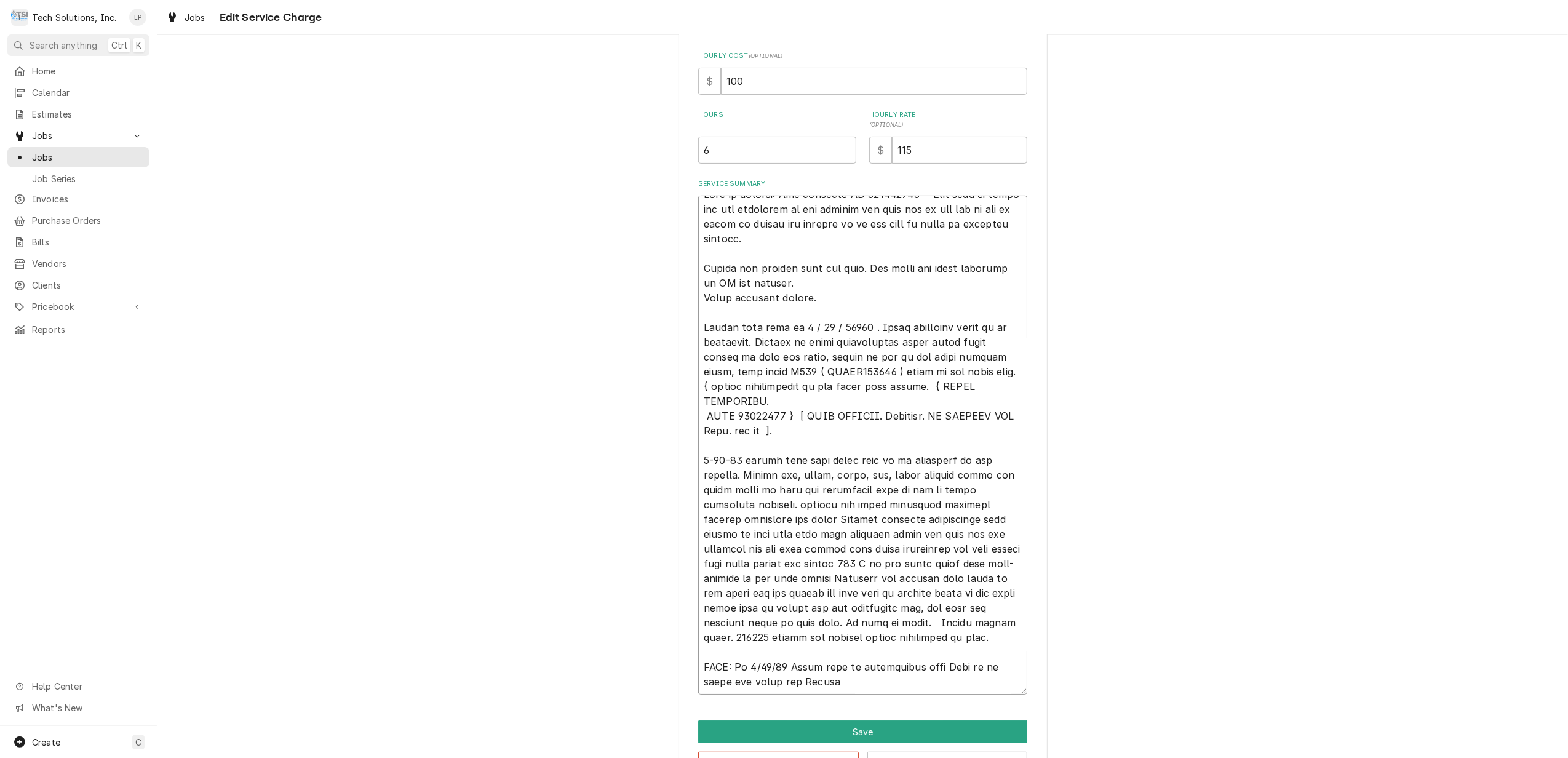
type textarea "x"
type textarea "[PERSON_NAME] in billing: Use attached PO 832016918 - [PERSON_NAME] said to ema…"
type textarea "x"
type textarea "[PERSON_NAME] in billing: Use attached PO 832016918 - [PERSON_NAME] said to ema…"
type textarea "x"
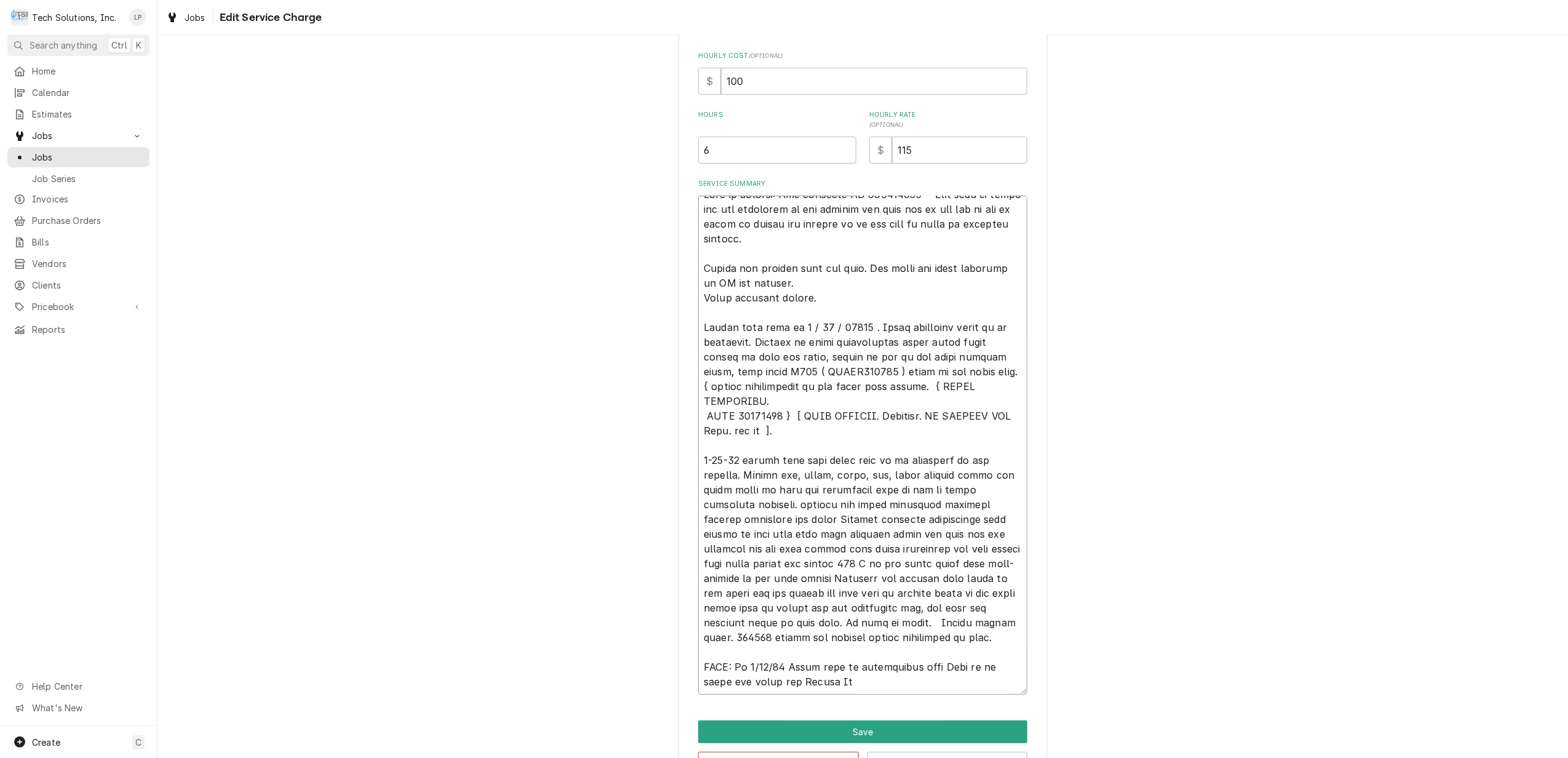
type textarea "[PERSON_NAME] in billing: Use attached PO 832016918 - [PERSON_NAME] said to ema…"
type textarea "x"
type textarea "[PERSON_NAME] in billing: Use attached PO 832016918 - [PERSON_NAME] said to ema…"
type textarea "x"
type textarea "[PERSON_NAME] in billing: Use attached PO 832016918 - [PERSON_NAME] said to ema…"
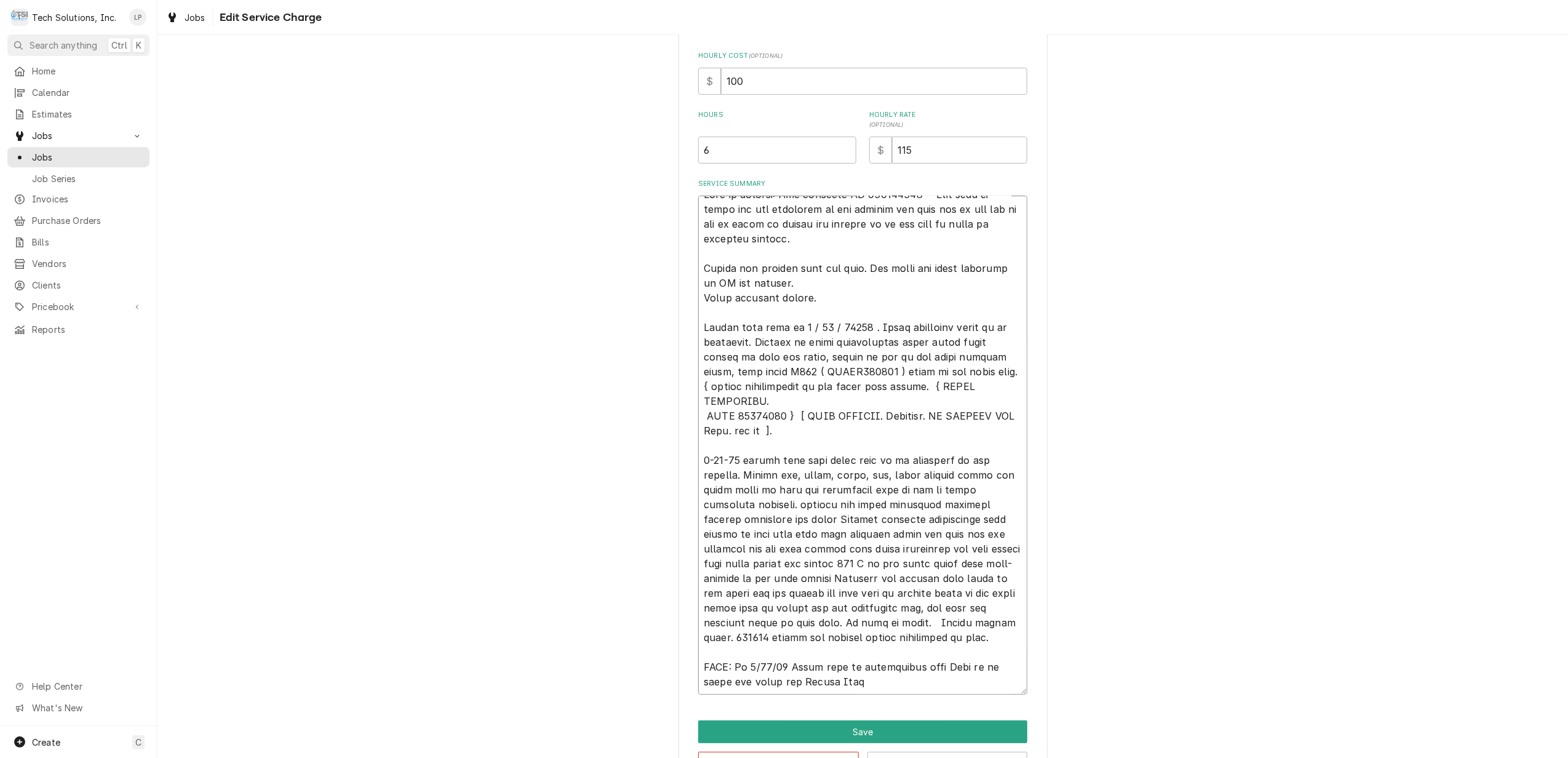
type textarea "x"
type textarea "[PERSON_NAME] in billing: Use attached PO 832016918 - [PERSON_NAME] said to ema…"
type textarea "x"
type textarea "[PERSON_NAME] in billing: Use attached PO 832016918 - [PERSON_NAME] said to ema…"
type textarea "x"
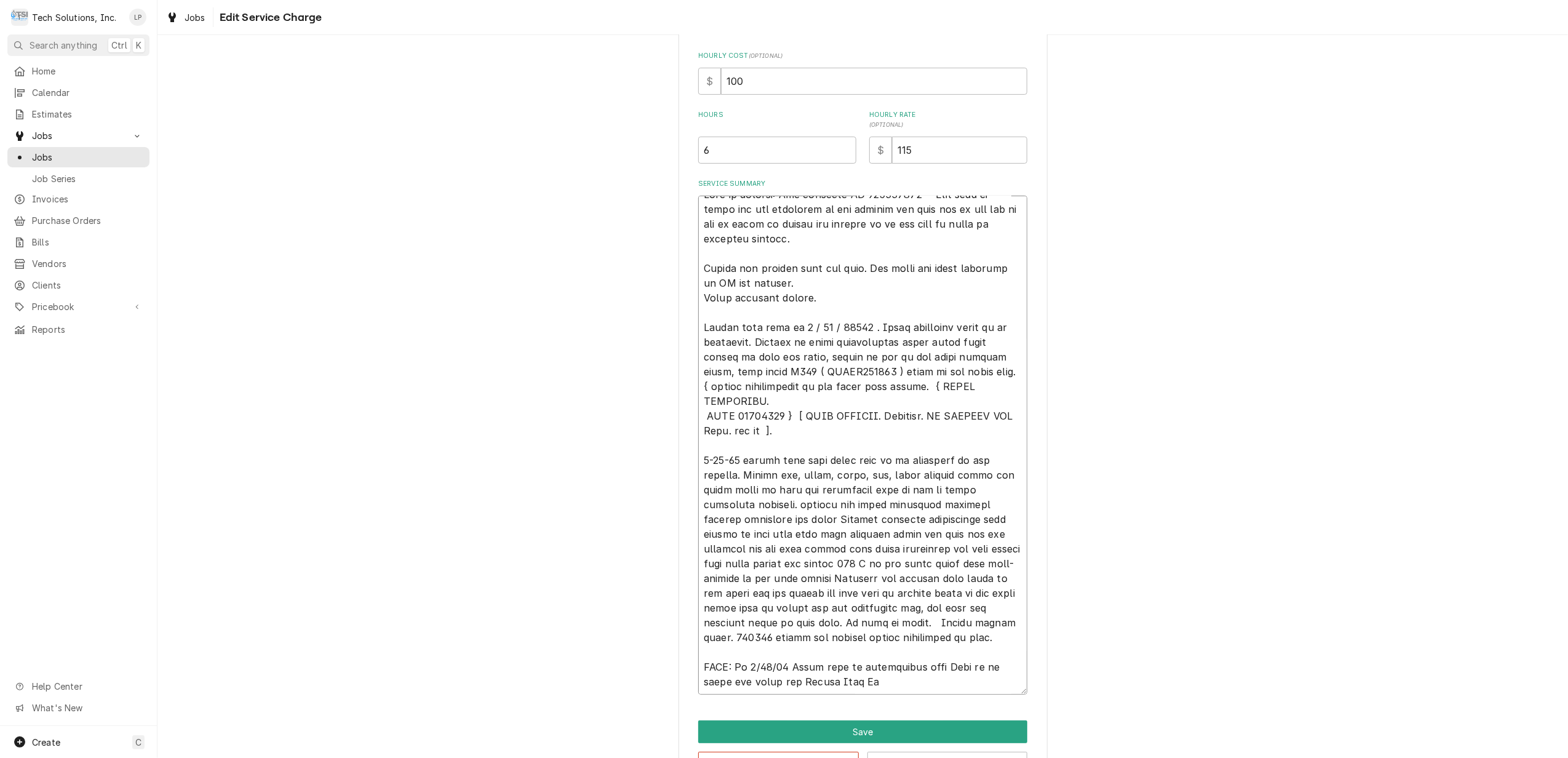
type textarea "[PERSON_NAME] in billing: Use attached PO 832016918 - [PERSON_NAME] said to ema…"
type textarea "x"
type textarea "[PERSON_NAME] in billing: Use attached PO 832016918 - [PERSON_NAME] said to ema…"
type textarea "x"
type textarea "[PERSON_NAME] in billing: Use attached PO 832016918 - [PERSON_NAME] said to ema…"
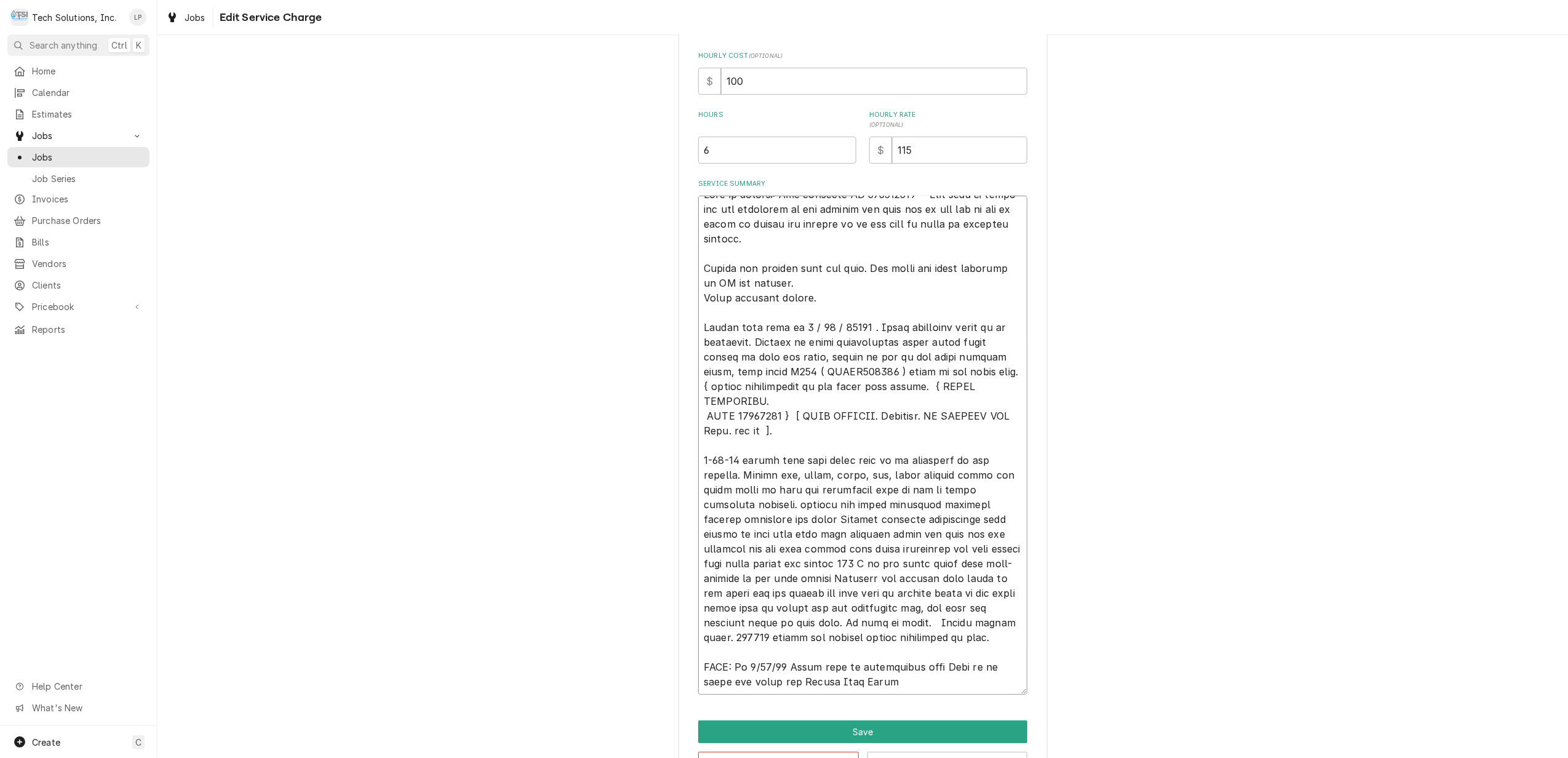
type textarea "x"
type textarea "[PERSON_NAME] in billing: Use attached PO 832016918 - [PERSON_NAME] said to ema…"
type textarea "x"
type textarea "[PERSON_NAME] in billing: Use attached PO 832016918 - [PERSON_NAME] said to ema…"
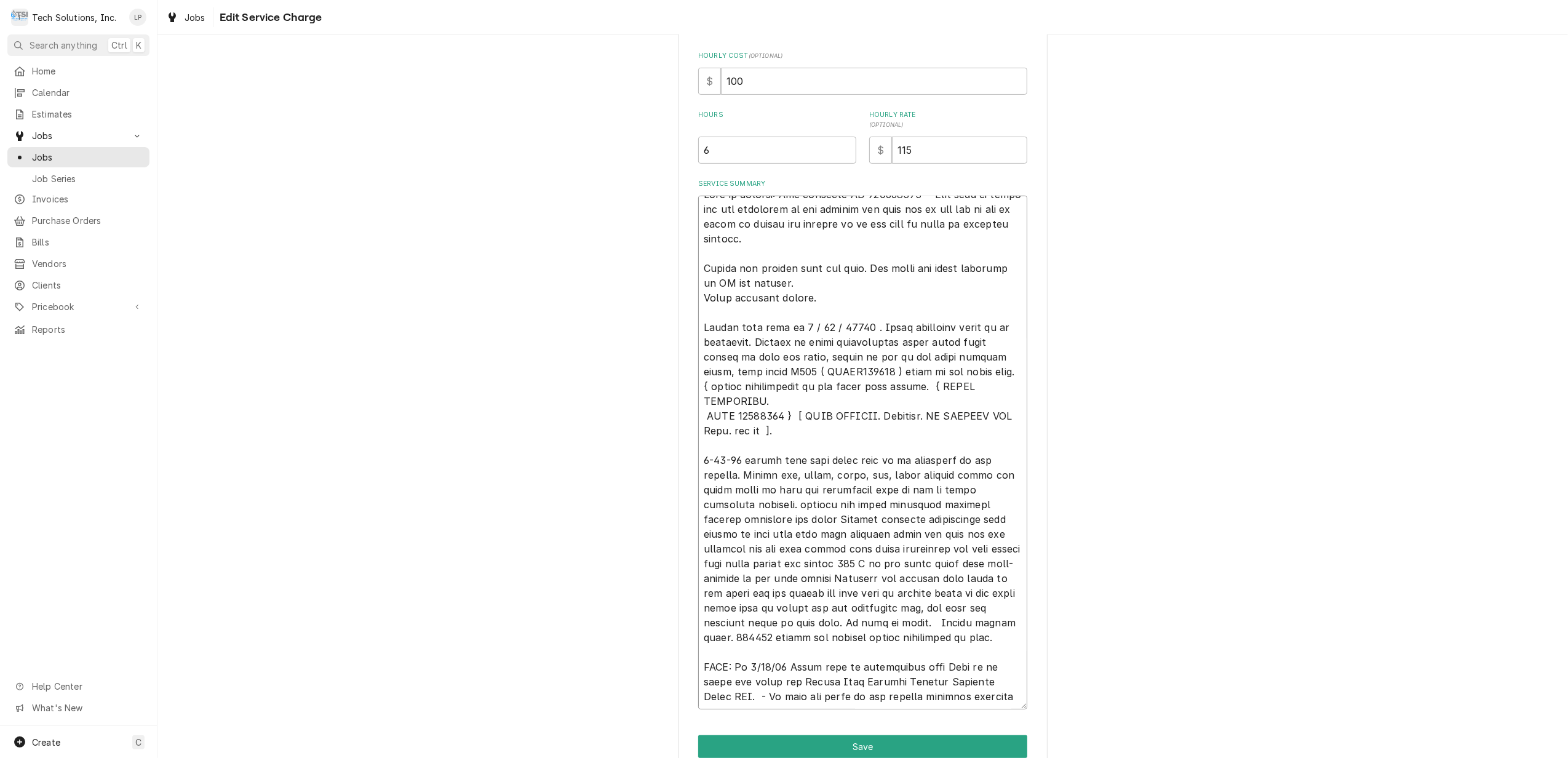
scroll to position [38, 0]
click at [699, 654] on textarea "Service Summary" at bounding box center [863, 452] width 329 height 513
click at [699, 654] on textarea "Service Summary" at bounding box center [863, 460] width 329 height 528
click at [699, 671] on textarea "Service Summary" at bounding box center [863, 460] width 329 height 528
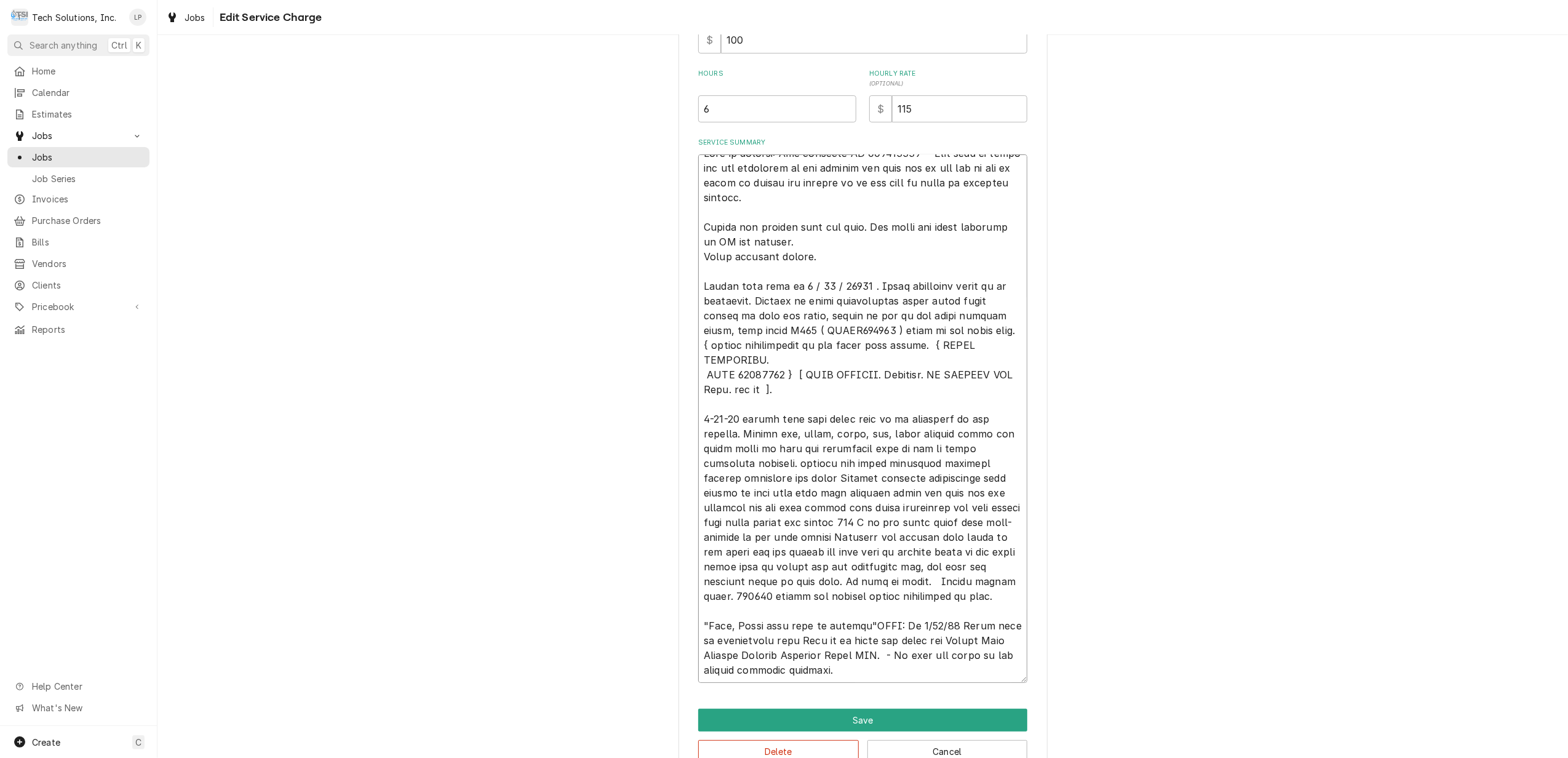
scroll to position [363, 0]
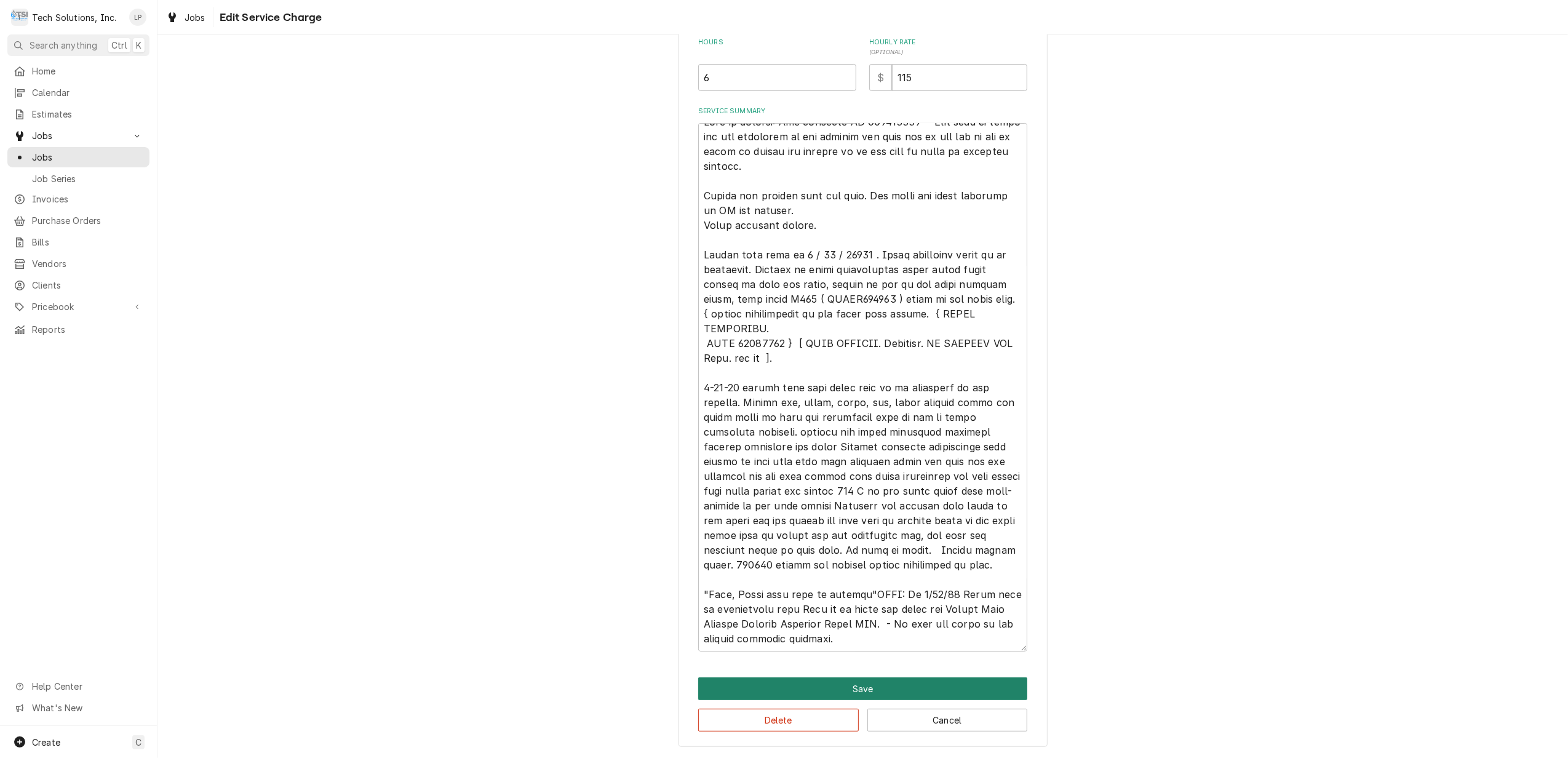
click at [847, 687] on button "Save" at bounding box center [863, 689] width 329 height 23
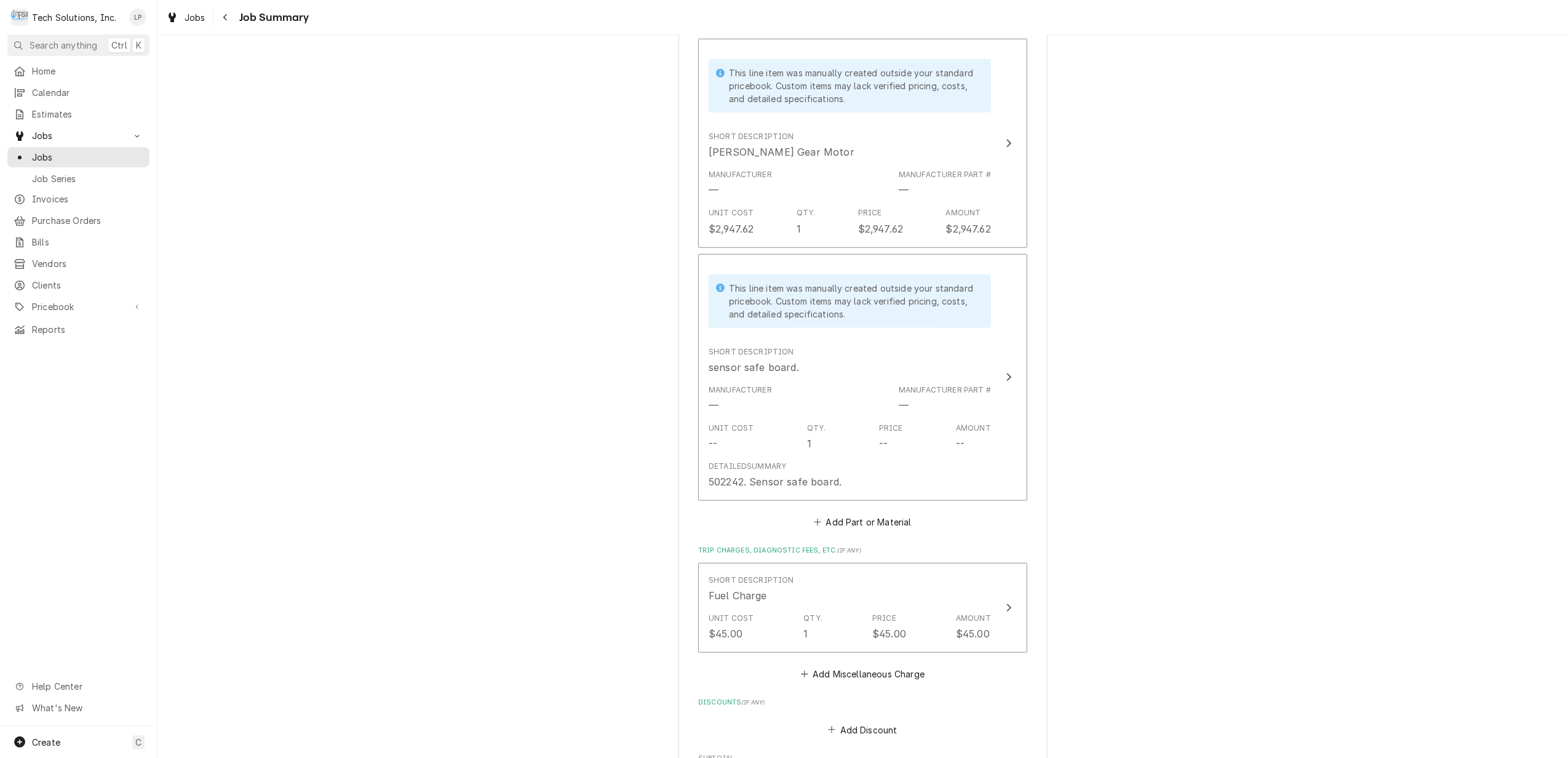
scroll to position [1148, 0]
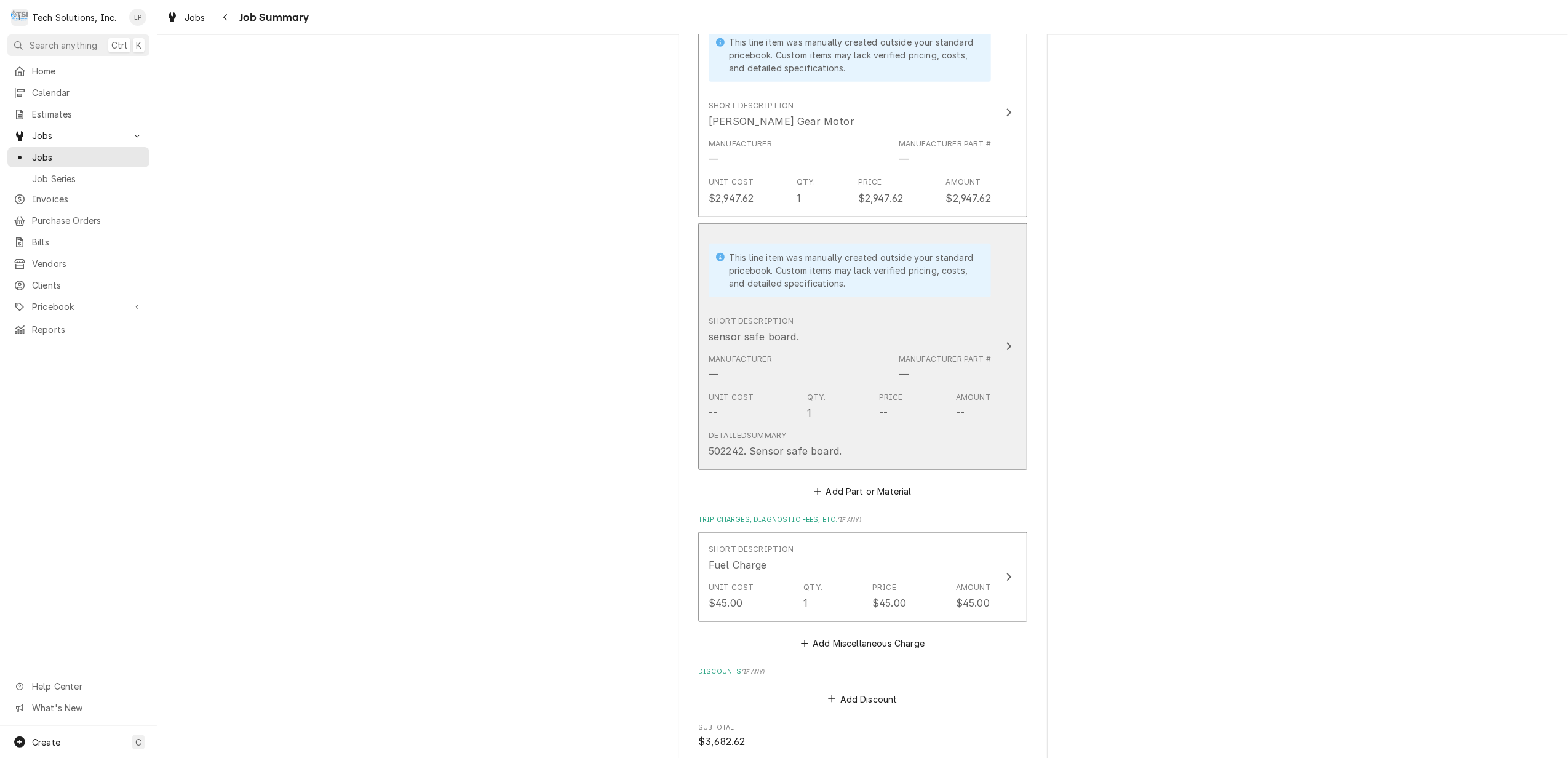
click at [1007, 342] on icon "Update Line Item" at bounding box center [1009, 346] width 5 height 8
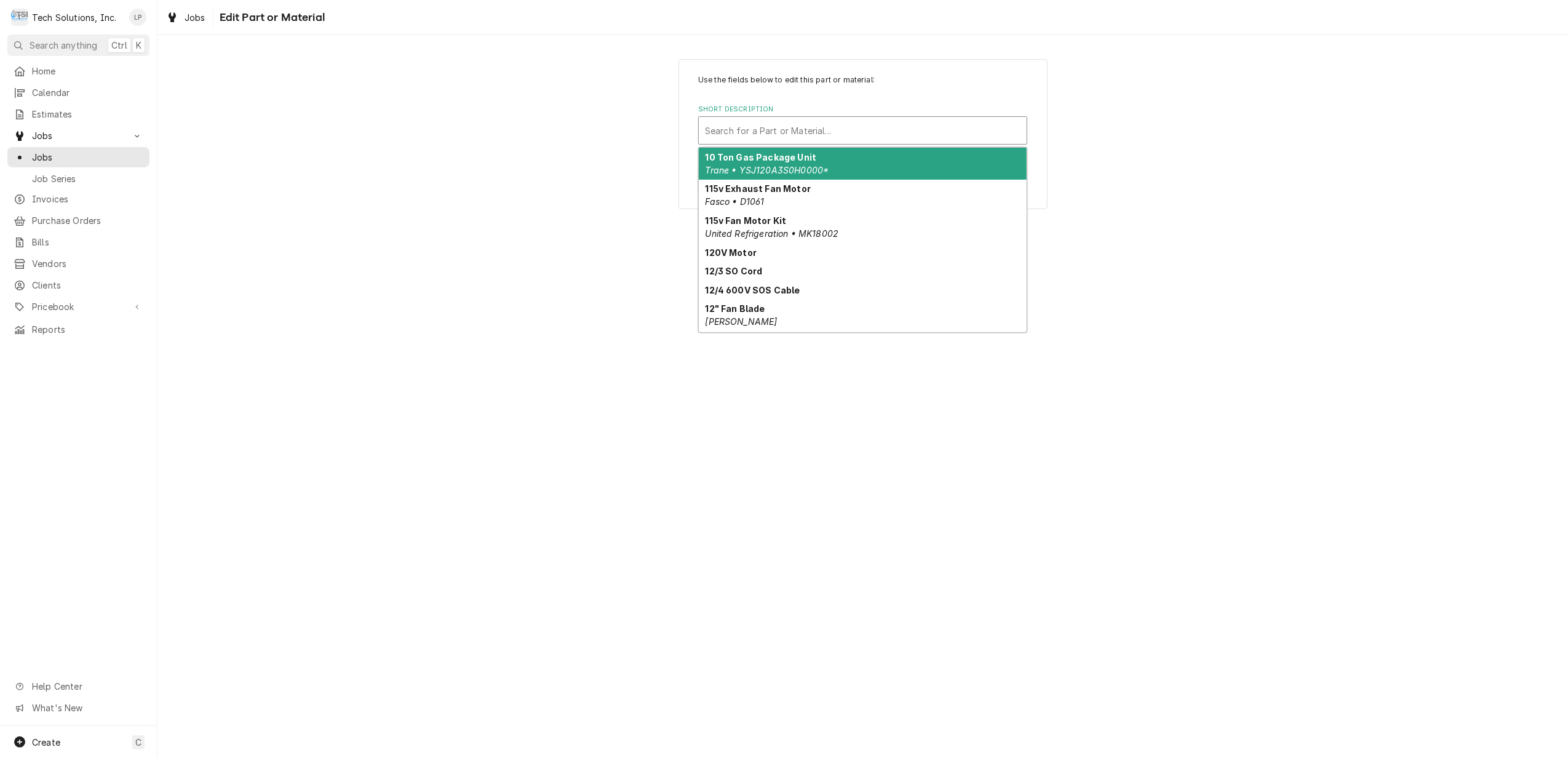
click at [812, 128] on div "Short Description" at bounding box center [863, 130] width 316 height 22
click at [1305, 332] on div "Use the fields below to edit this part or material: Short Description 10 result…" at bounding box center [863, 395] width 1411 height 722
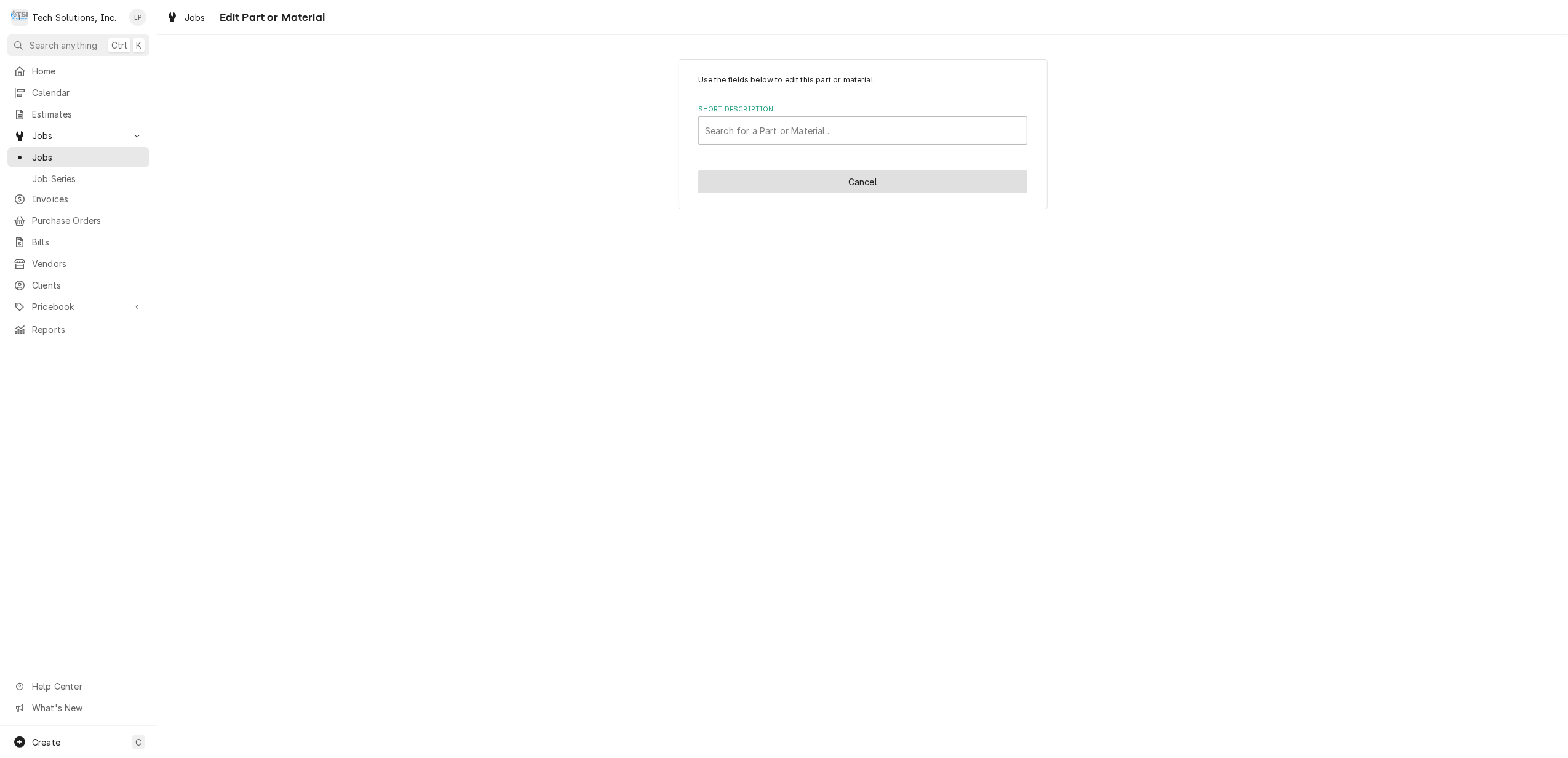
click at [904, 189] on button "Cancel" at bounding box center [863, 182] width 329 height 23
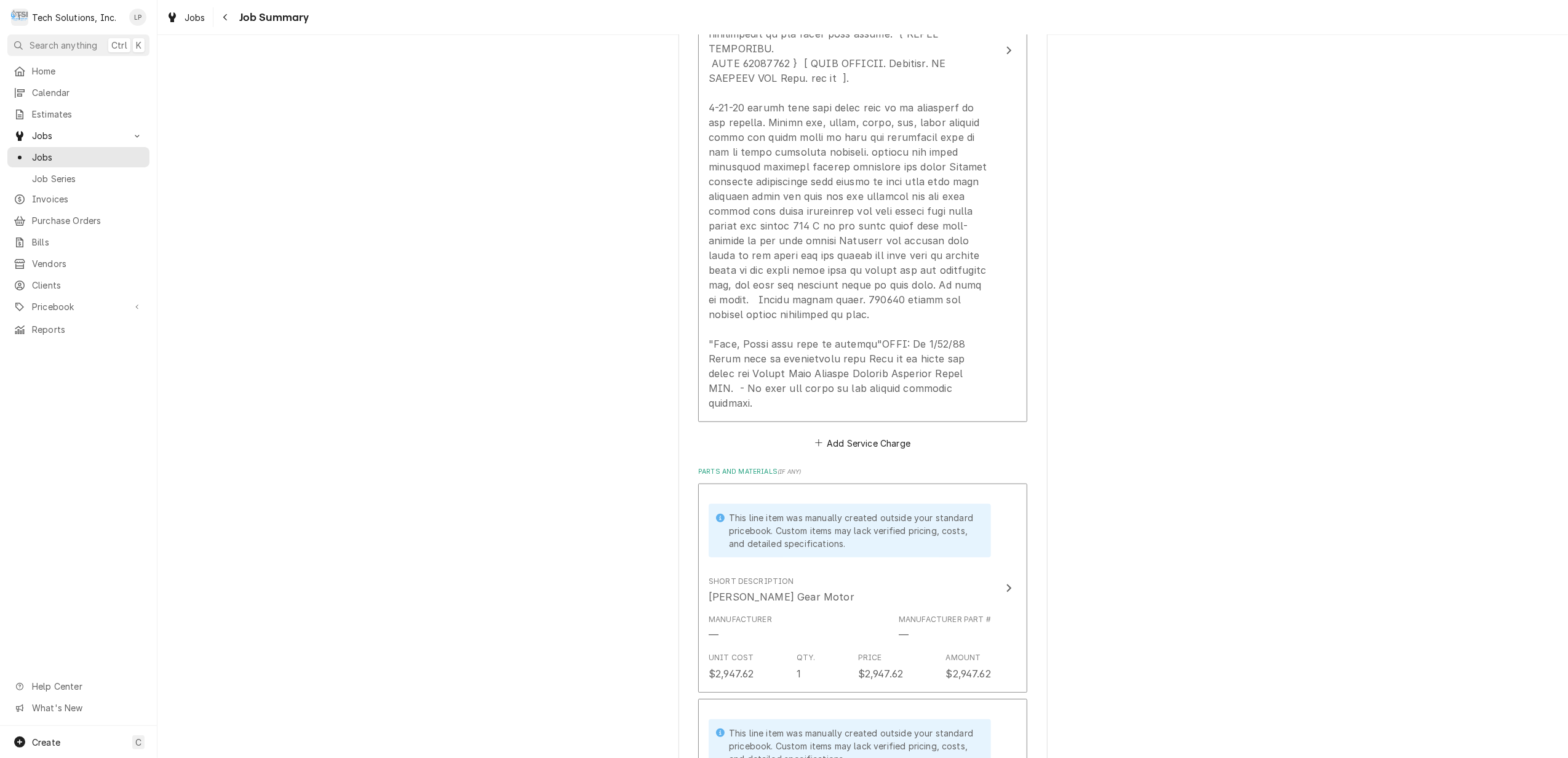
scroll to position [670, 0]
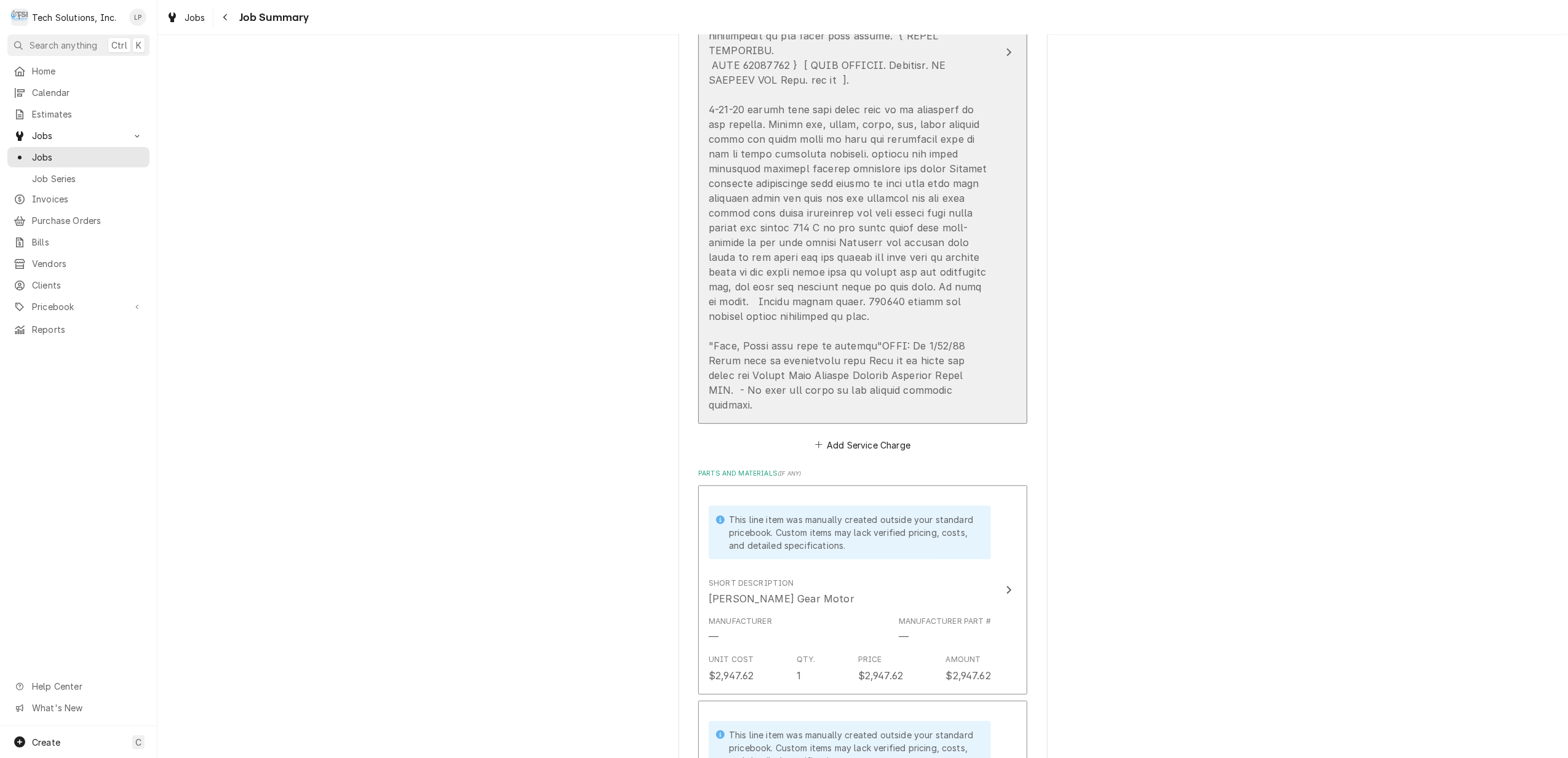
click at [1006, 45] on div "Update Line Item" at bounding box center [1008, 52] width 16 height 14
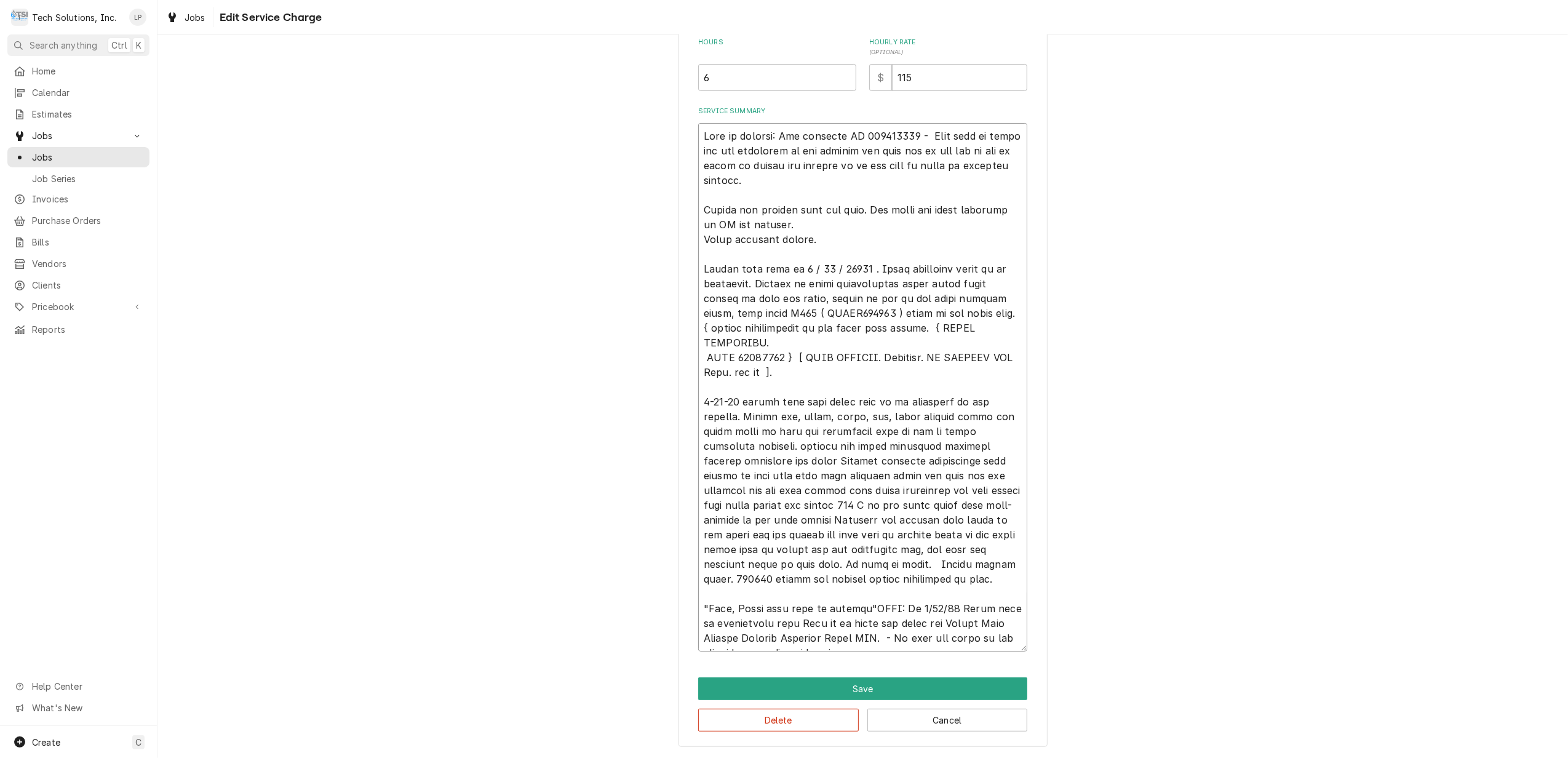
scroll to position [30, 0]
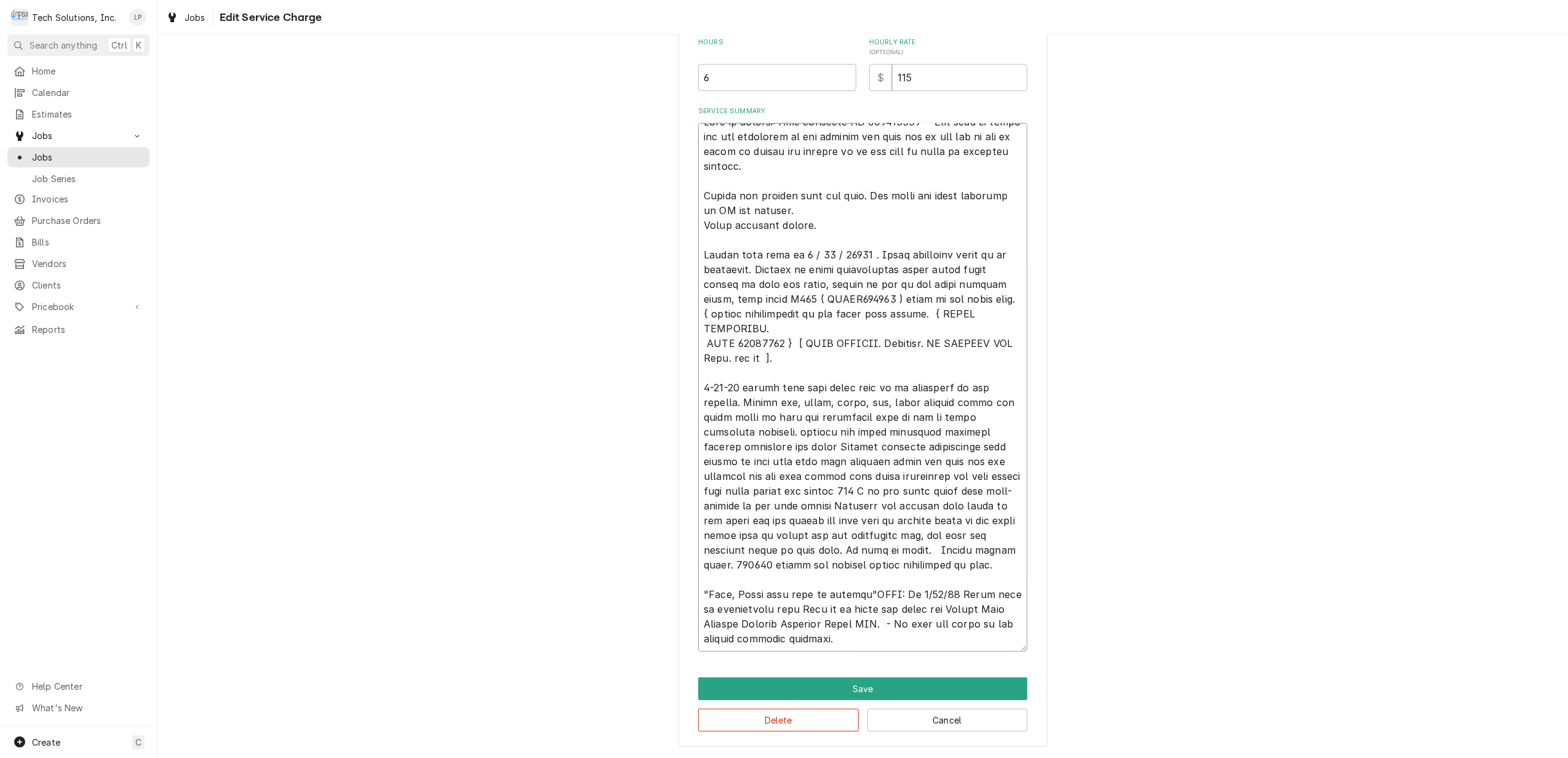
drag, startPoint x: 969, startPoint y: 602, endPoint x: 877, endPoint y: 625, distance: 94.8
click at [877, 625] on textarea "Service Summary" at bounding box center [863, 388] width 329 height 528
click at [1144, 515] on div "Use the fields below to edit this service charge Short Description Labor Edit P…" at bounding box center [863, 222] width 1411 height 1071
click at [853, 687] on button "Save" at bounding box center [863, 689] width 329 height 23
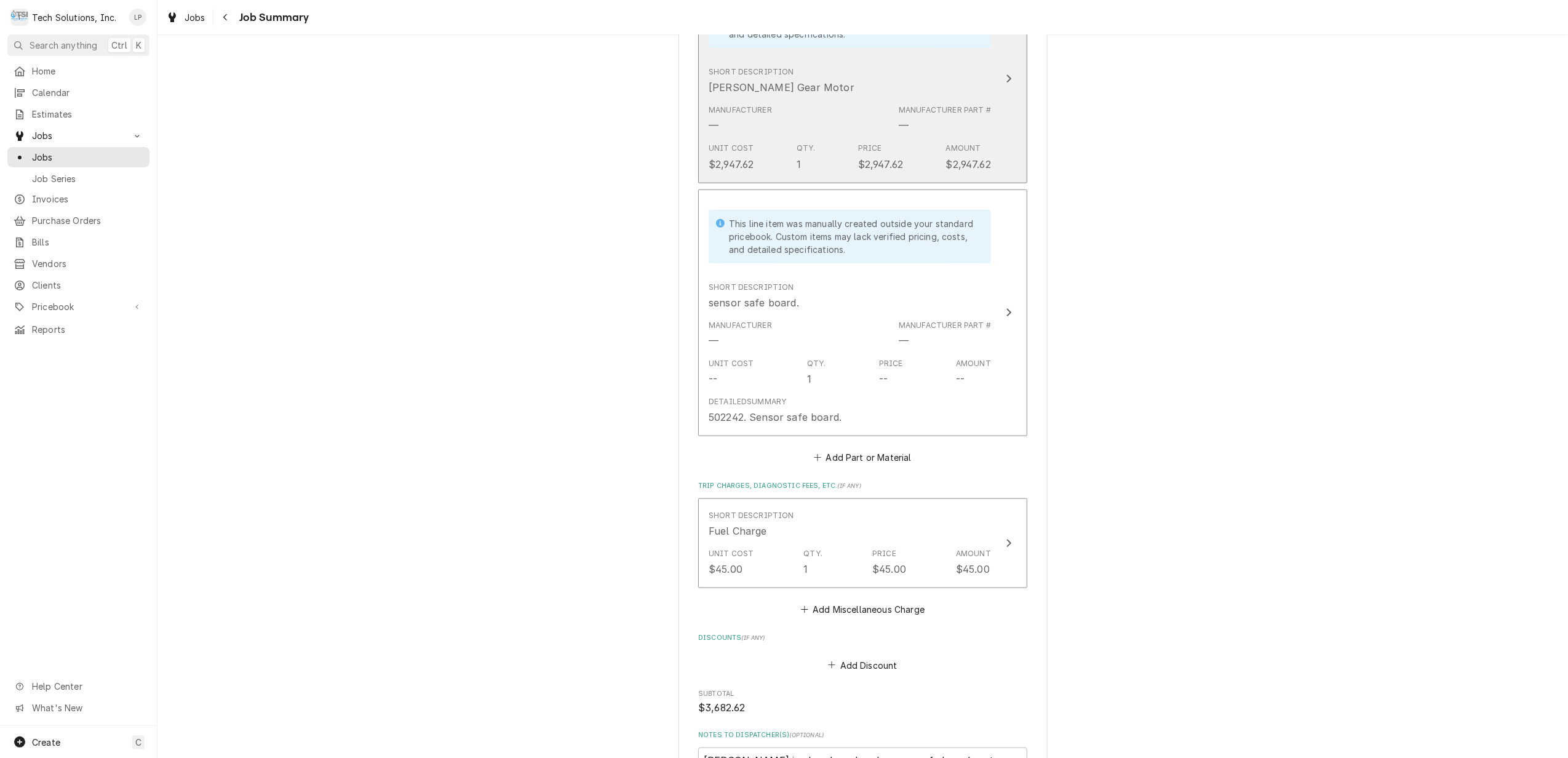
scroll to position [1245, 0]
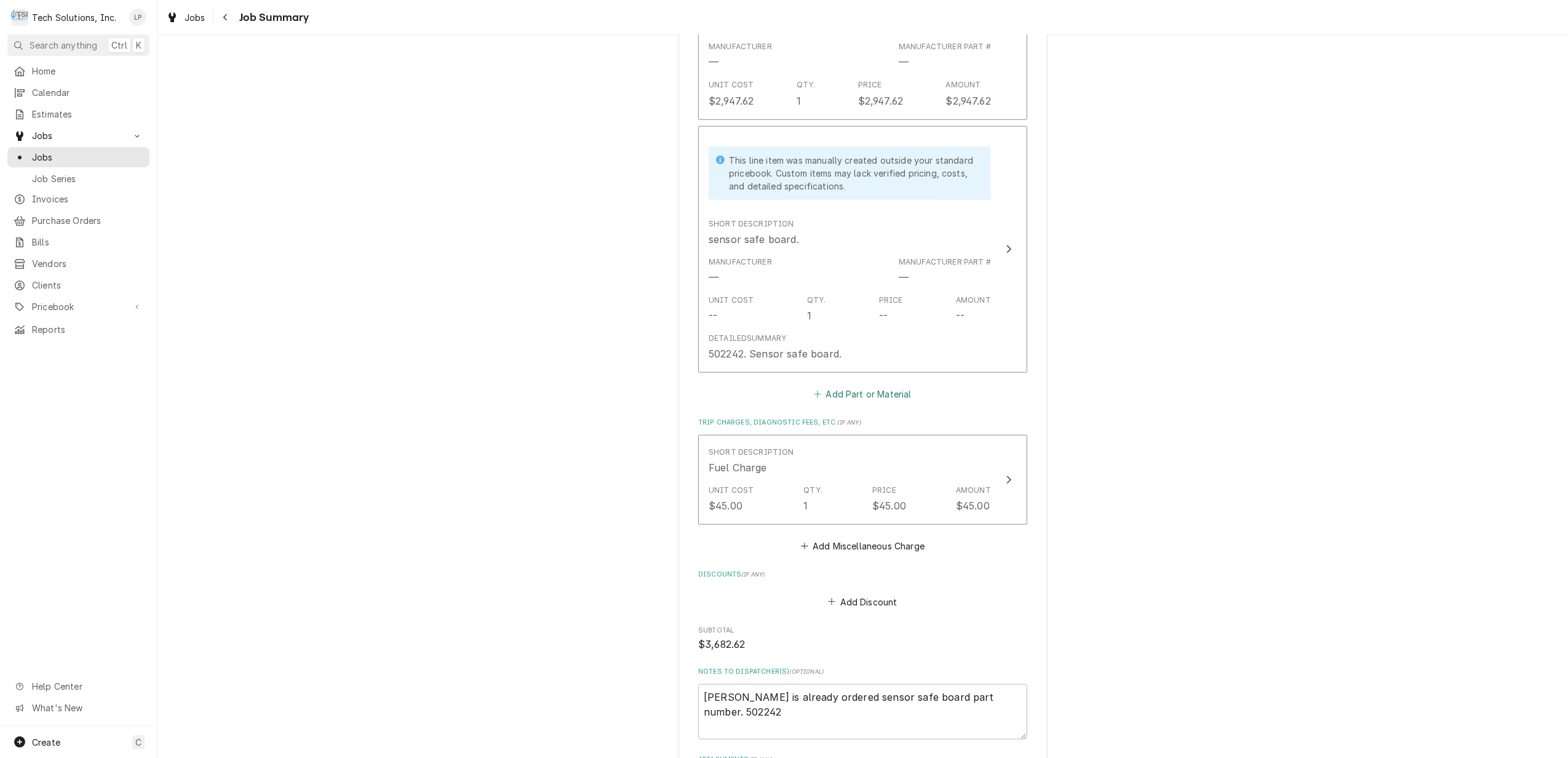
click at [886, 386] on button "Add Part or Material" at bounding box center [863, 394] width 101 height 17
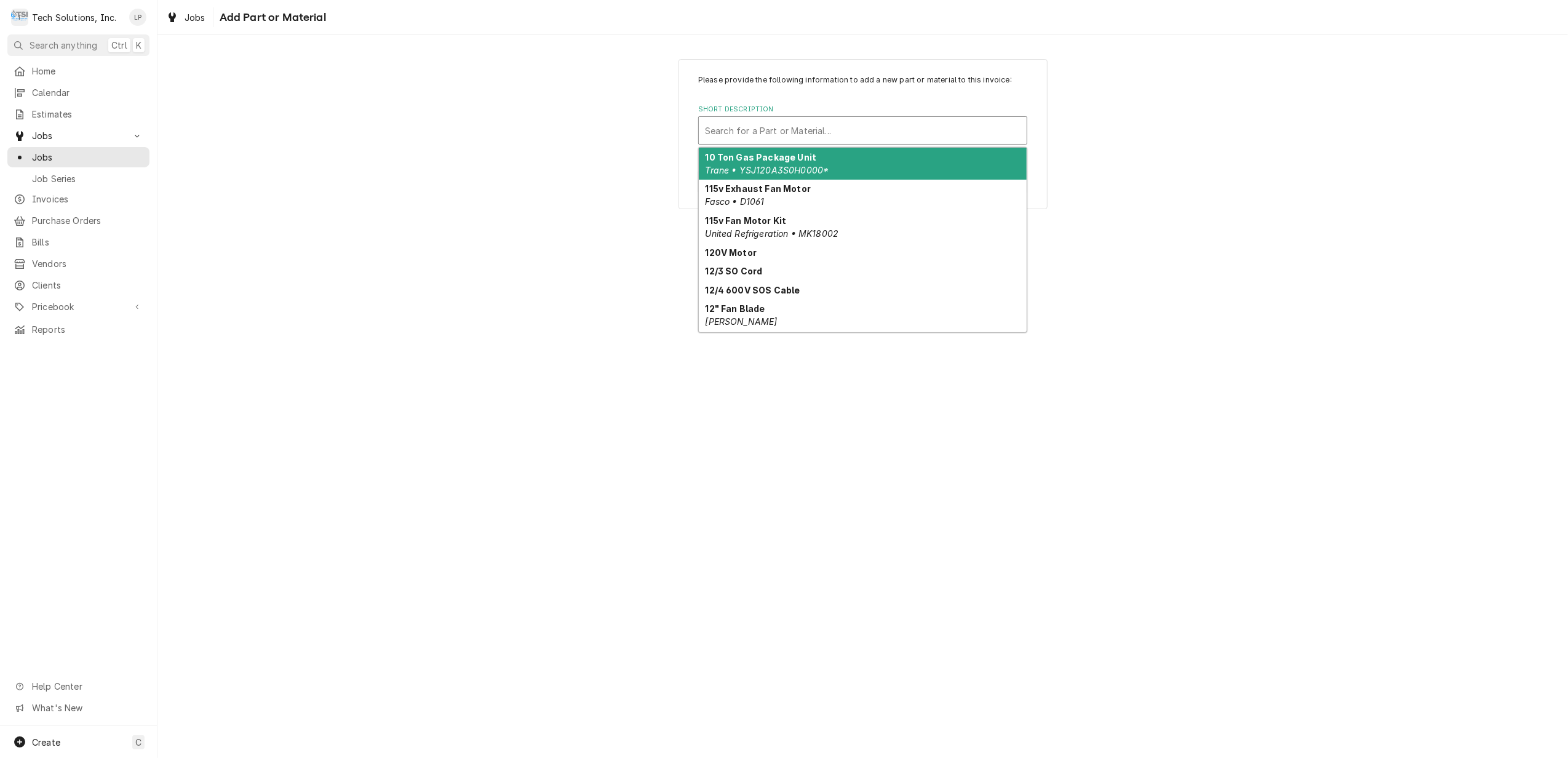
click at [819, 131] on div "Short Description" at bounding box center [863, 130] width 316 height 22
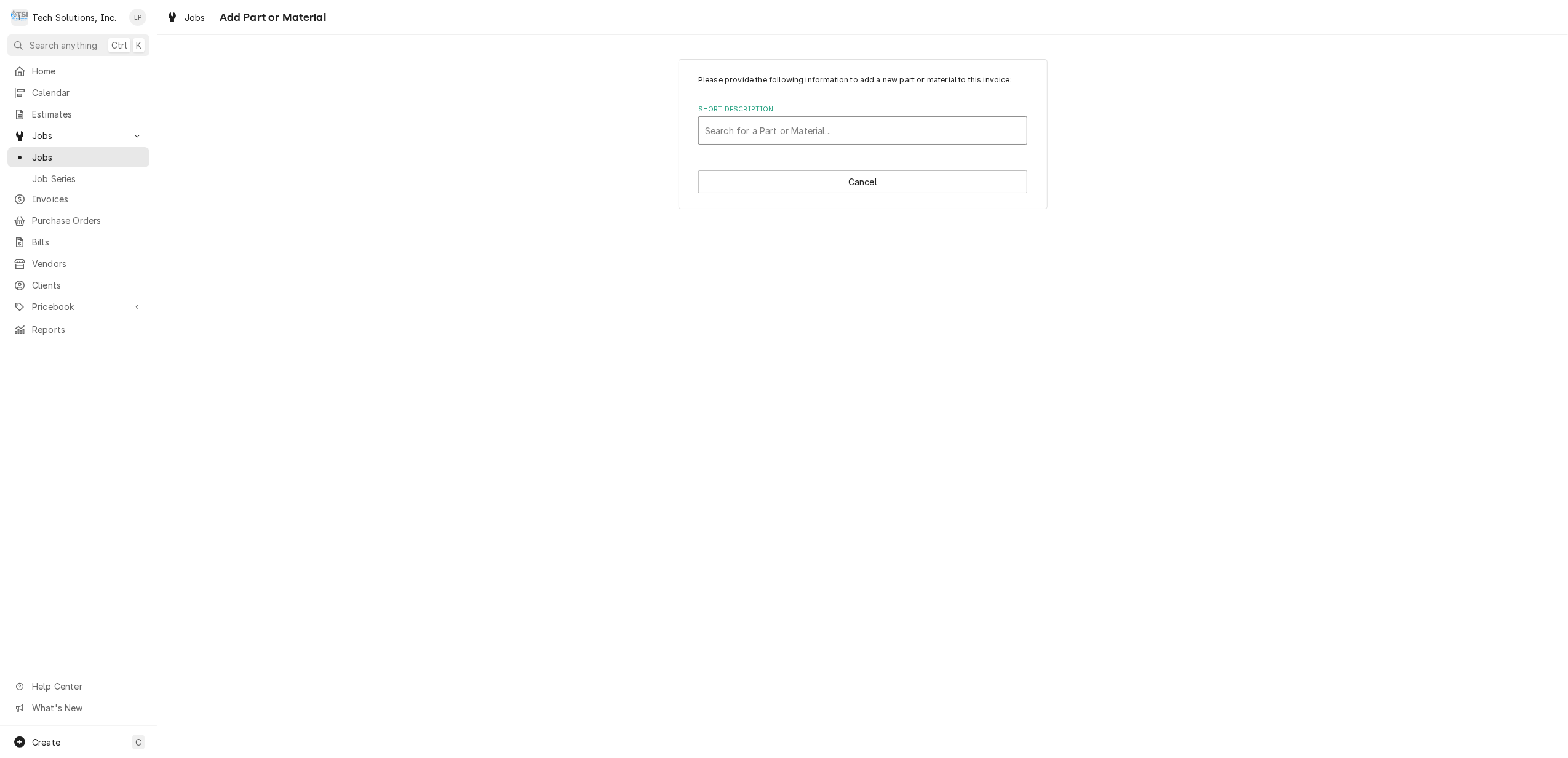
drag, startPoint x: 819, startPoint y: 131, endPoint x: 772, endPoint y: 130, distance: 47.0
click at [761, 155] on div "Add "Sensor Control Board Assy" to PriceBook" at bounding box center [863, 157] width 328 height 19
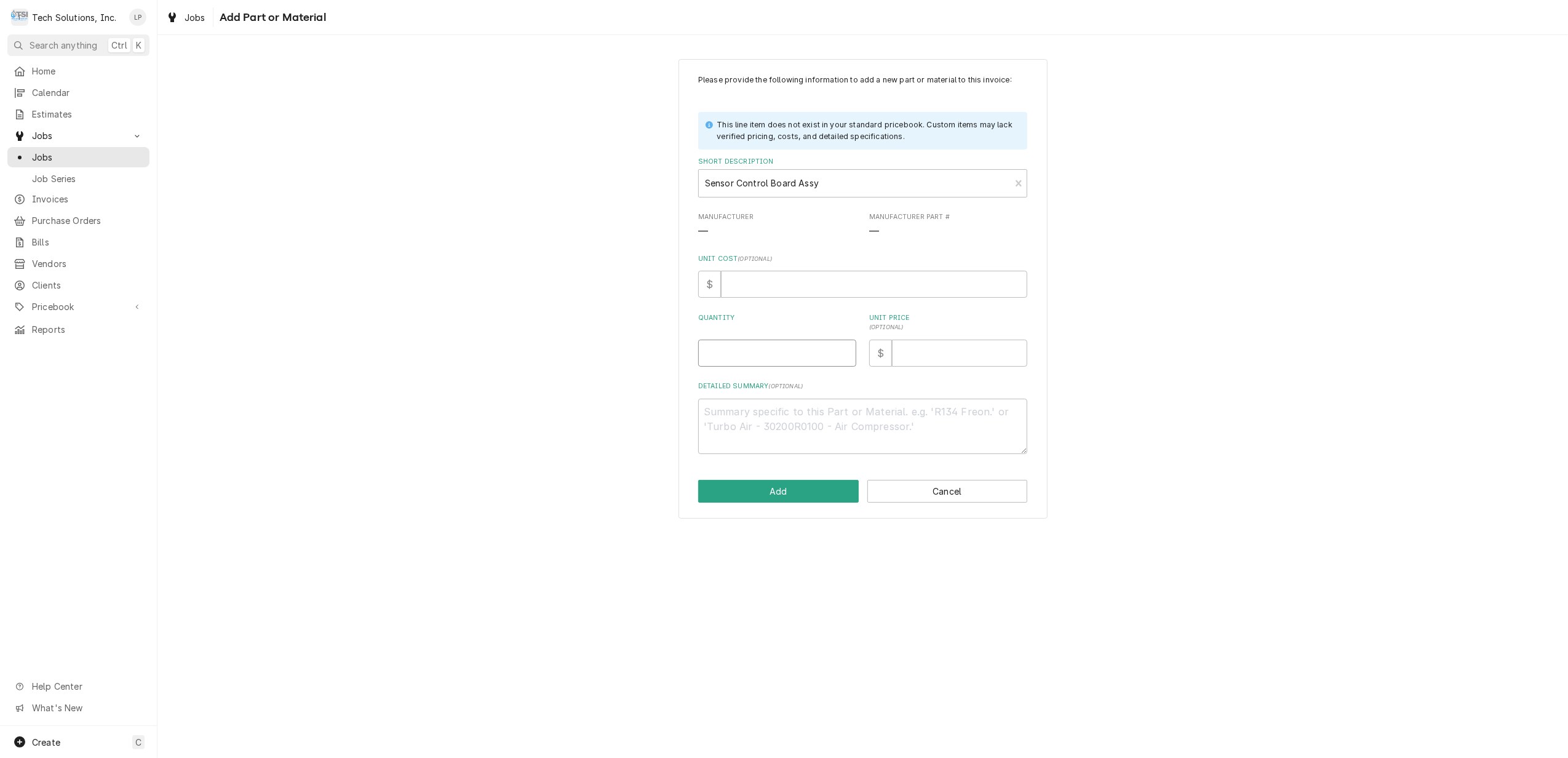
click at [734, 352] on input "Quantity" at bounding box center [778, 353] width 158 height 27
click at [912, 348] on input "Unit Price ( optional )" at bounding box center [960, 353] width 135 height 27
click at [808, 488] on button "Add" at bounding box center [779, 491] width 160 height 23
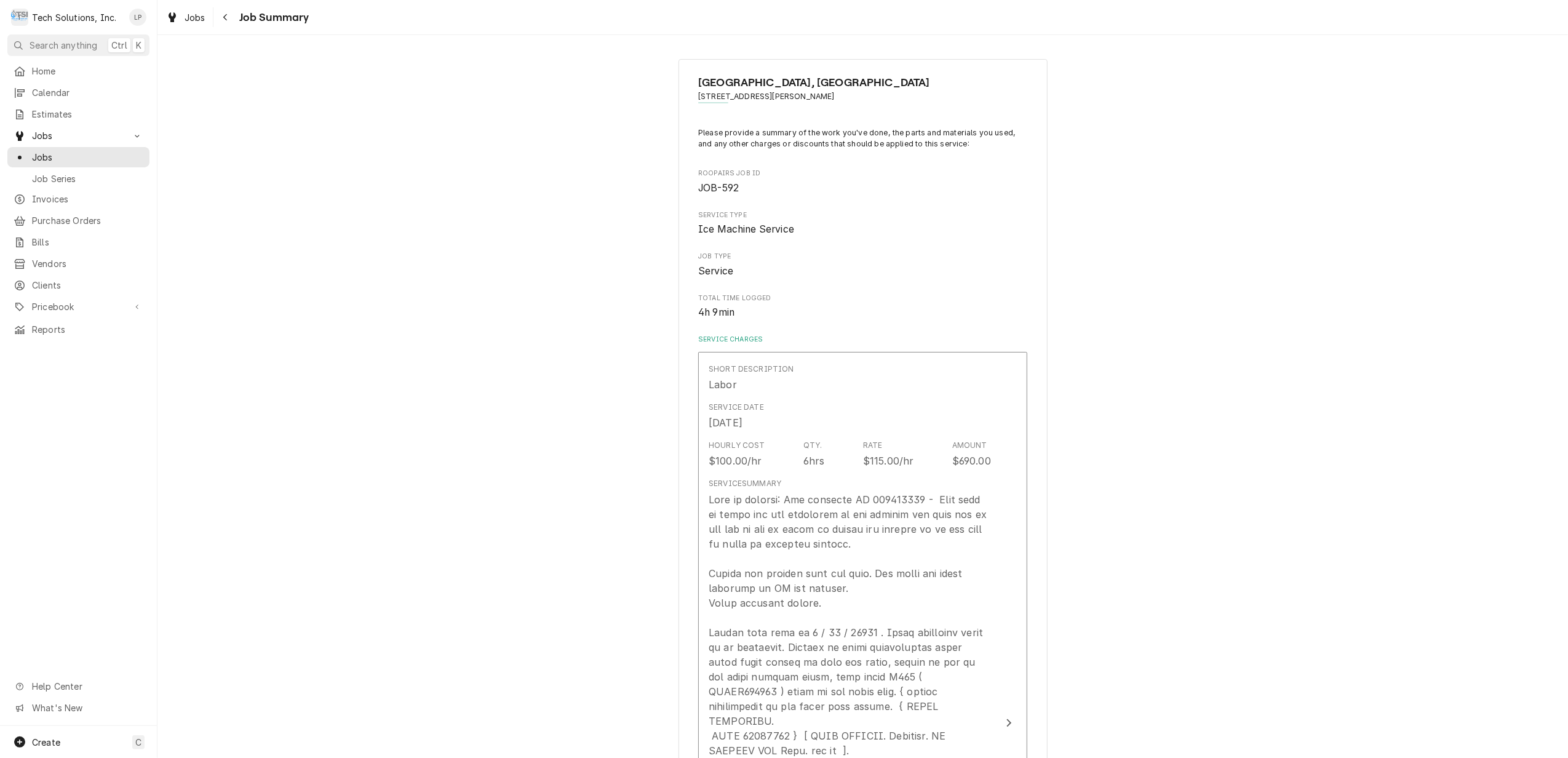
scroll to position [1259, 0]
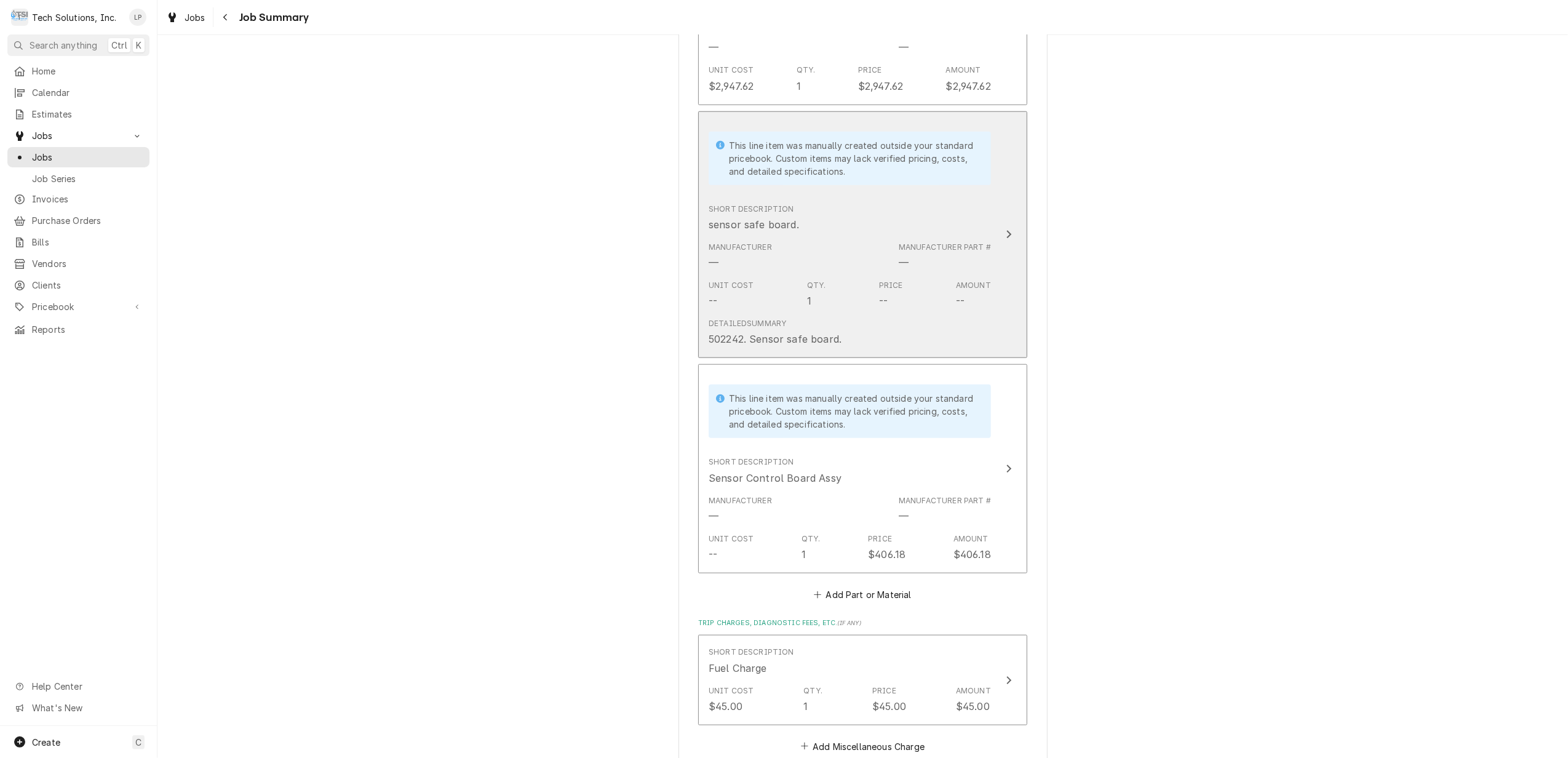
click at [1001, 227] on div "Update Line Item" at bounding box center [1008, 233] width 16 height 14
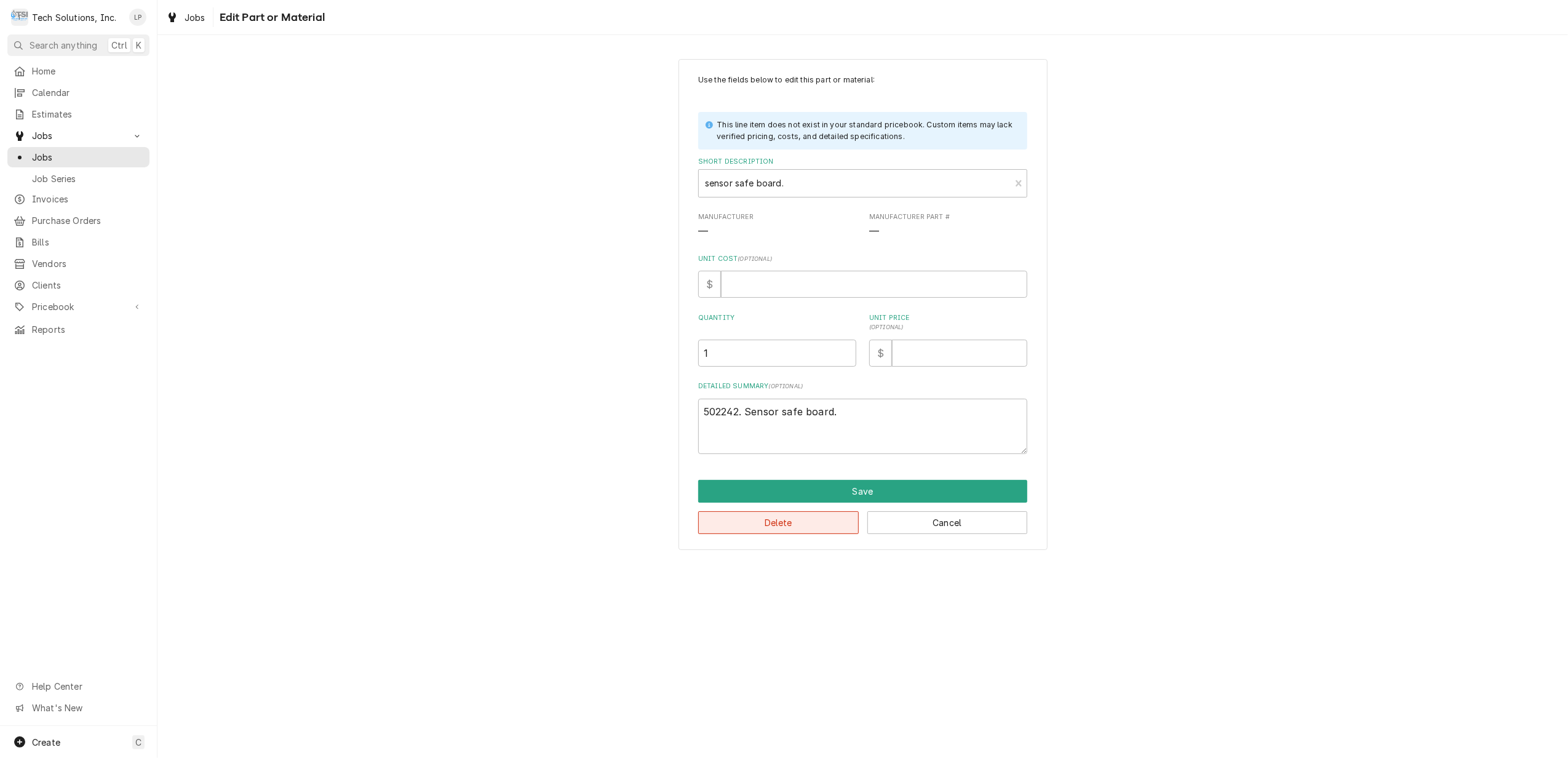
click at [813, 519] on button "Delete" at bounding box center [779, 523] width 160 height 23
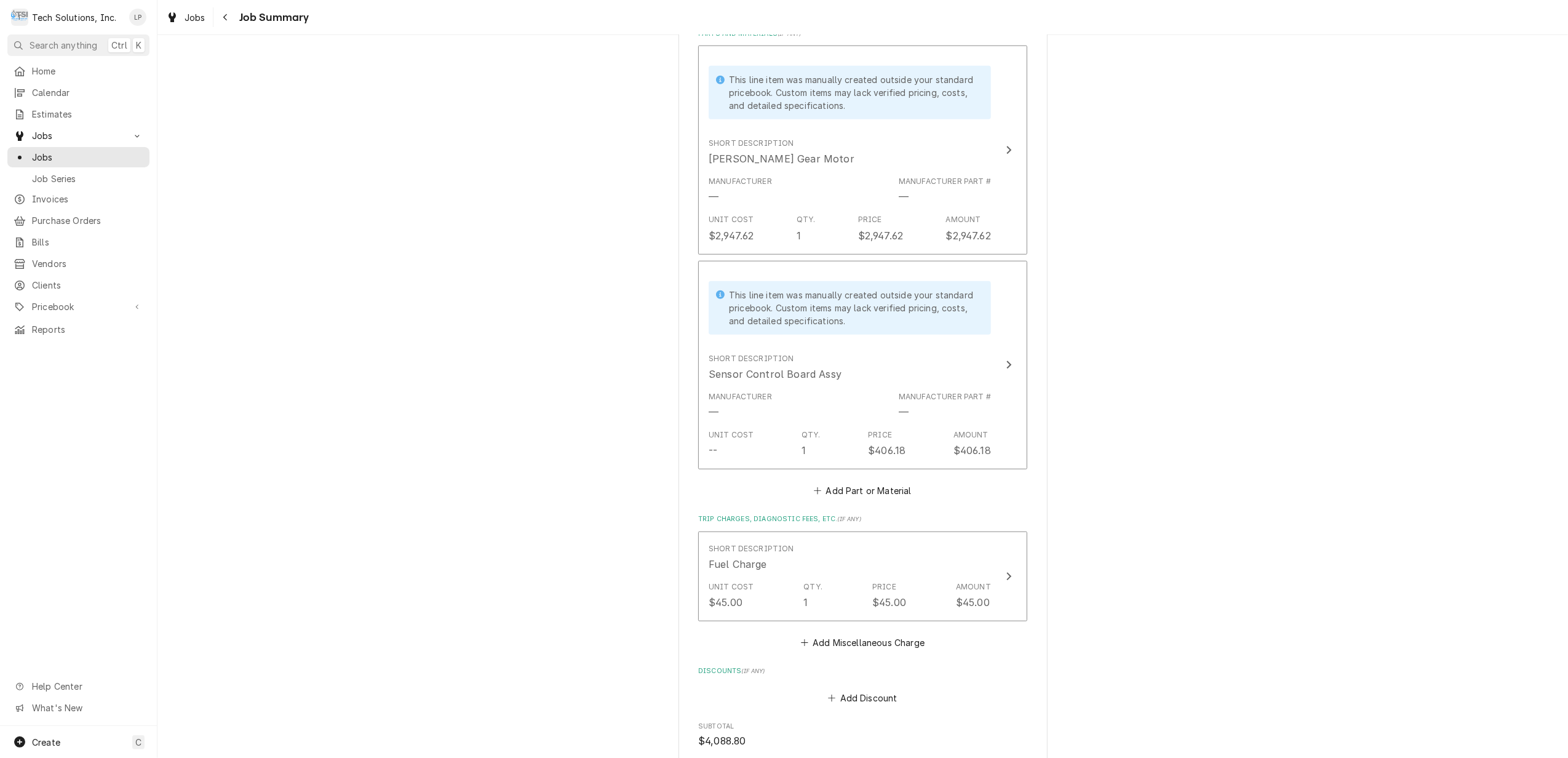
scroll to position [1274, 0]
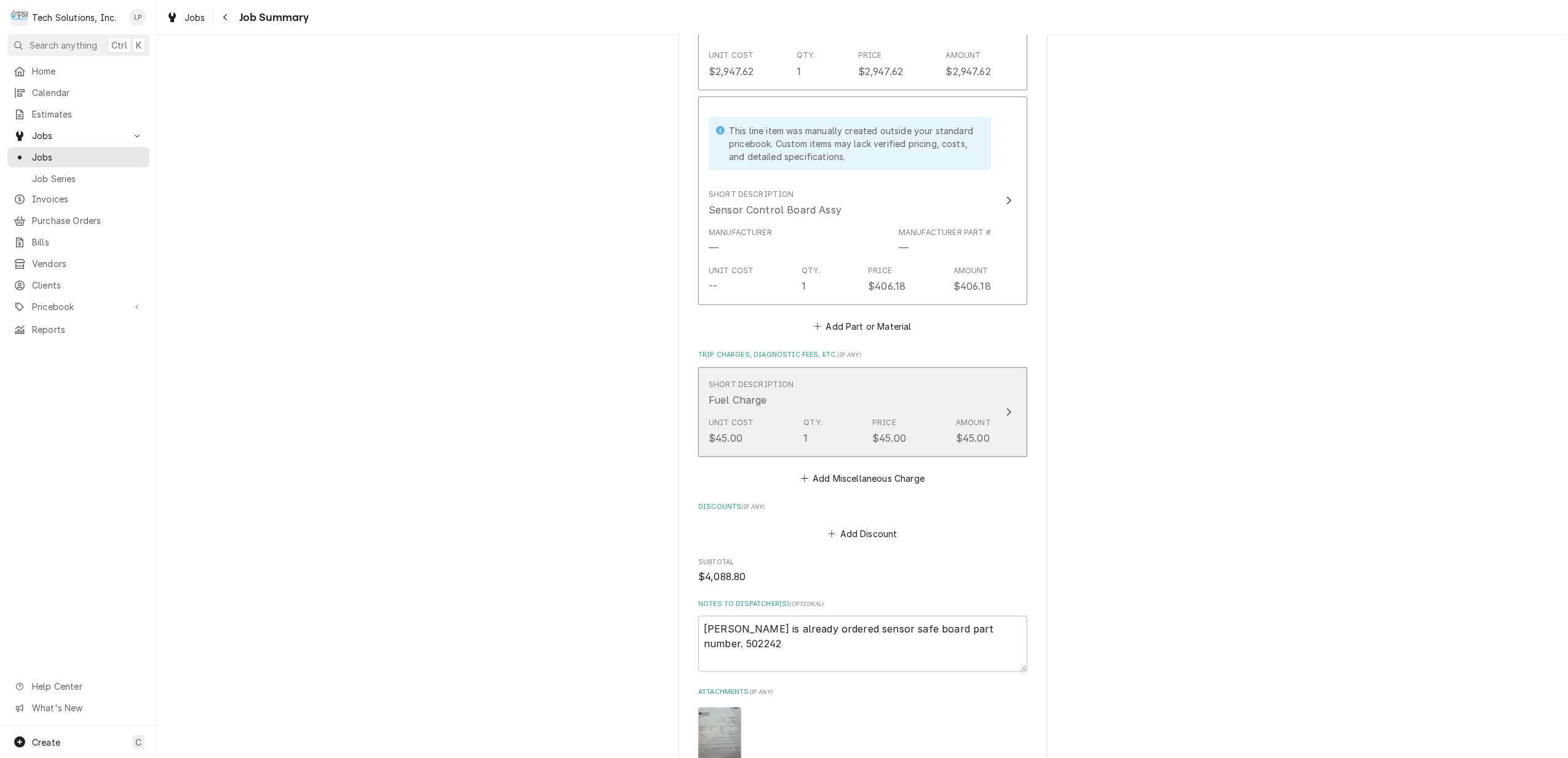
click at [1005, 405] on div "Update Line Item" at bounding box center [1008, 412] width 16 height 14
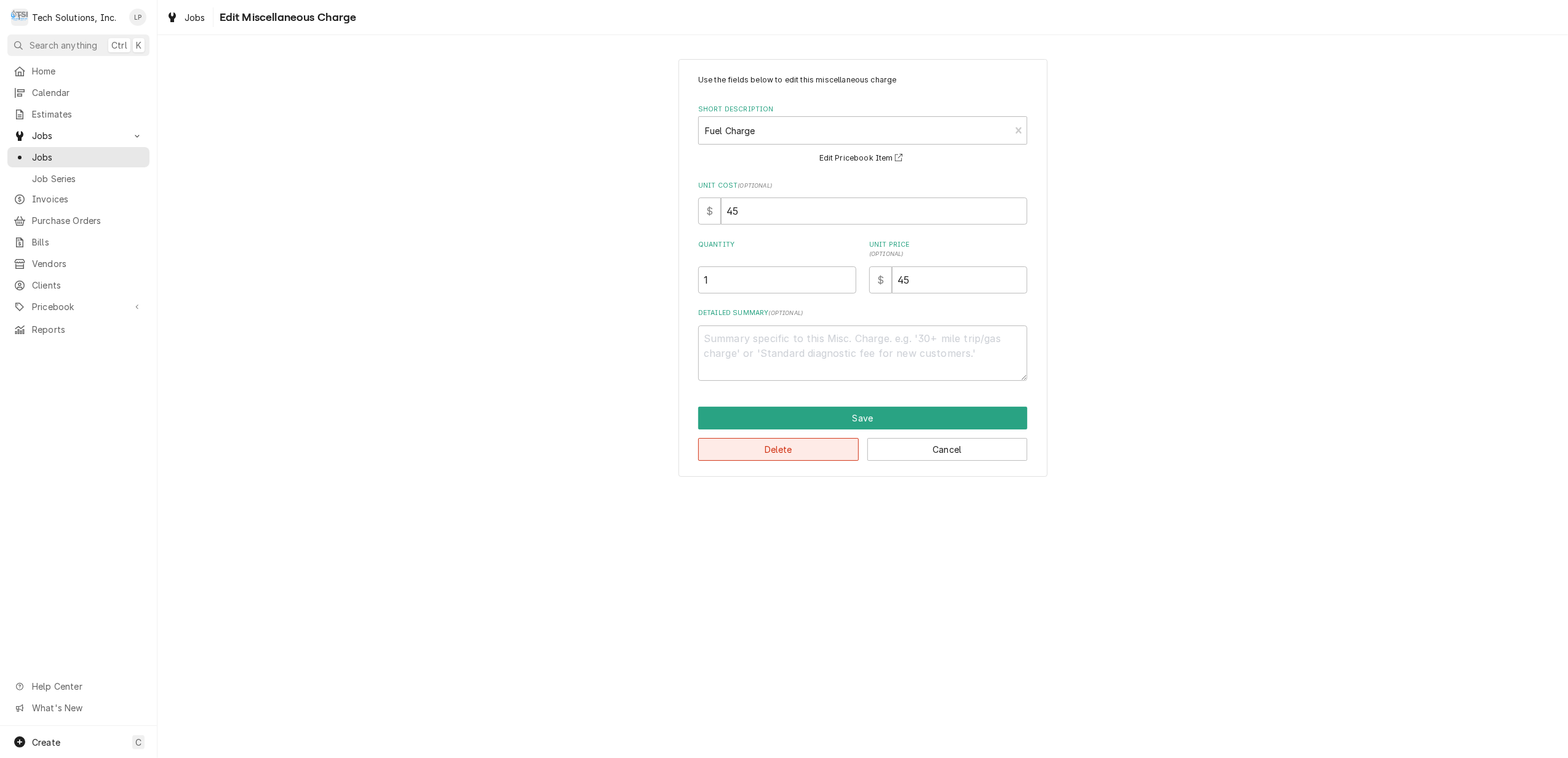
click at [838, 448] on button "Delete" at bounding box center [779, 449] width 160 height 23
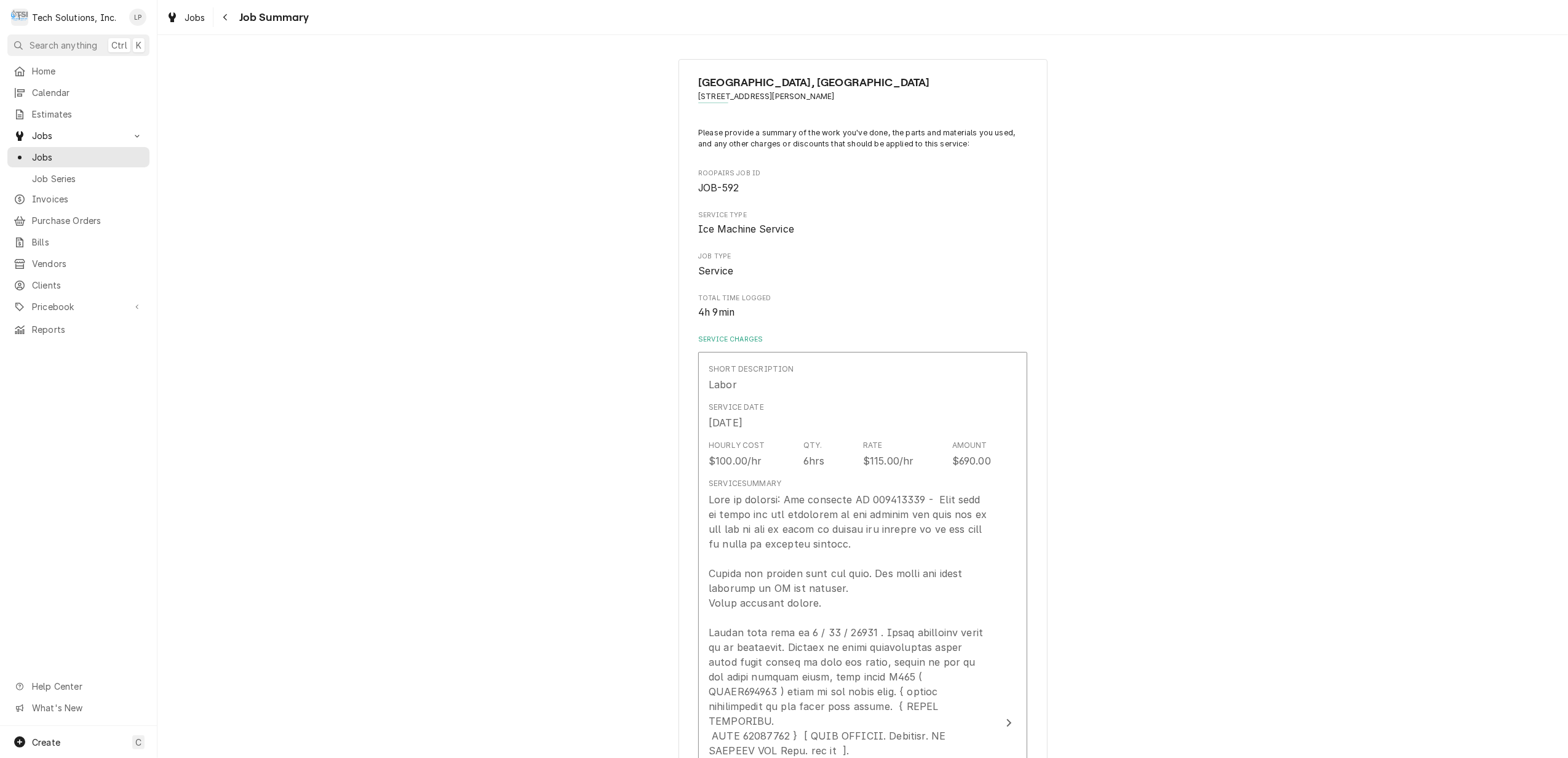
scroll to position [1288, 0]
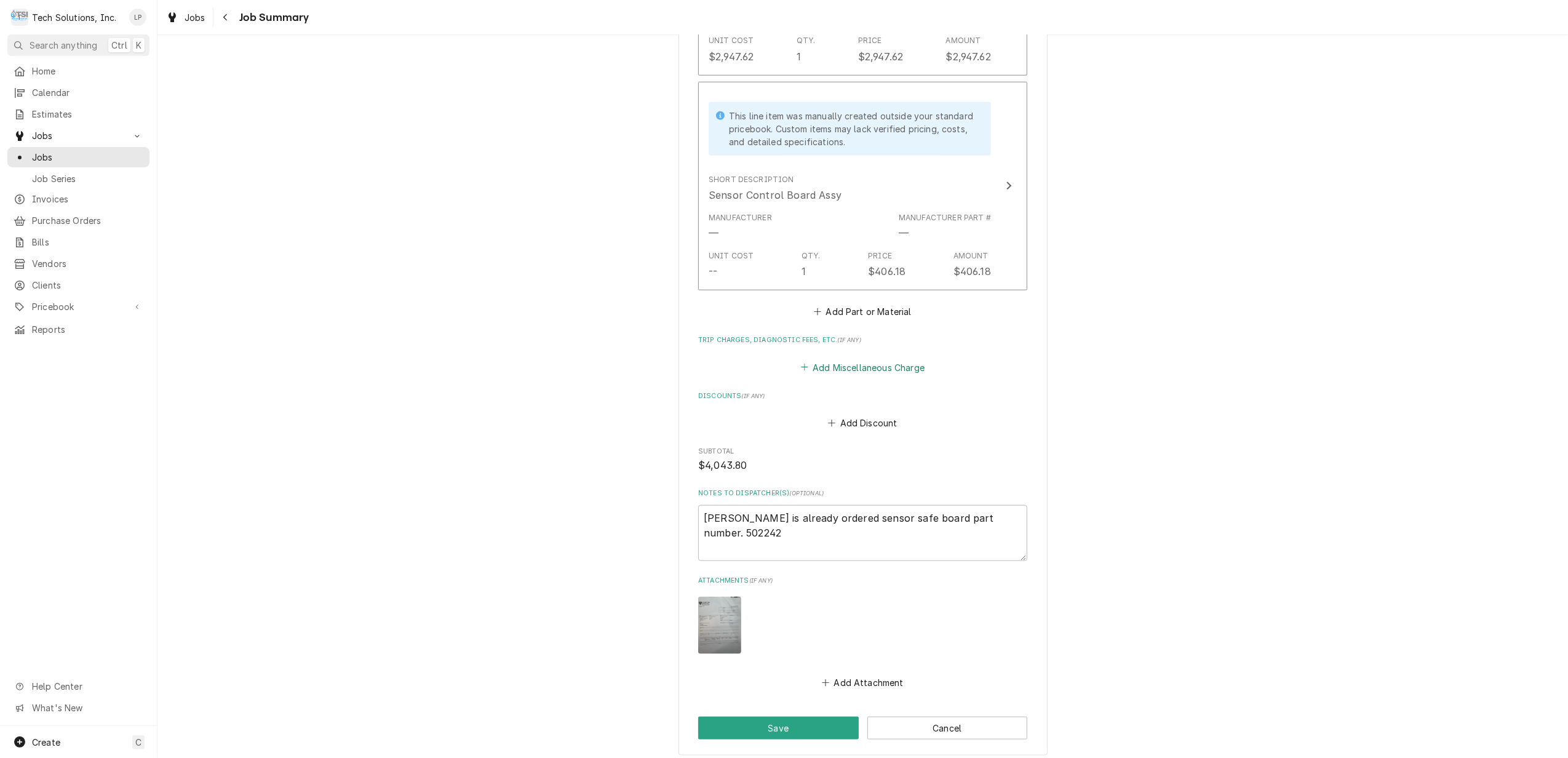
click at [850, 359] on button "Add Miscellaneous Charge" at bounding box center [863, 367] width 128 height 17
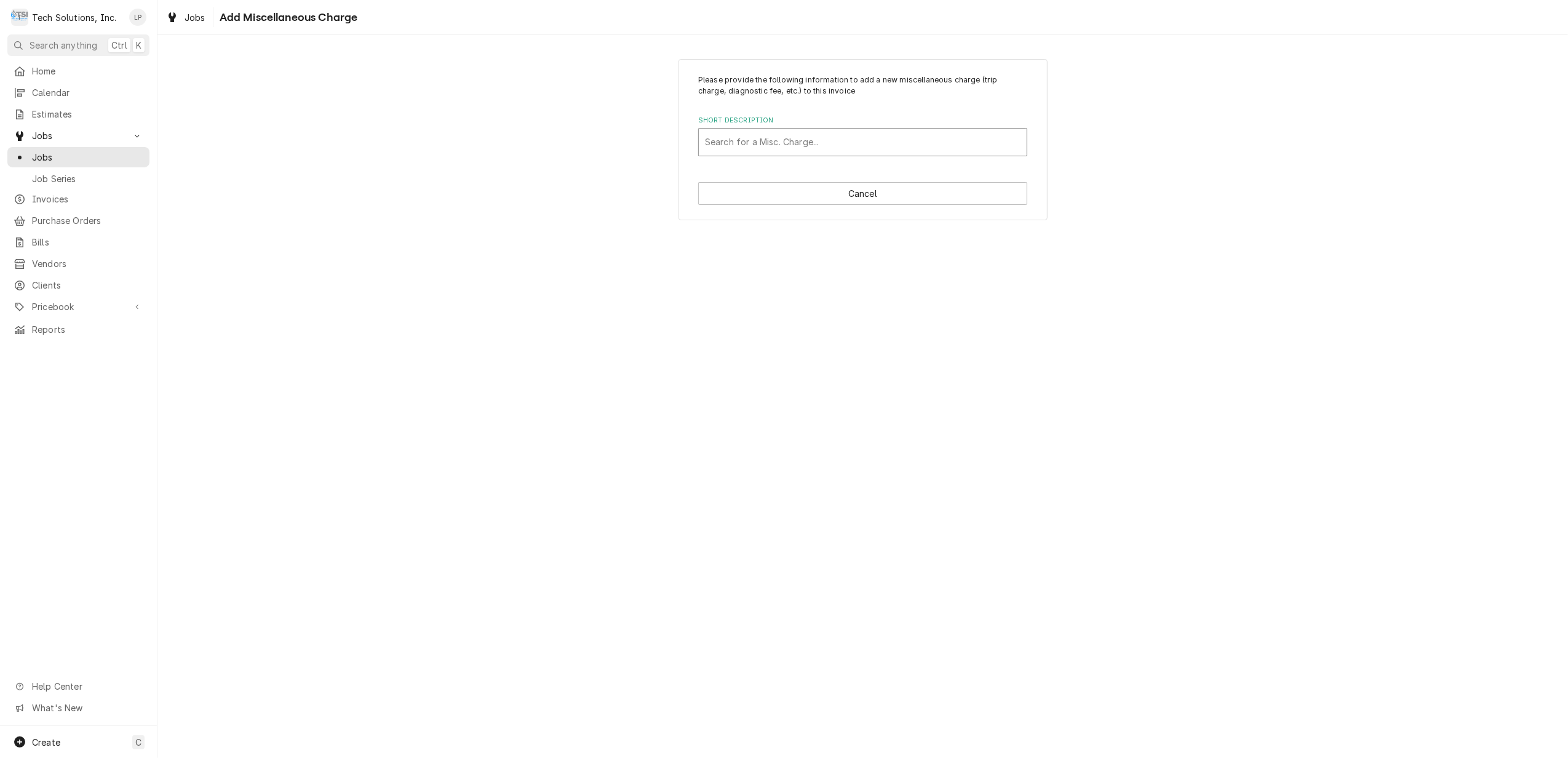
click at [826, 145] on div "Short Description" at bounding box center [863, 142] width 316 height 22
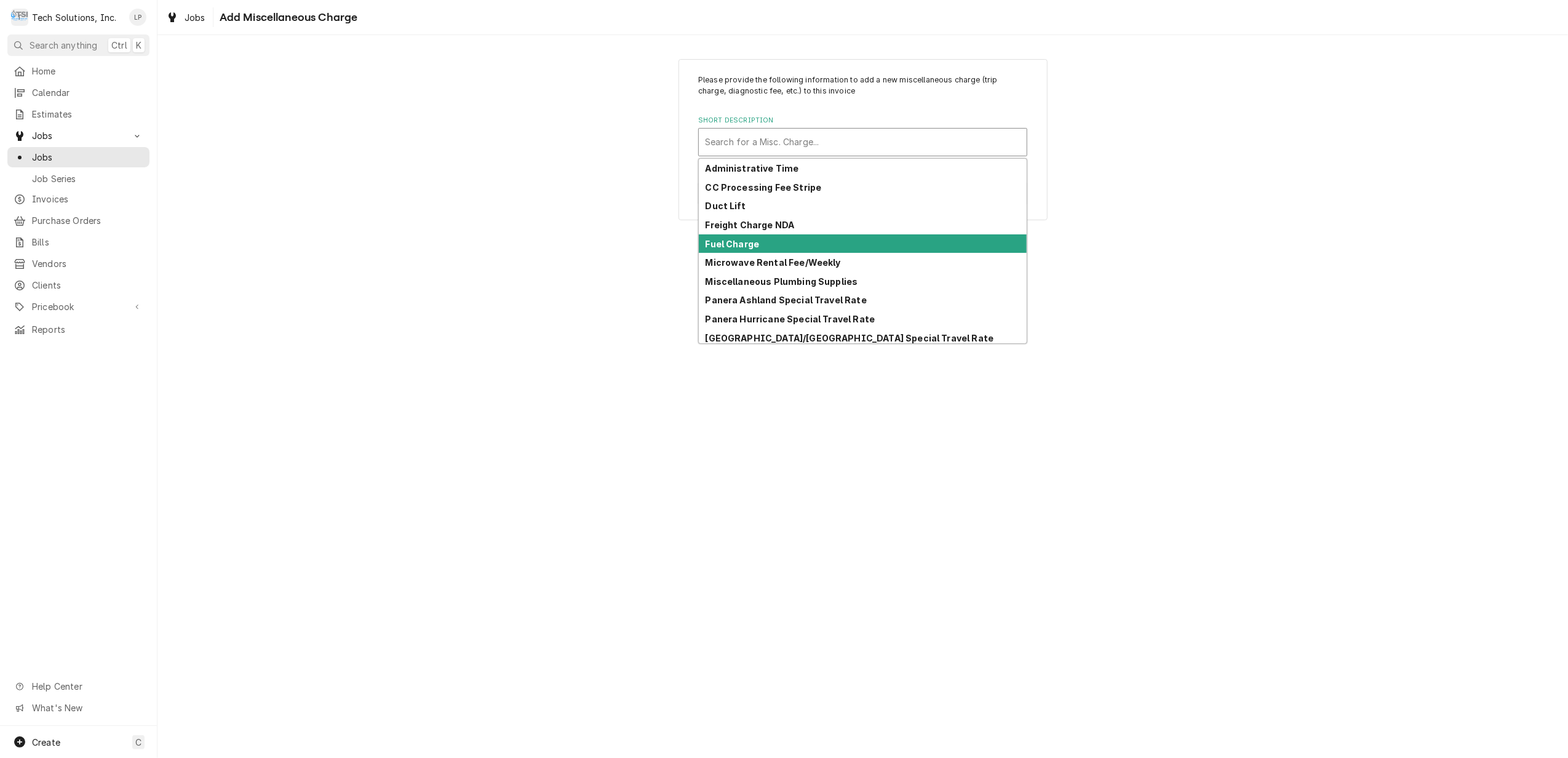
click at [788, 242] on div "Fuel Charge" at bounding box center [863, 244] width 328 height 19
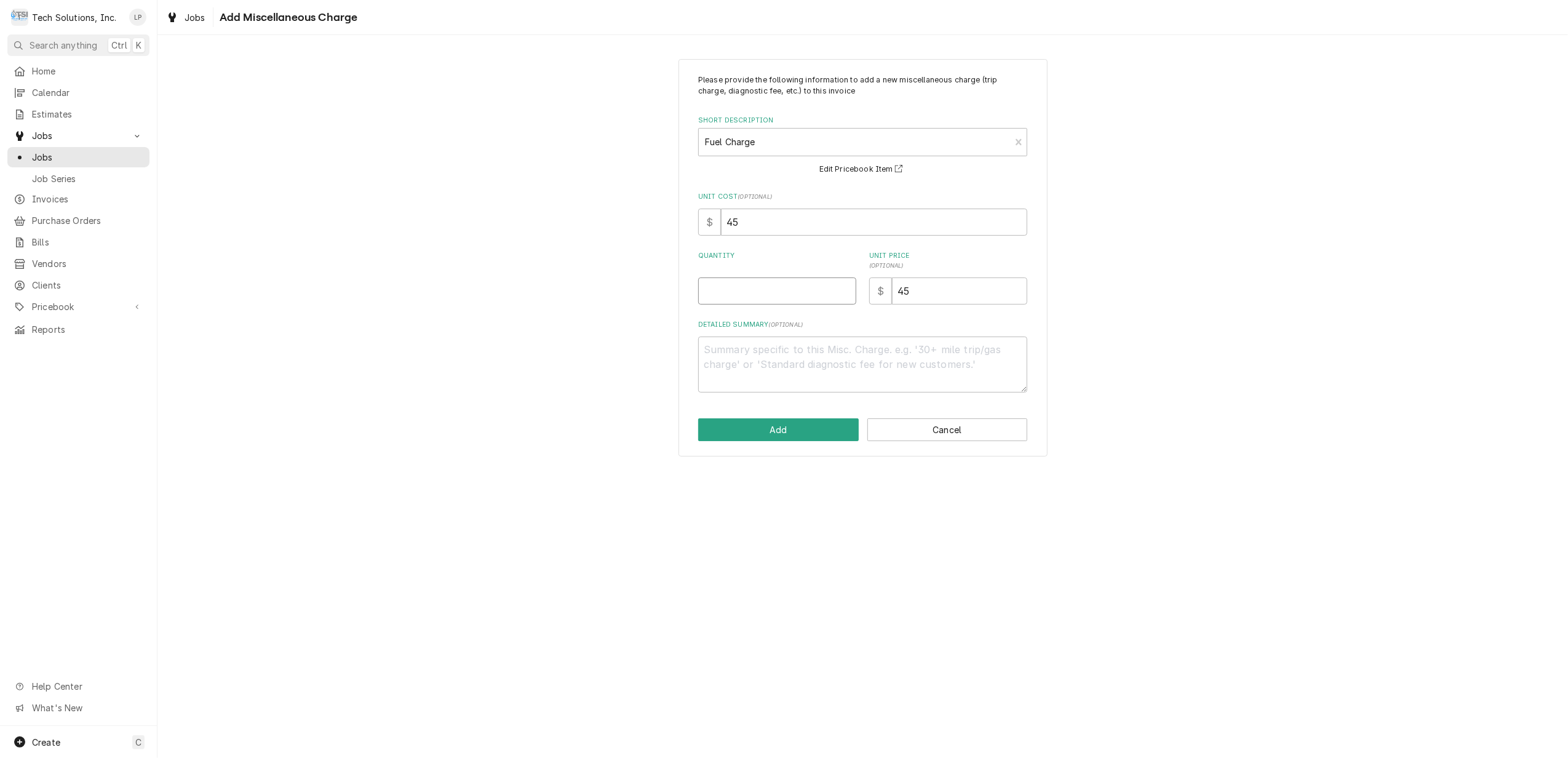
click at [792, 284] on input "Quantity" at bounding box center [778, 291] width 158 height 27
click at [803, 429] on button "Add" at bounding box center [779, 430] width 160 height 23
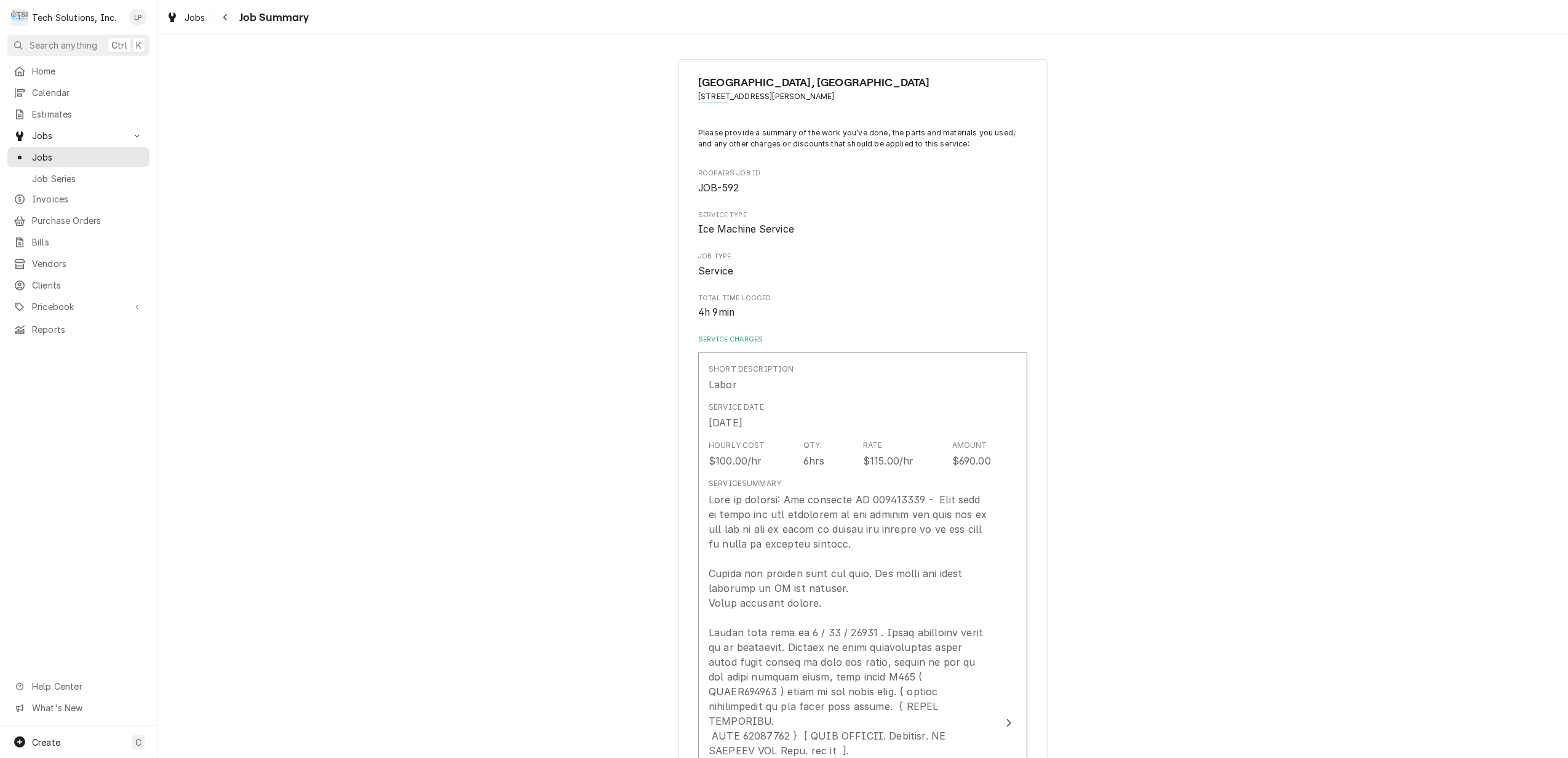
scroll to position [1304, 0]
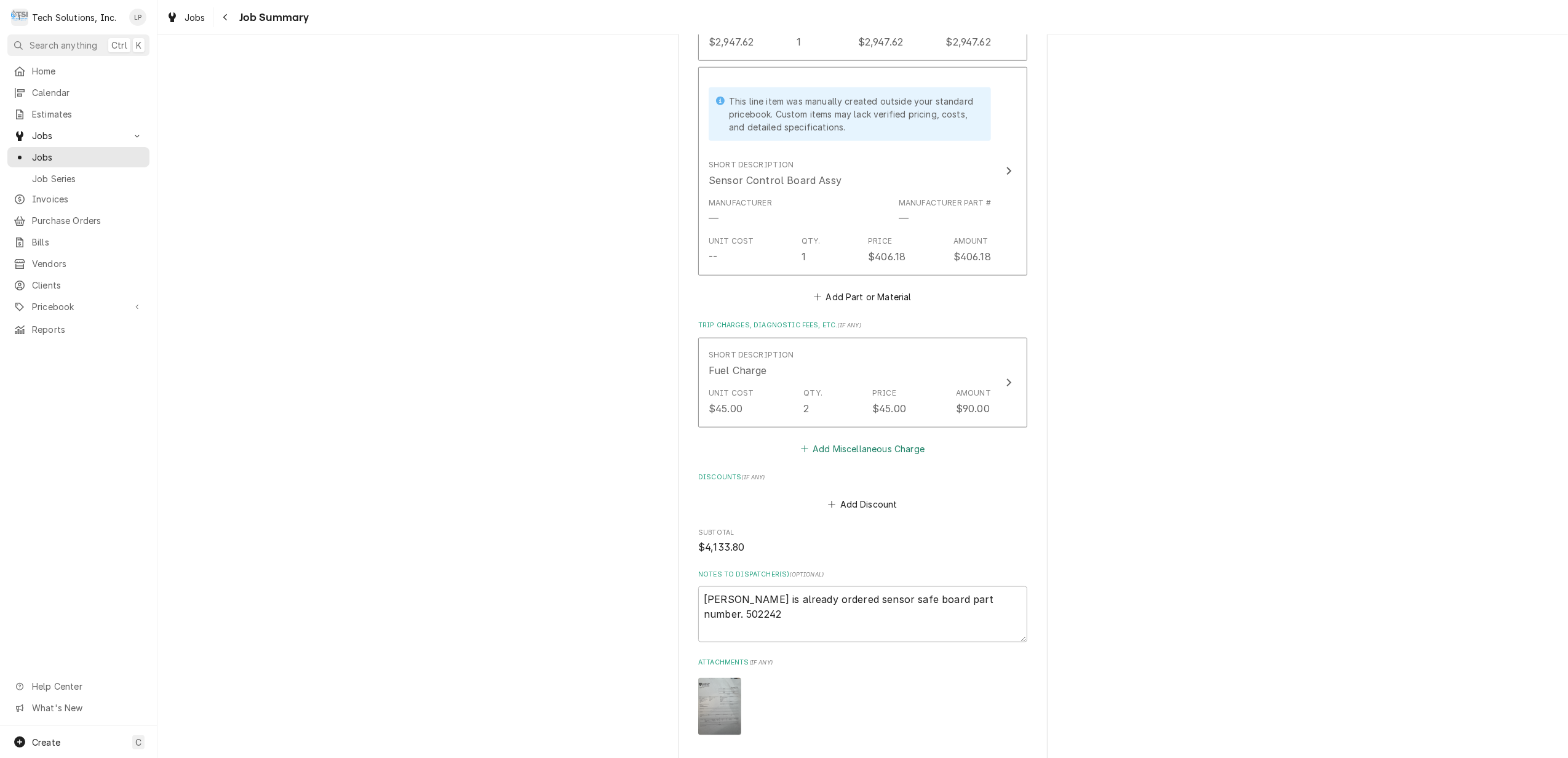
click at [872, 440] on button "Add Miscellaneous Charge" at bounding box center [863, 448] width 128 height 17
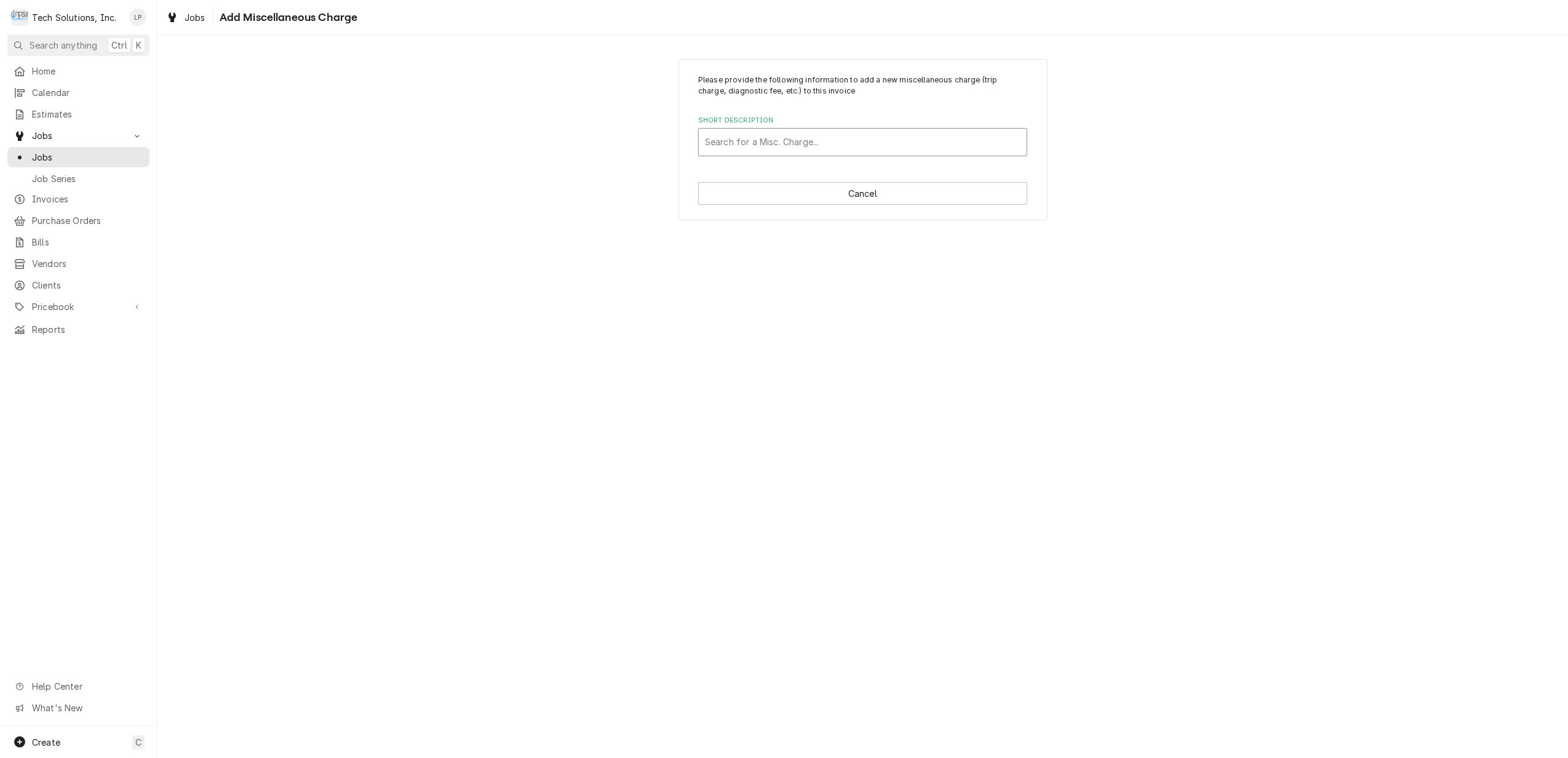
click at [758, 138] on div "Short Description" at bounding box center [863, 142] width 316 height 22
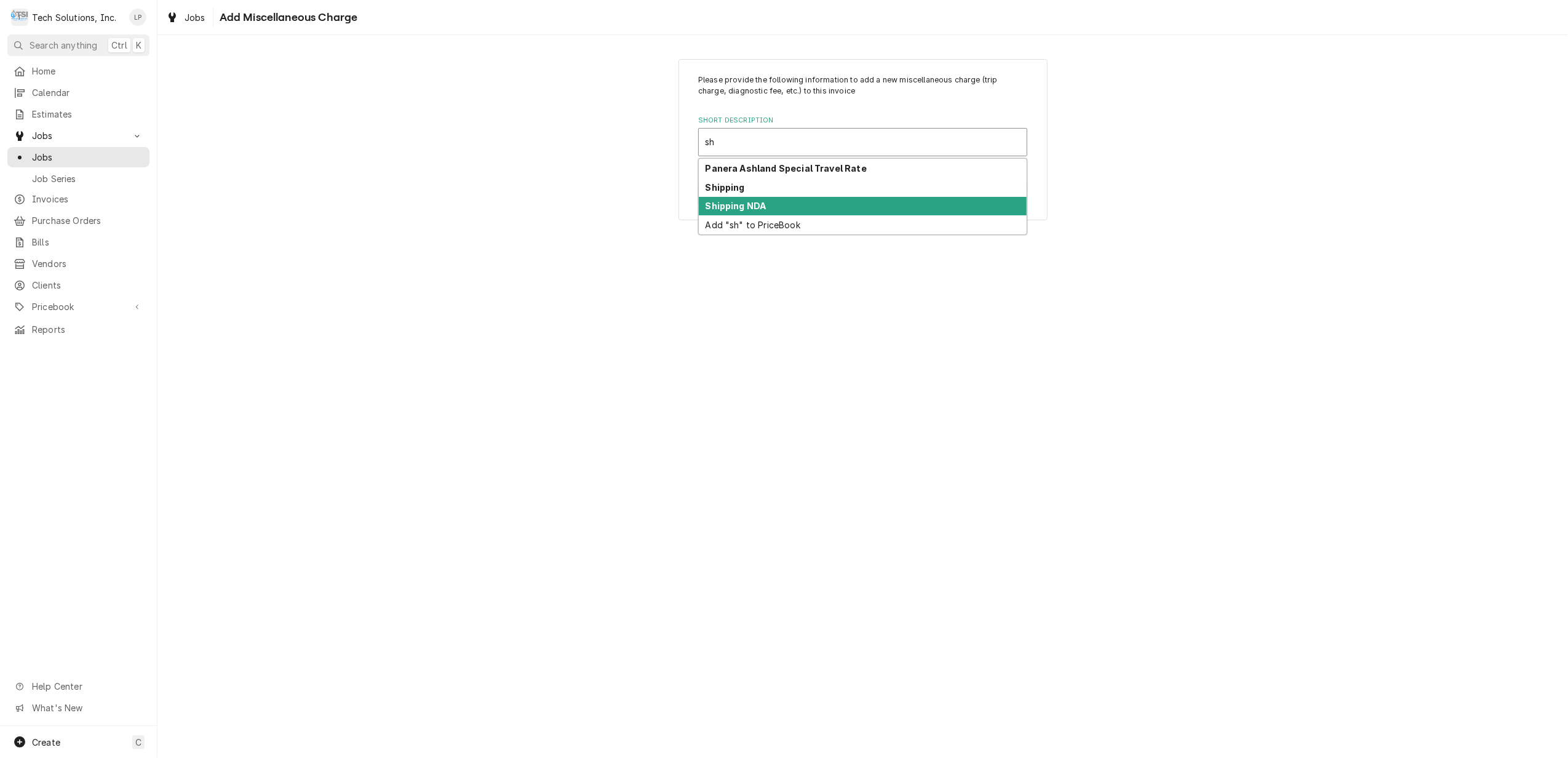
click at [761, 204] on strong "Shipping NDA" at bounding box center [735, 205] width 61 height 11
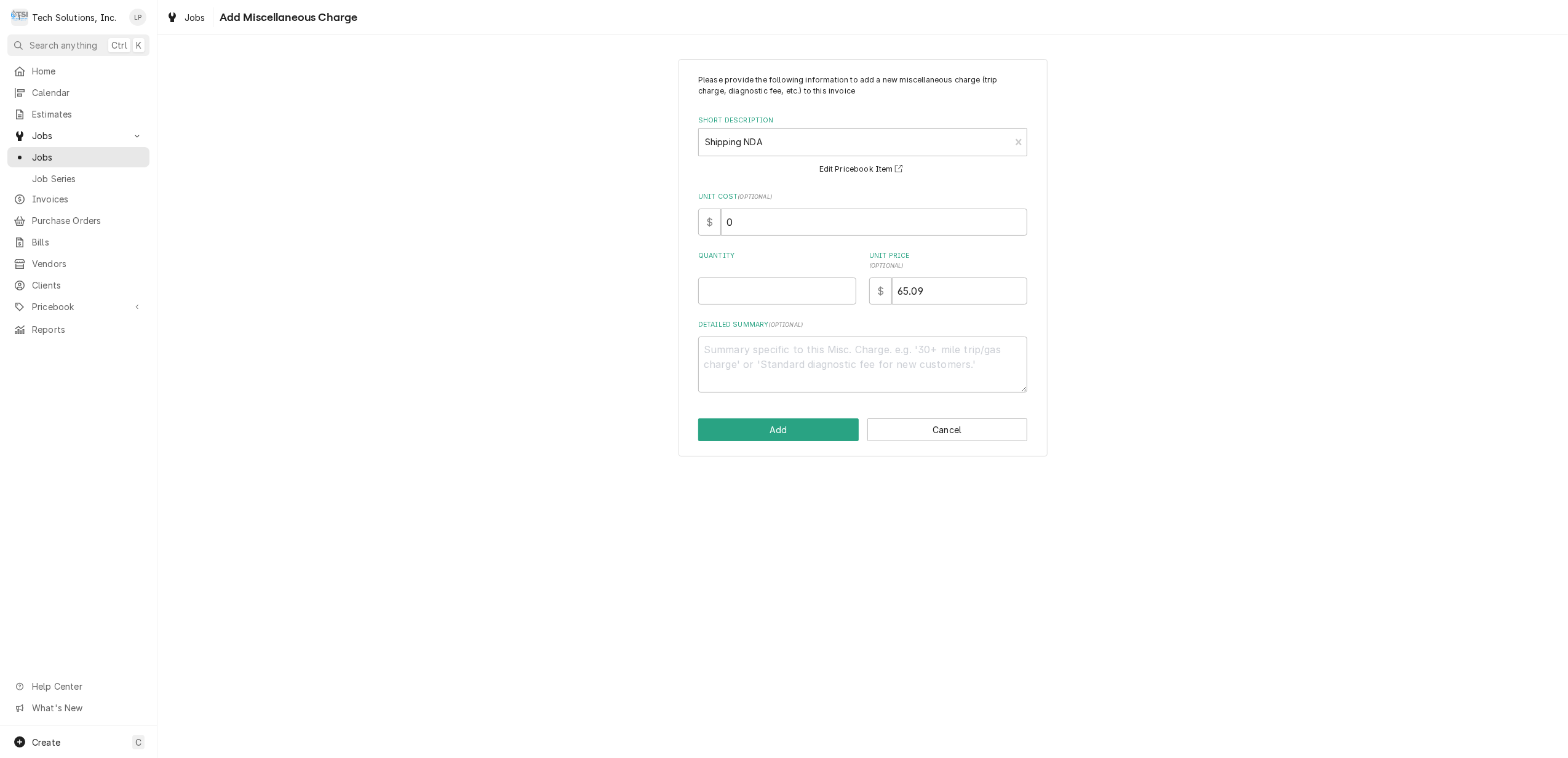
click at [1179, 359] on div "Please provide the following information to add a new miscellaneous charge (tri…" at bounding box center [863, 257] width 1411 height 420
click at [771, 285] on input "Quantity" at bounding box center [778, 291] width 158 height 27
click at [936, 295] on input "65.09" at bounding box center [960, 291] width 135 height 27
click at [892, 357] on textarea "Detailed Summary ( optional )" at bounding box center [863, 365] width 329 height 56
click at [899, 345] on textarea "NDA for Sensor Board approved by [PERSON_NAME] on [DATE]" at bounding box center [863, 365] width 329 height 56
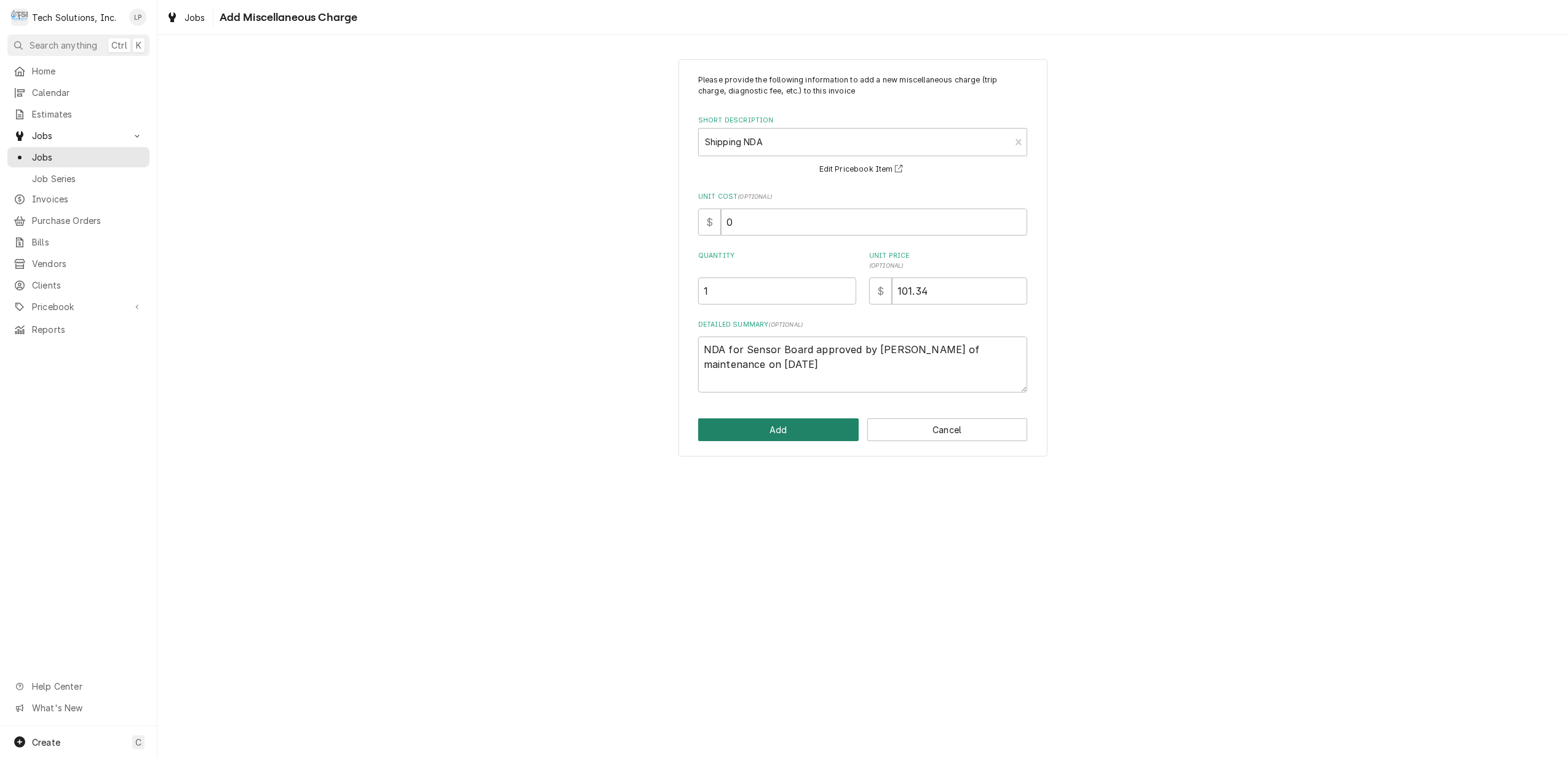
click at [794, 427] on button "Add" at bounding box center [779, 430] width 160 height 23
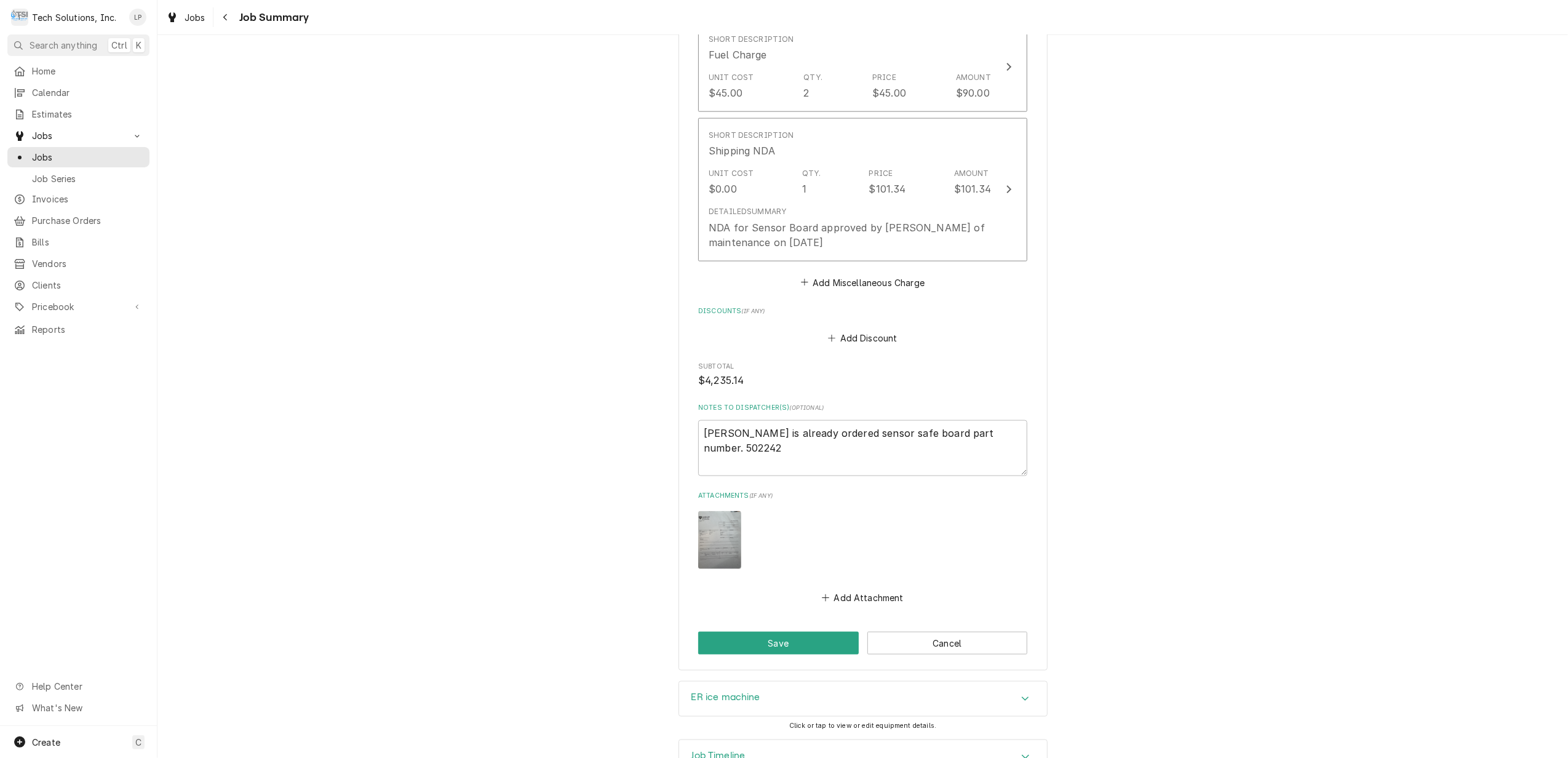
scroll to position [1634, 0]
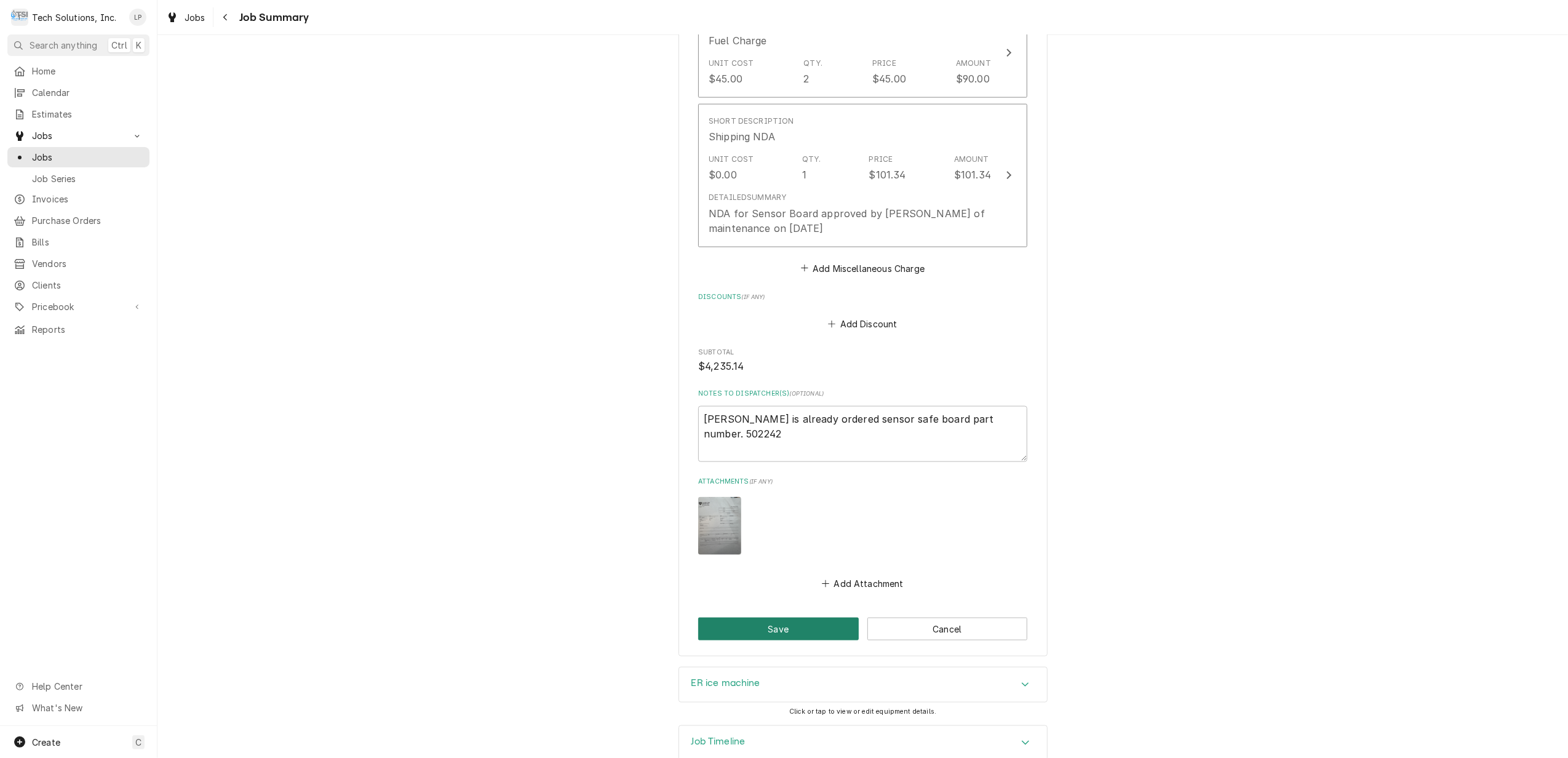
click at [813, 617] on button "Save" at bounding box center [779, 629] width 160 height 23
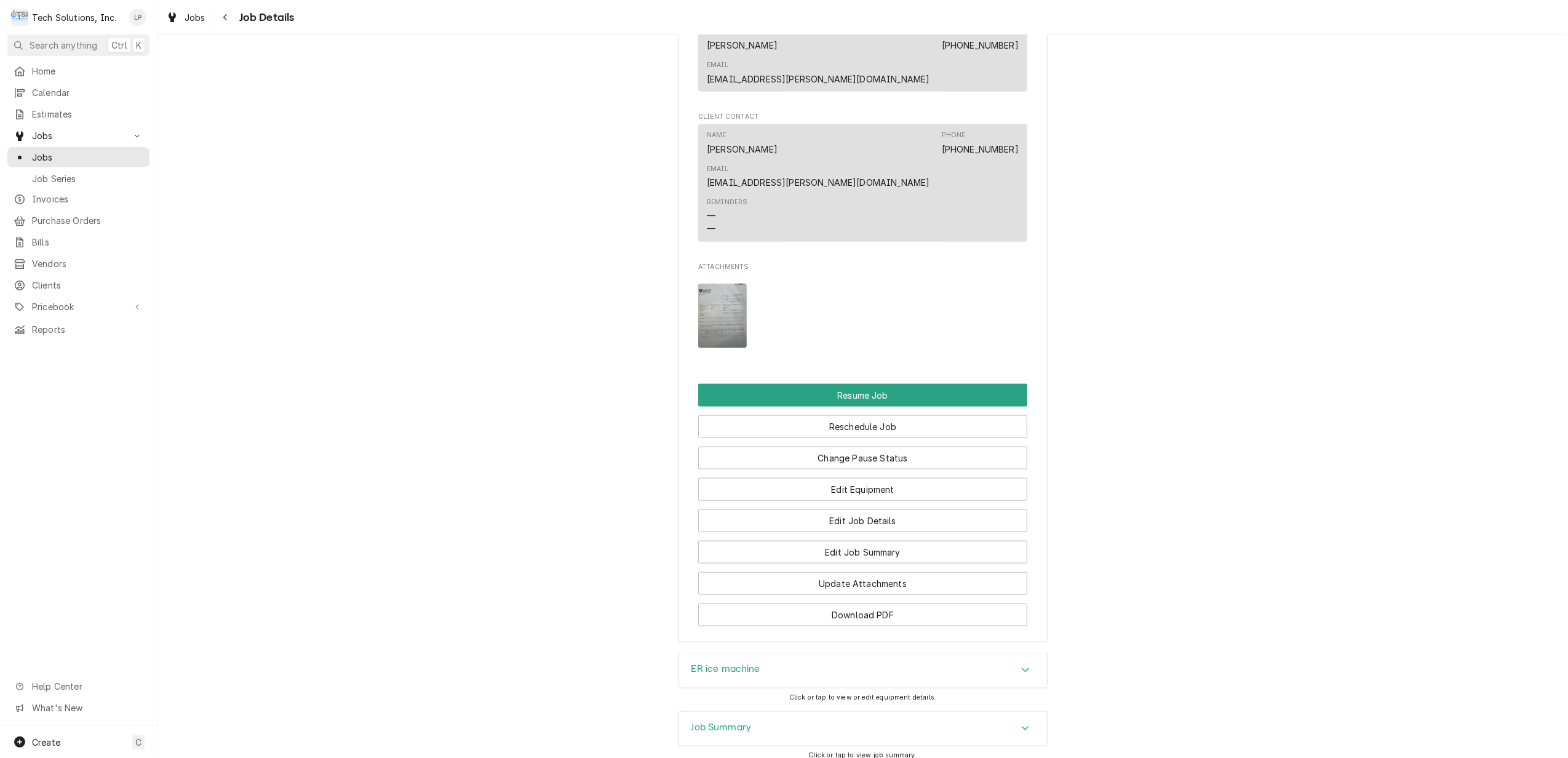
scroll to position [1499, 0]
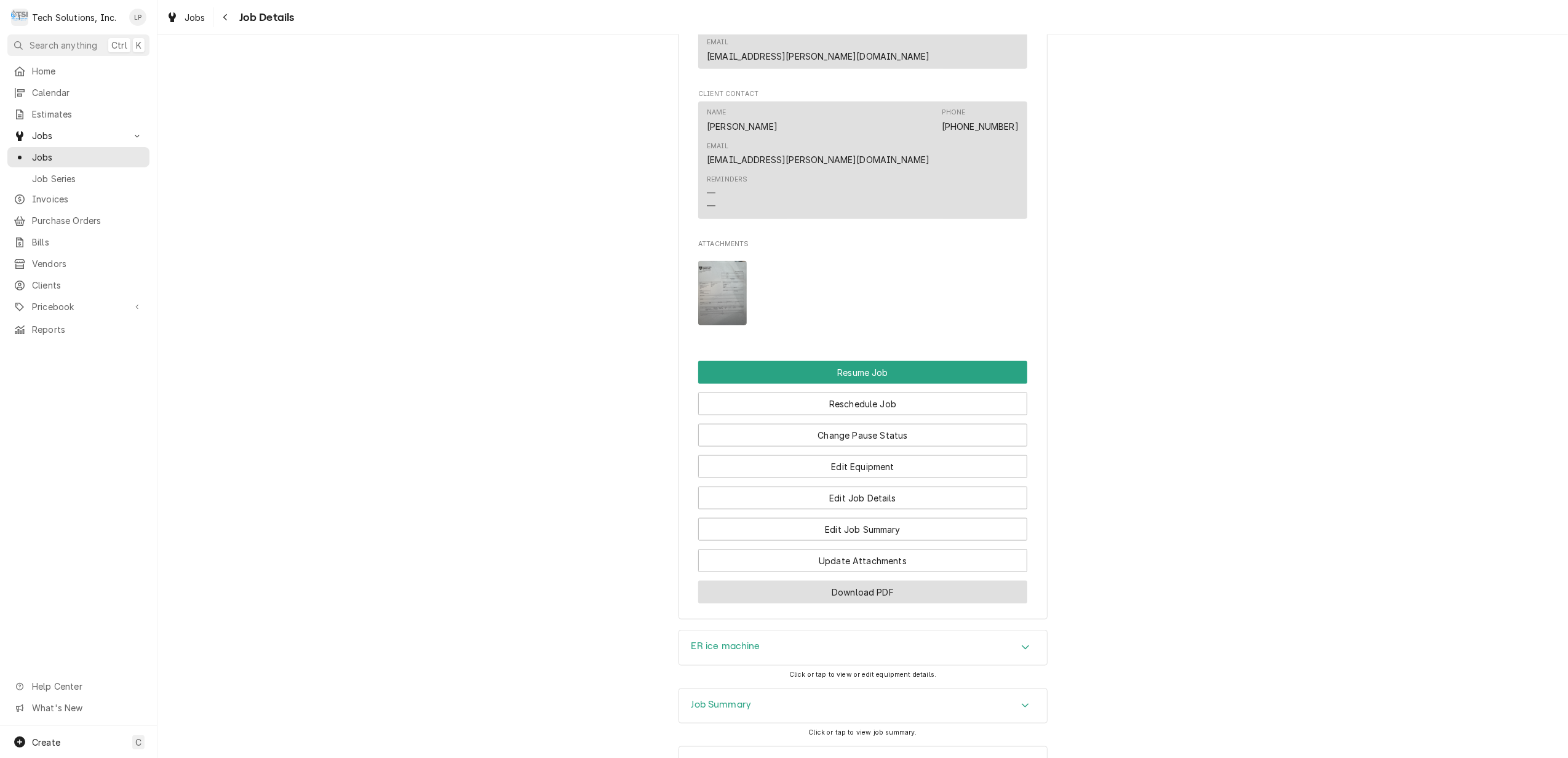
click at [958, 581] on button "Download PDF" at bounding box center [863, 592] width 329 height 23
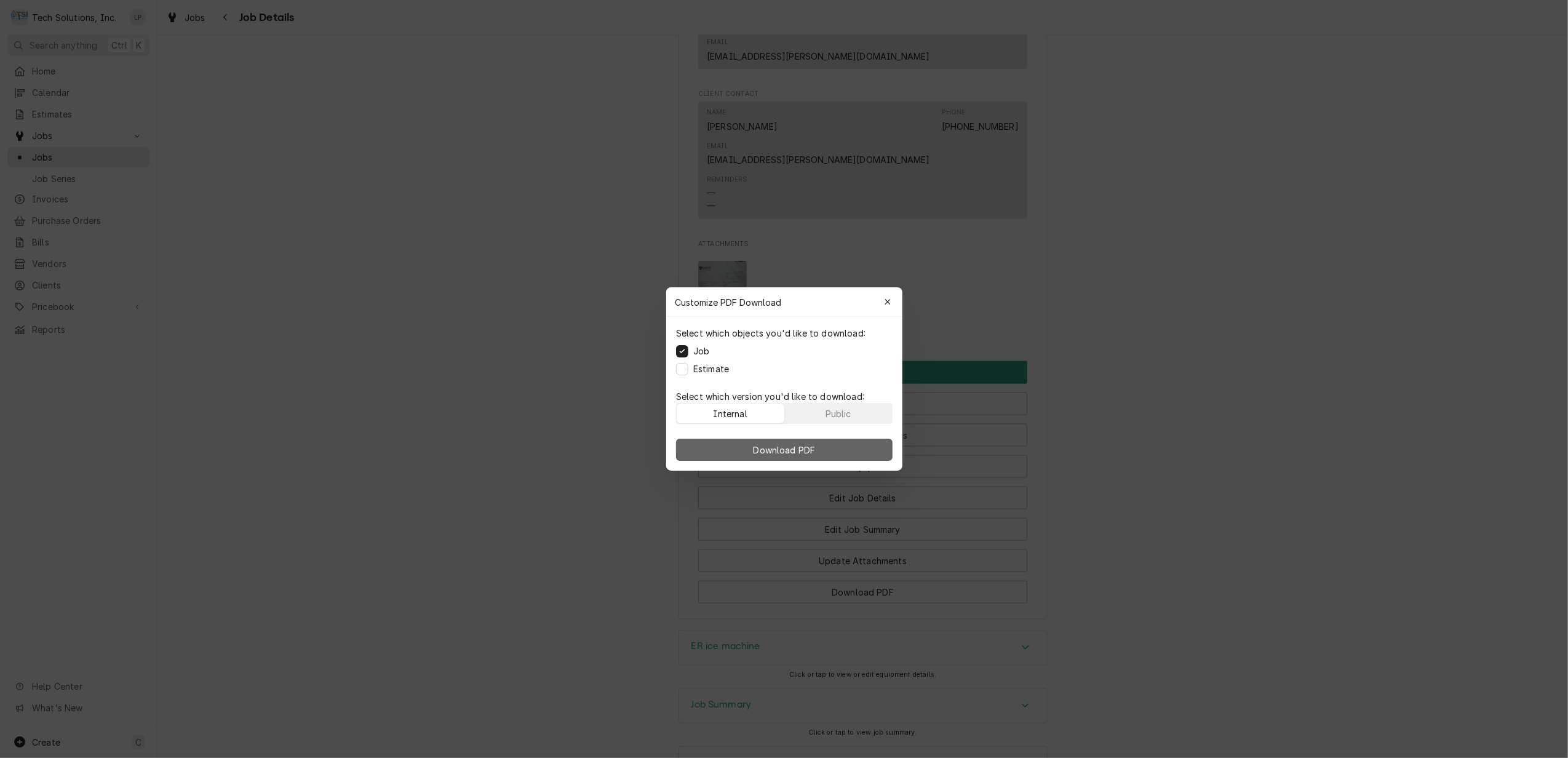
click at [781, 448] on span "Download PDF" at bounding box center [784, 449] width 68 height 13
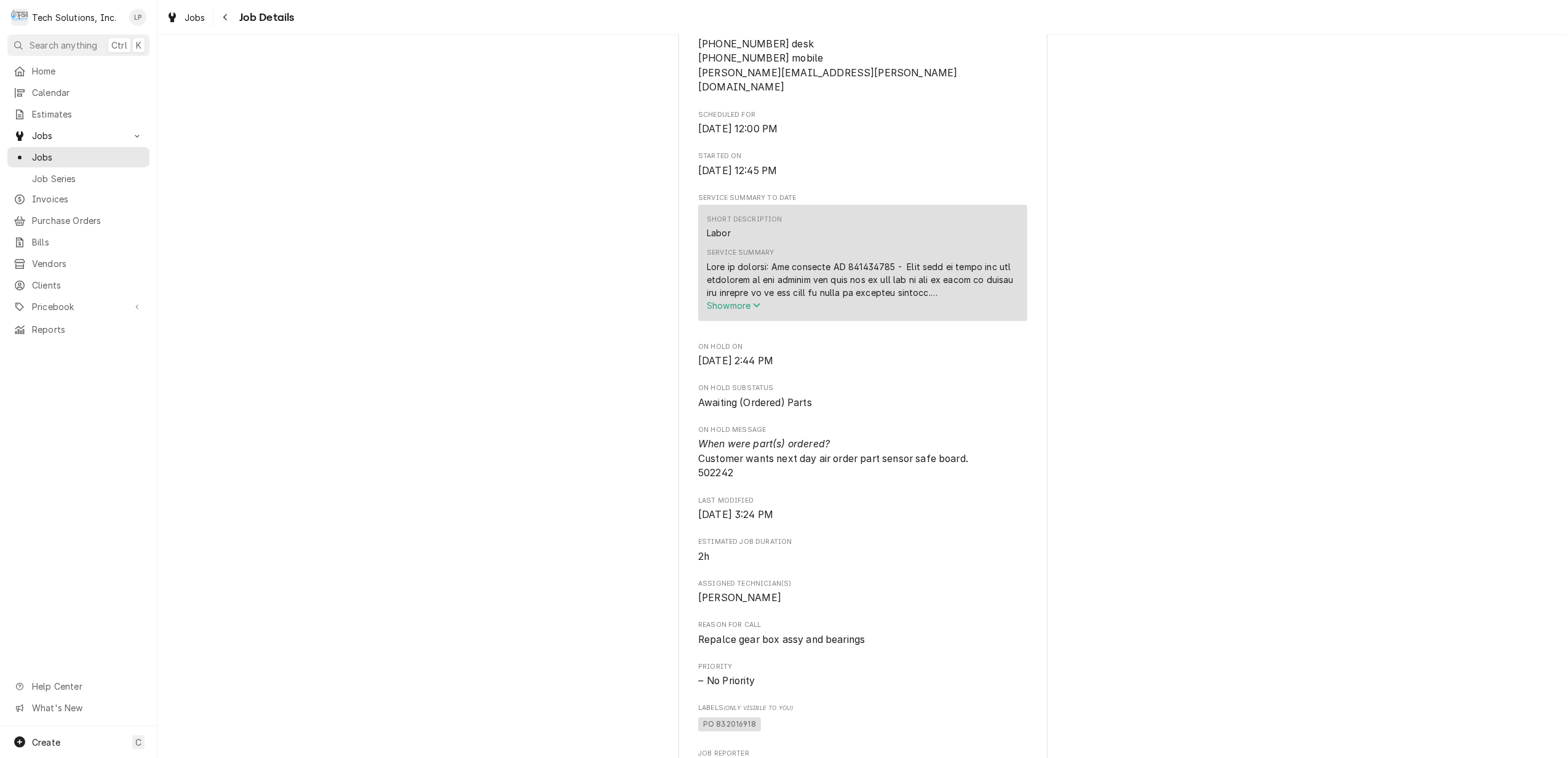
scroll to position [738, 0]
click at [736, 298] on span "Show more" at bounding box center [734, 303] width 54 height 11
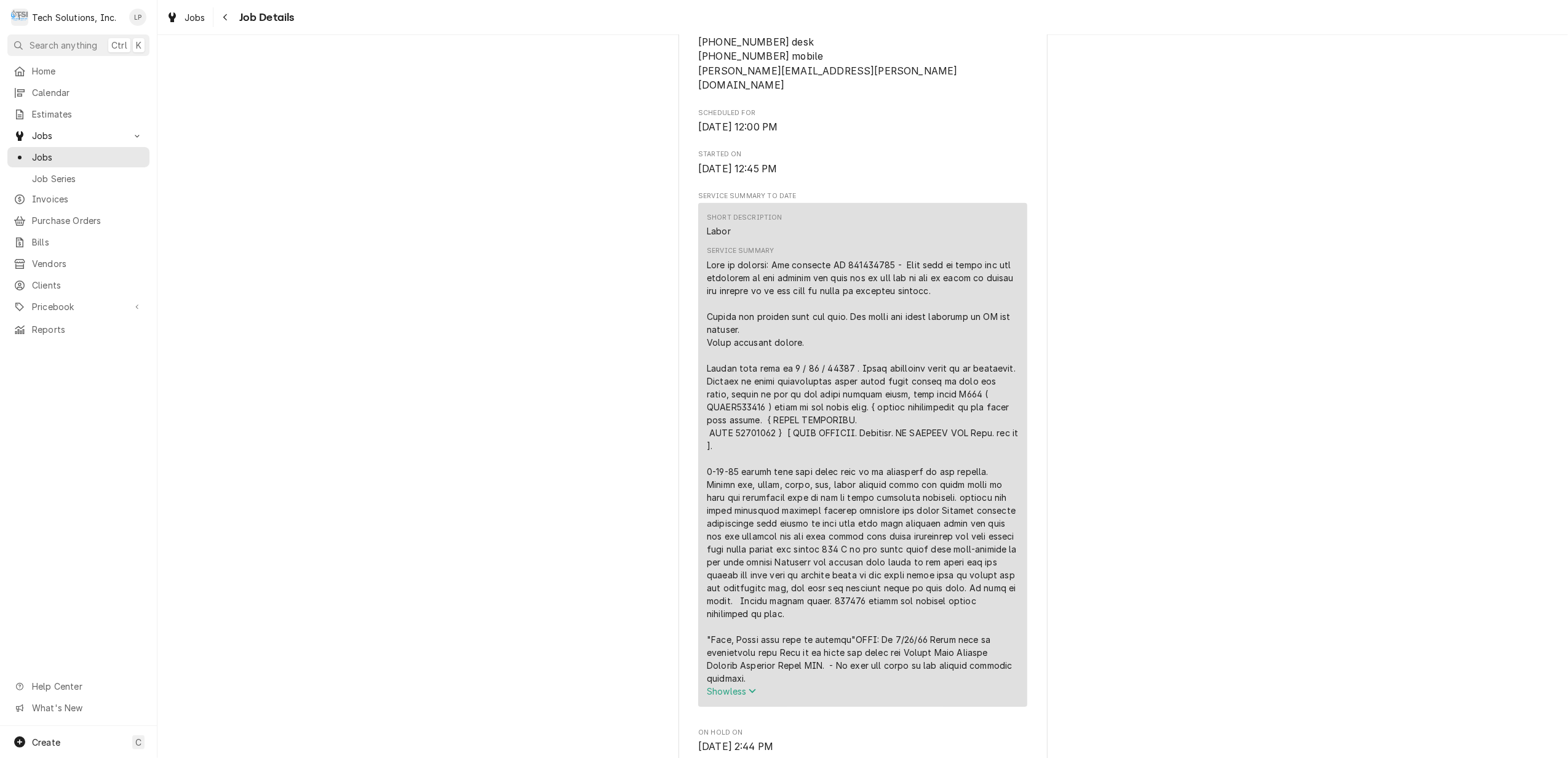
click at [1271, 412] on div "Awaiting (Ordered) Parts [GEOGRAPHIC_DATA][STREET_ADDRESS] Open in Maps Created…" at bounding box center [863, 544] width 1411 height 2468
